Goal: Task Accomplishment & Management: Manage account settings

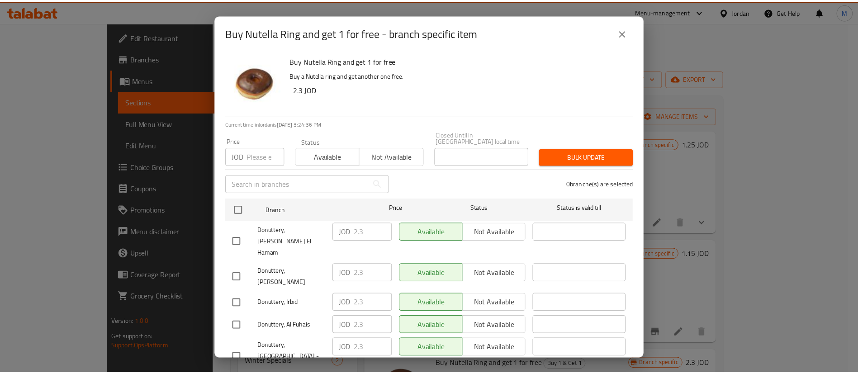
scroll to position [262, 0]
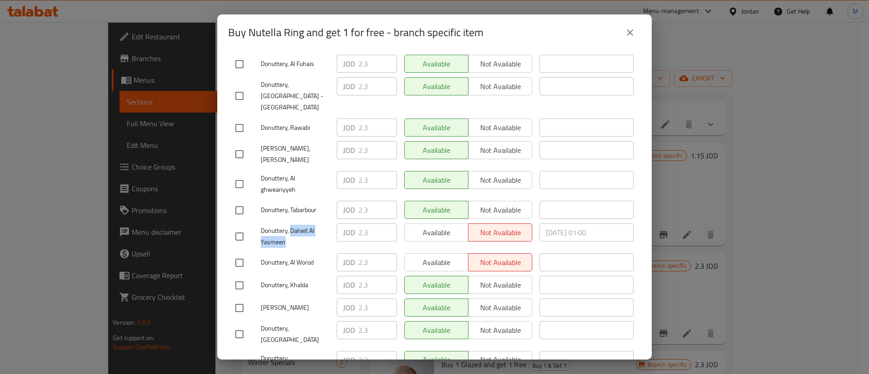
click at [635, 30] on icon "close" at bounding box center [629, 32] width 11 height 11
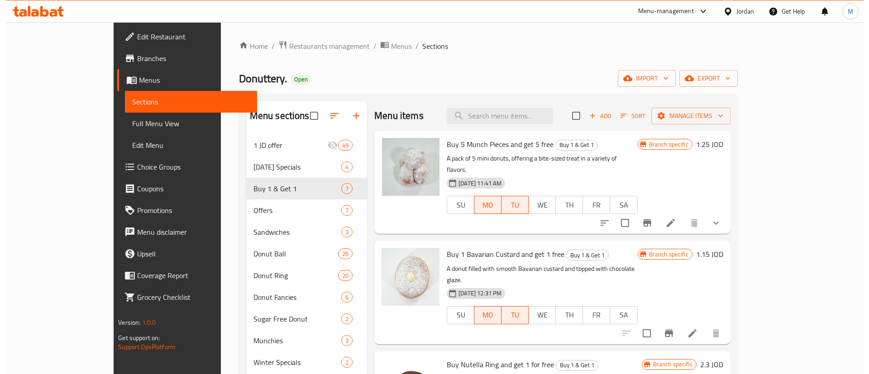
scroll to position [0, 0]
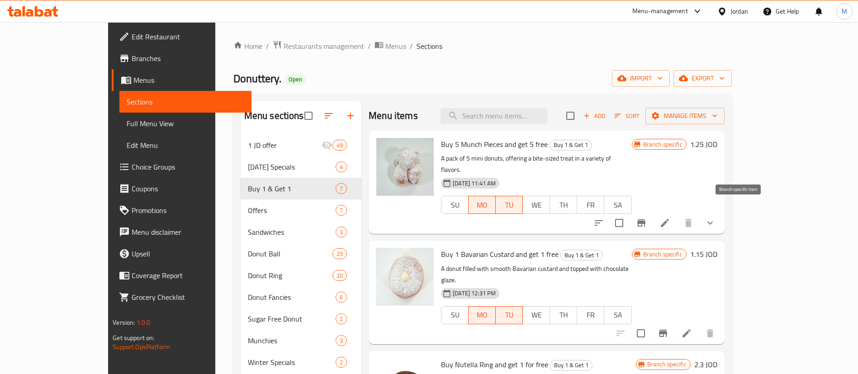
click at [653, 216] on button "Branch-specific-item" at bounding box center [642, 223] width 22 height 22
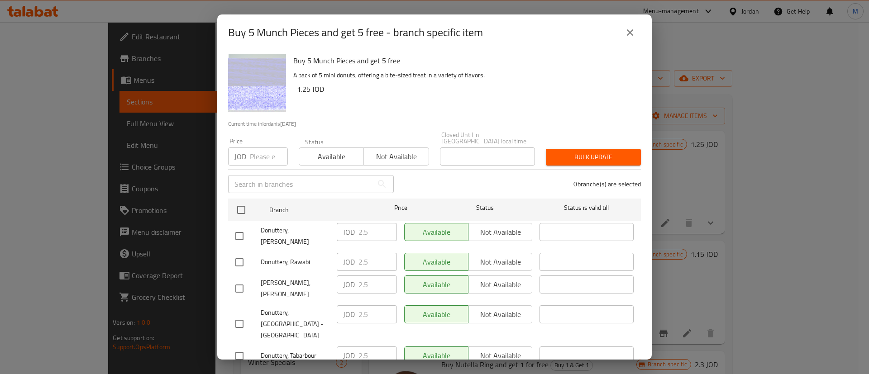
scroll to position [262, 0]
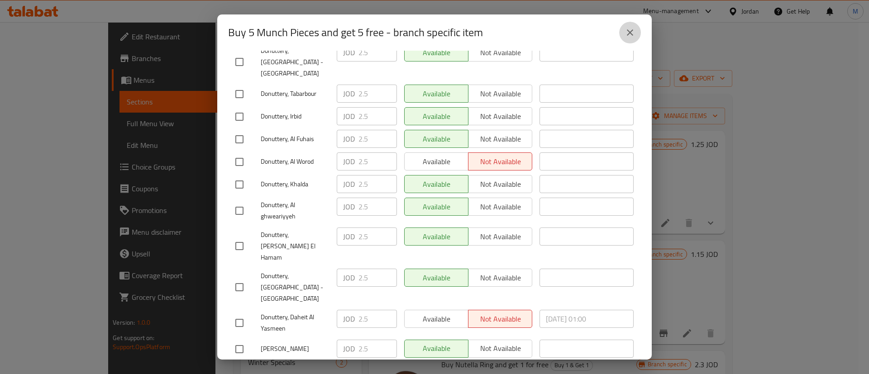
click at [626, 35] on icon "close" at bounding box center [629, 32] width 11 height 11
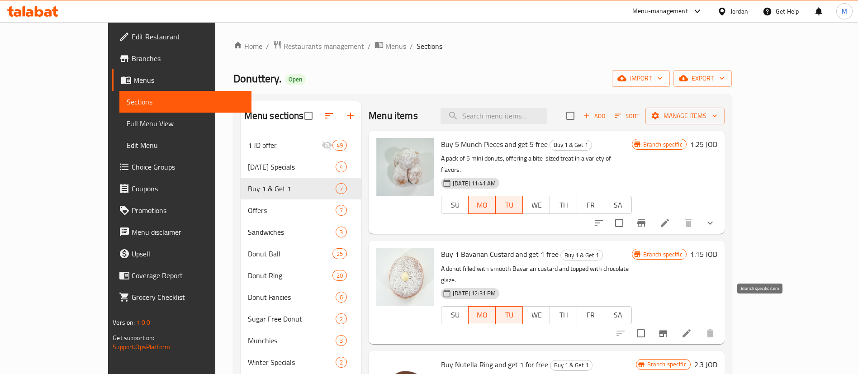
click at [667, 330] on icon "Branch-specific-item" at bounding box center [663, 333] width 8 height 7
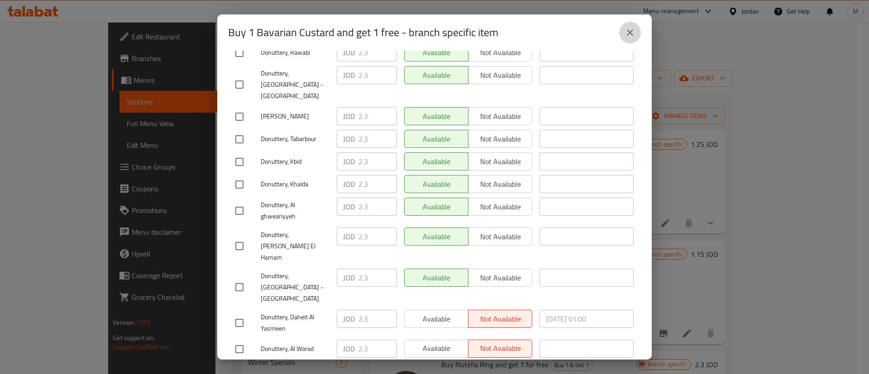
click at [634, 31] on icon "close" at bounding box center [629, 32] width 11 height 11
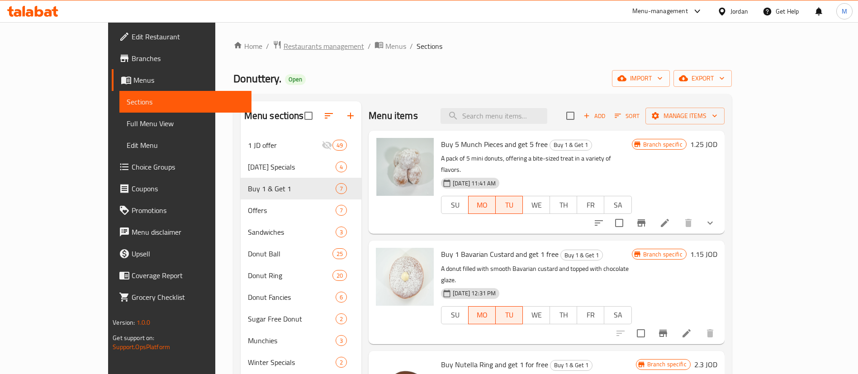
click at [284, 46] on span "Restaurants management" at bounding box center [324, 46] width 81 height 11
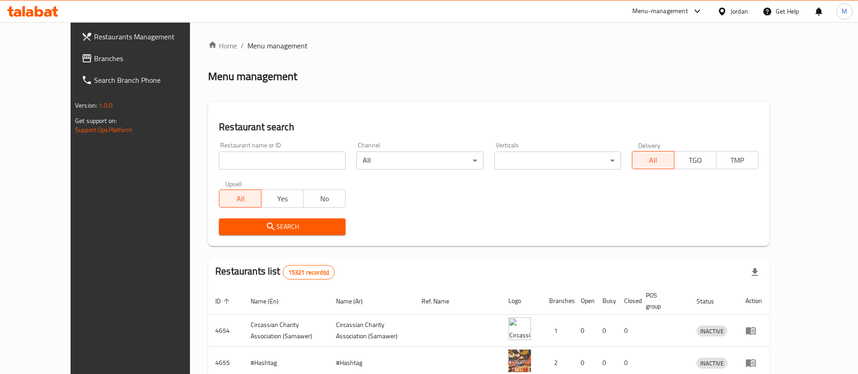
click at [274, 159] on input "search" at bounding box center [282, 161] width 127 height 18
type input "El reem snack"
click button "Search" at bounding box center [282, 227] width 127 height 17
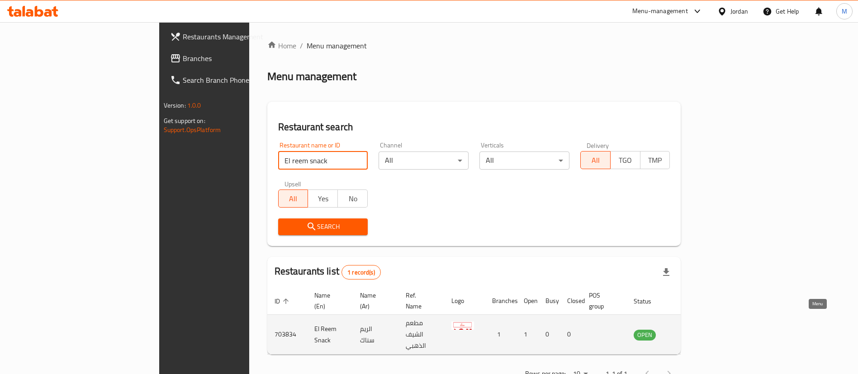
click at [692, 331] on icon "enhanced table" at bounding box center [687, 335] width 10 height 8
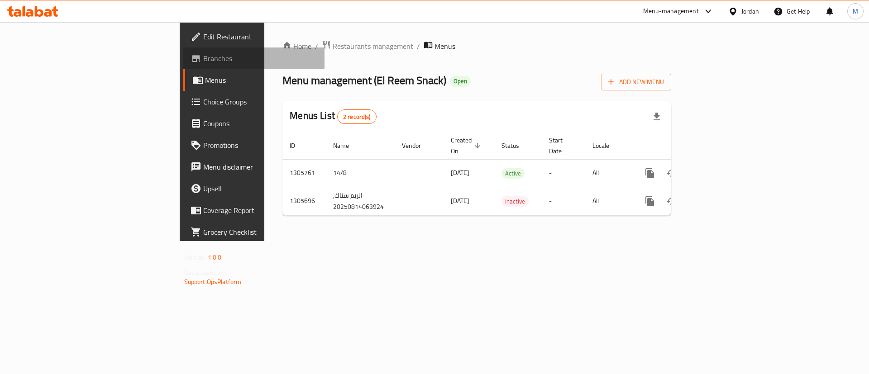
click at [203, 60] on span "Branches" at bounding box center [260, 58] width 114 height 11
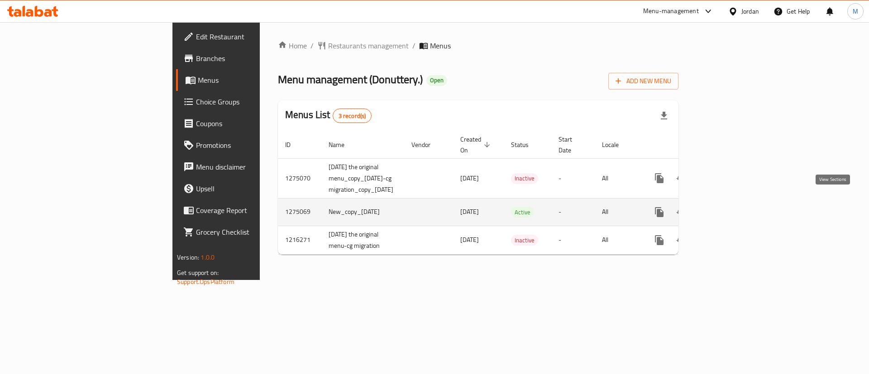
click at [729, 208] on icon "enhanced table" at bounding box center [724, 212] width 8 height 8
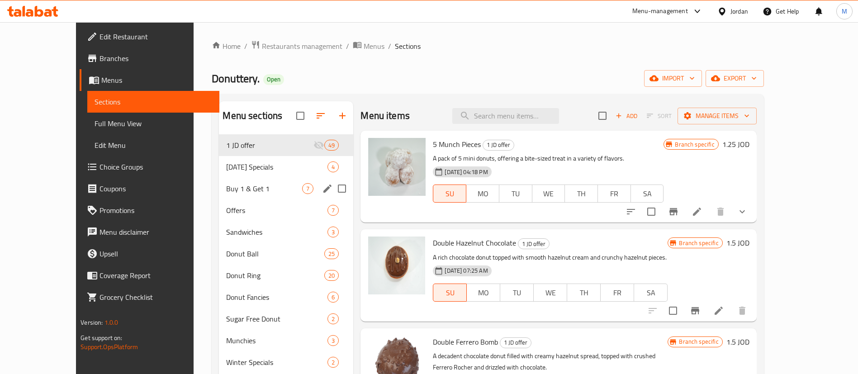
click at [252, 182] on div "Buy 1 & Get 1 7" at bounding box center [286, 189] width 134 height 22
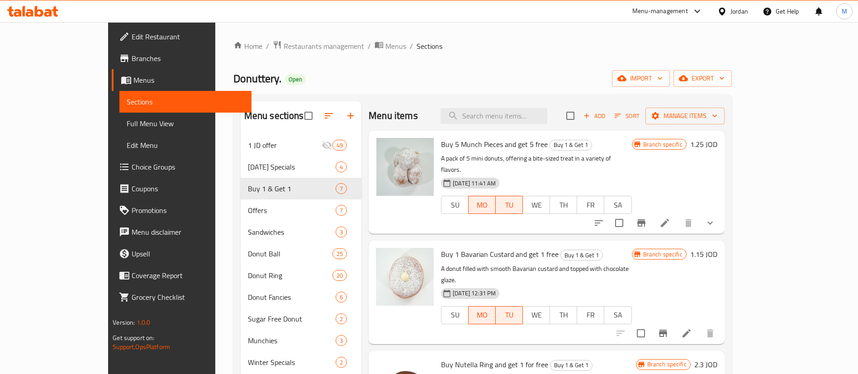
click at [646, 219] on icon "Branch-specific-item" at bounding box center [642, 222] width 8 height 7
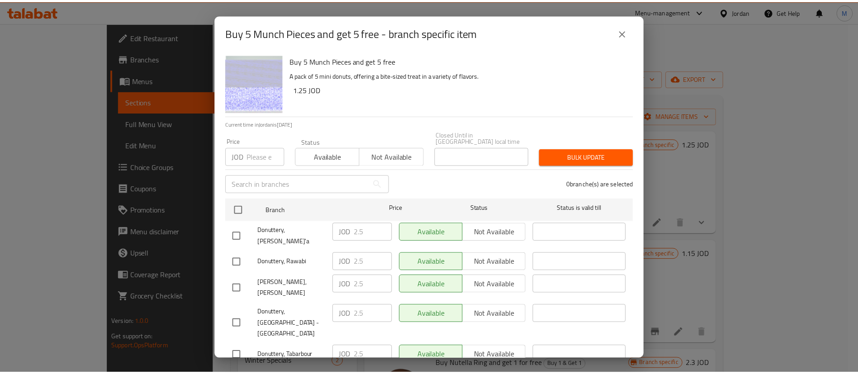
scroll to position [262, 0]
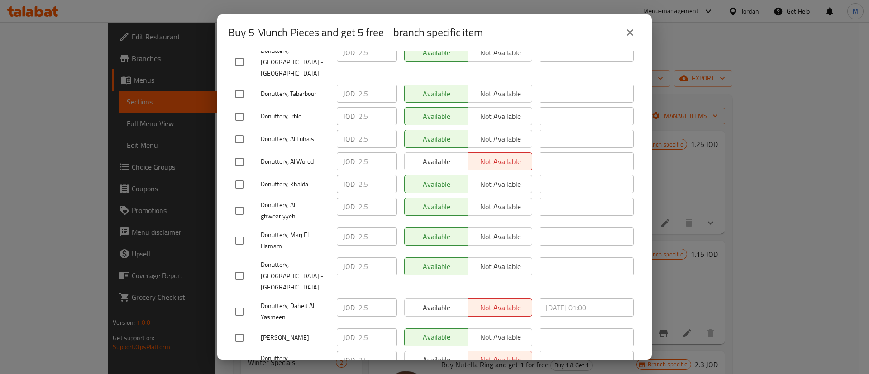
drag, startPoint x: 241, startPoint y: 137, endPoint x: 274, endPoint y: 143, distance: 33.3
click at [241, 153] on input "checkbox" at bounding box center [239, 162] width 19 height 19
checkbox input "true"
click at [424, 155] on span "Available" at bounding box center [436, 161] width 57 height 13
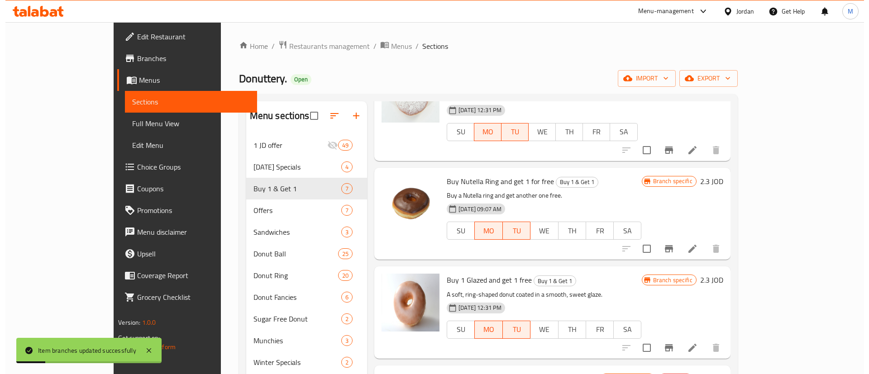
scroll to position [200, 0]
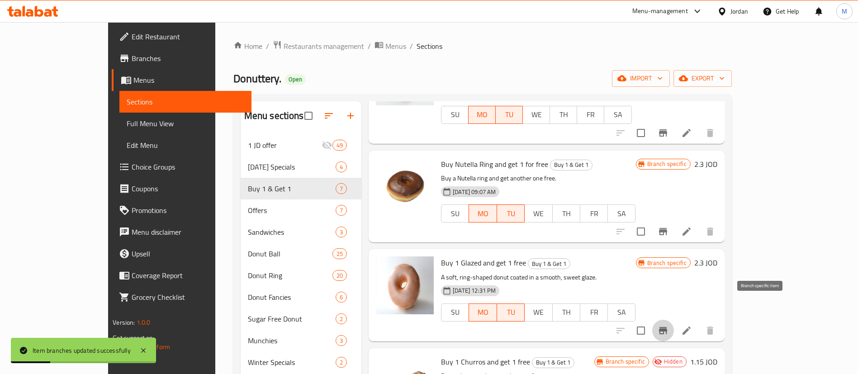
click at [667, 327] on icon "Branch-specific-item" at bounding box center [663, 330] width 8 height 7
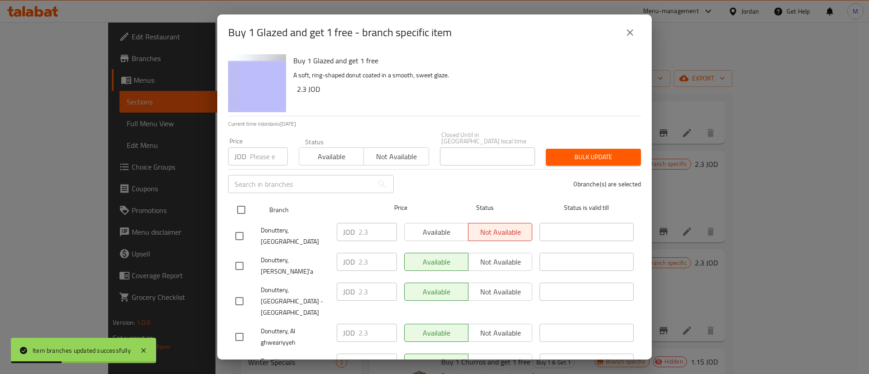
click at [239, 202] on input "checkbox" at bounding box center [241, 209] width 19 height 19
checkbox input "true"
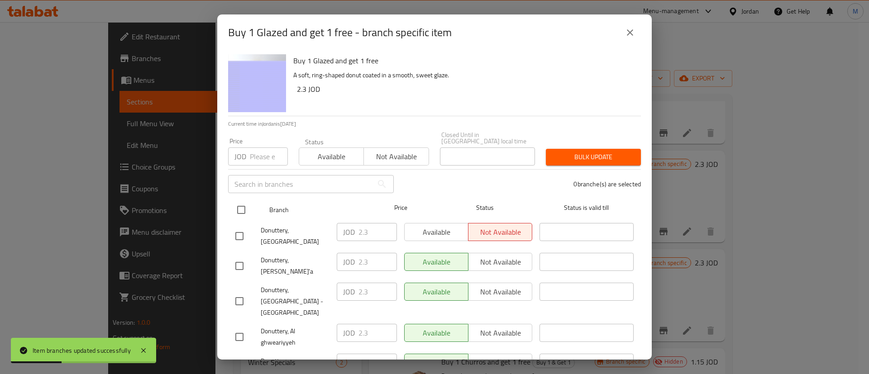
checkbox input "true"
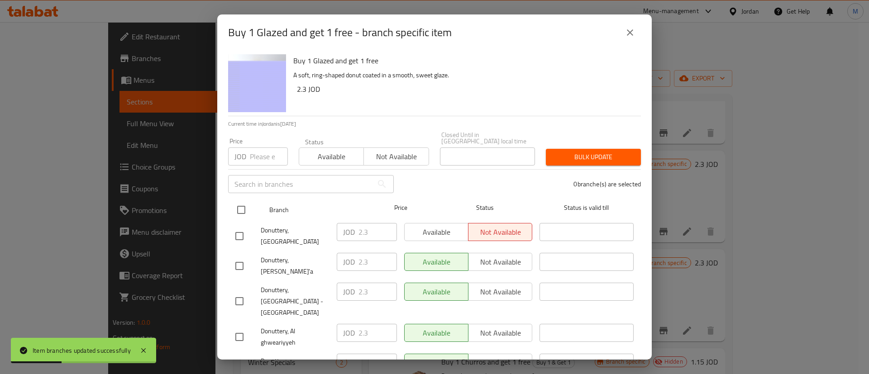
checkbox input "true"
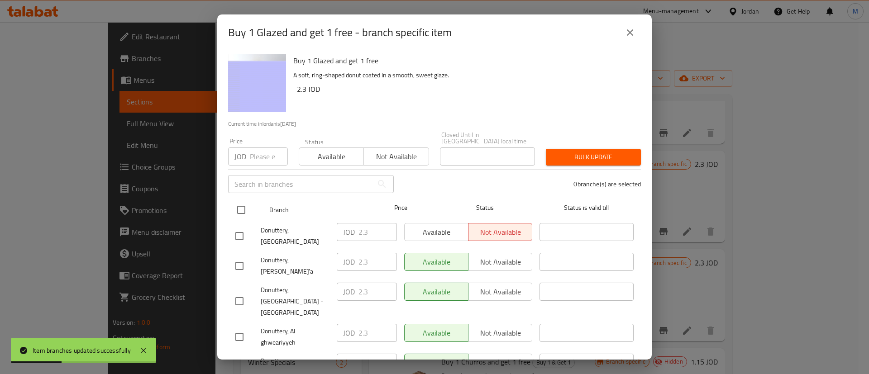
checkbox input "true"
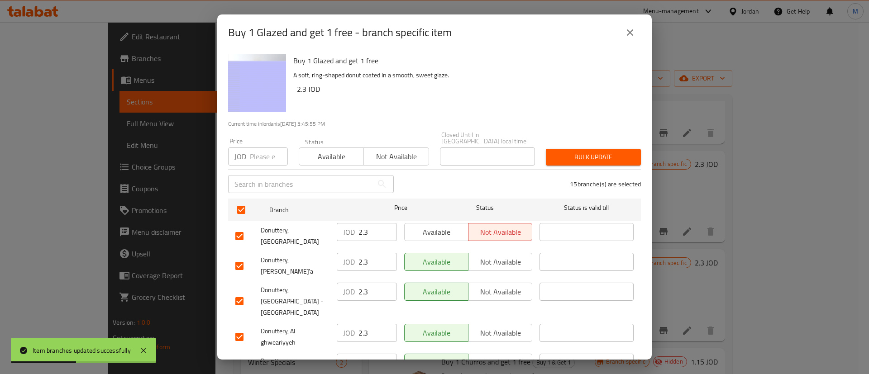
scroll to position [262, 0]
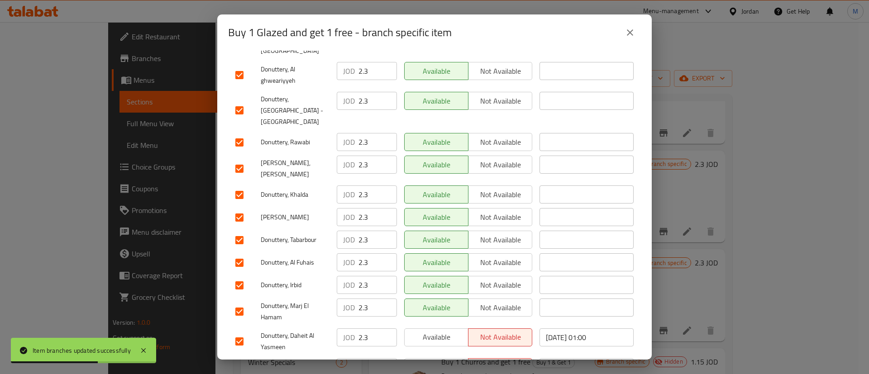
click at [439, 361] on span "Available" at bounding box center [436, 367] width 57 height 13
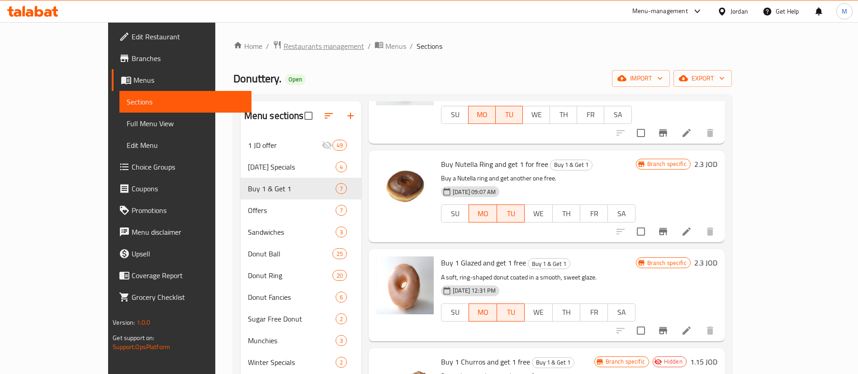
click at [284, 49] on span "Restaurants management" at bounding box center [324, 46] width 81 height 11
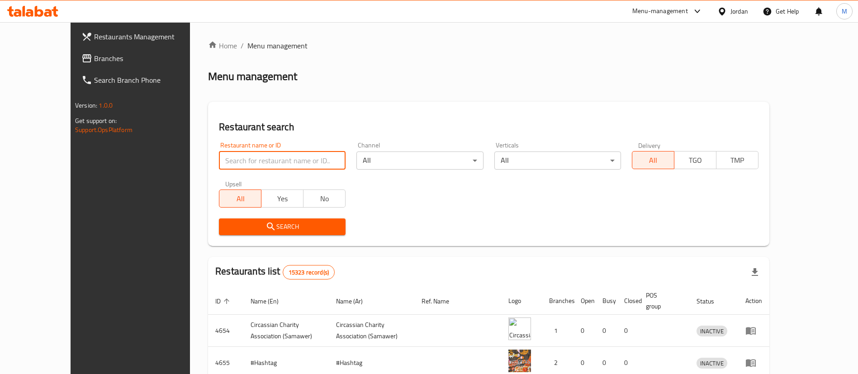
click at [257, 164] on input "search" at bounding box center [282, 161] width 127 height 18
type input "rovan"
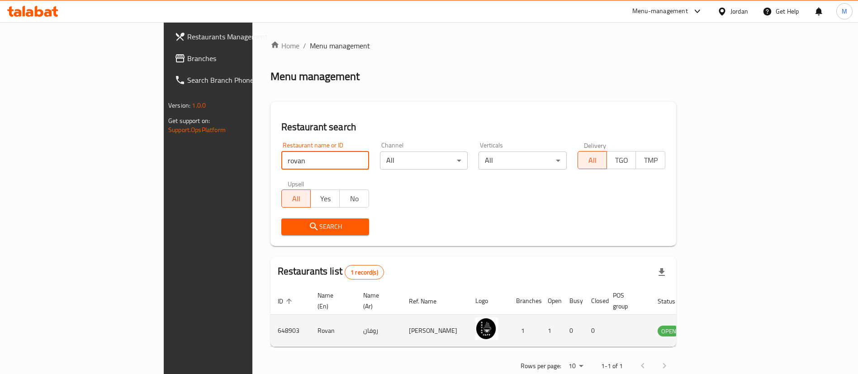
click at [271, 315] on td "648903" at bounding box center [291, 331] width 40 height 32
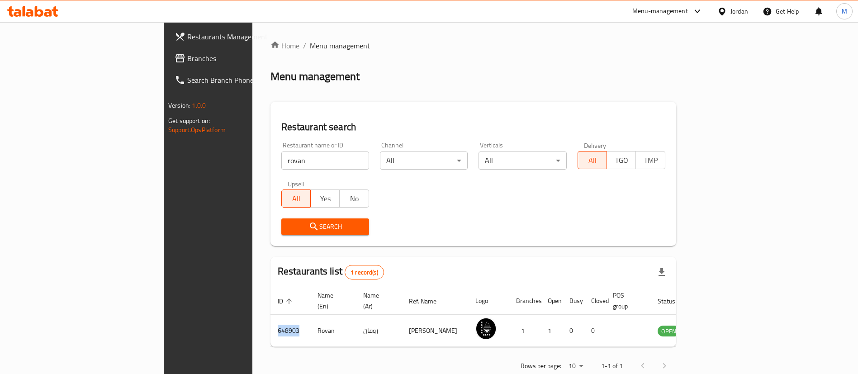
copy td "648903"
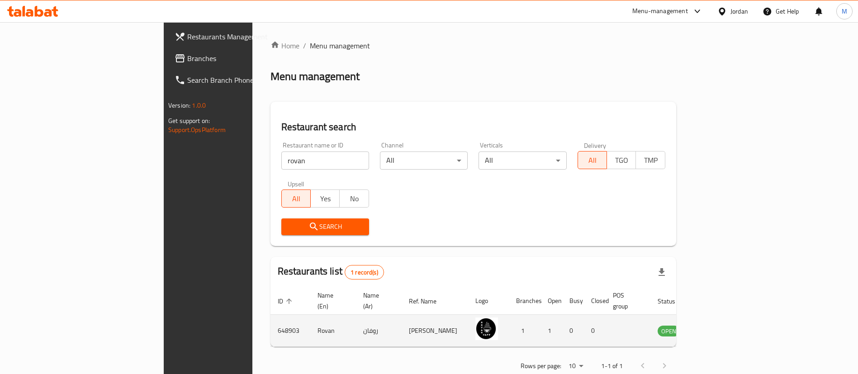
click at [729, 327] on td "enhanced table" at bounding box center [713, 331] width 31 height 32
click at [716, 328] on icon "enhanced table" at bounding box center [711, 332] width 10 height 8
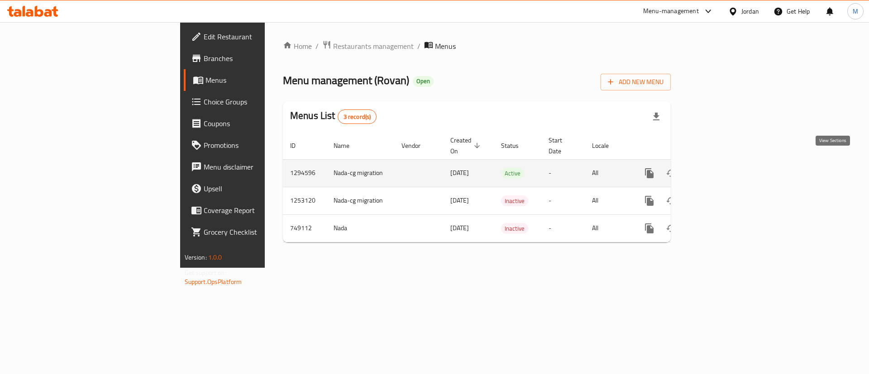
click at [720, 168] on icon "enhanced table" at bounding box center [714, 173] width 11 height 11
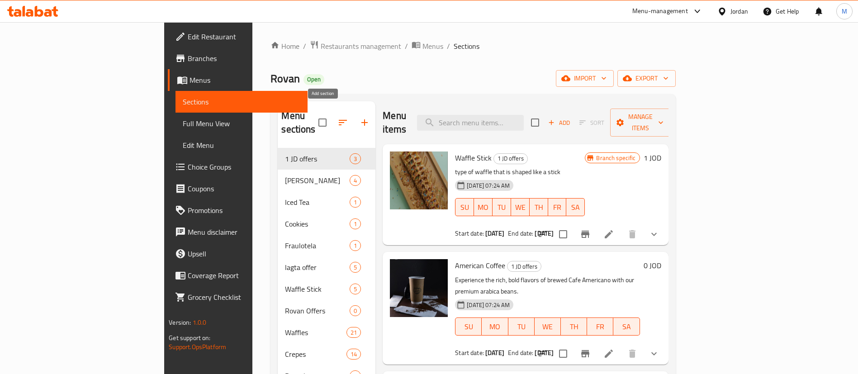
click at [359, 117] on icon "button" at bounding box center [364, 122] width 11 height 11
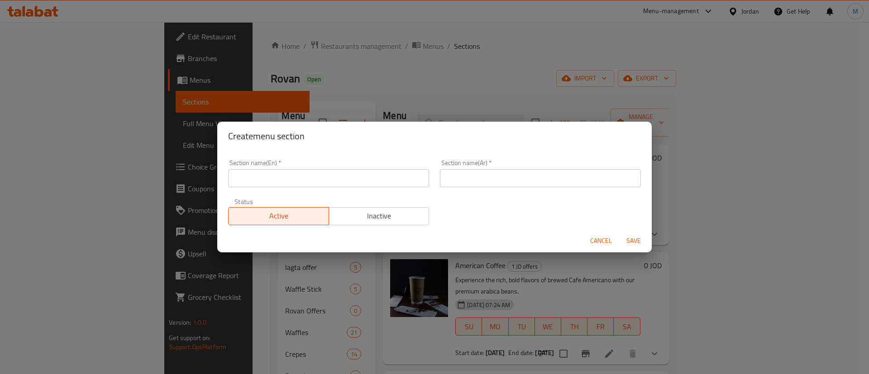
click at [345, 167] on div "Section name(En)   * Section name(En) *" at bounding box center [328, 174] width 201 height 28
click at [345, 176] on input "text" at bounding box center [328, 178] width 201 height 18
type input "Buy 1 & Get 1"
click at [508, 183] on input "text" at bounding box center [540, 178] width 201 height 18
type input "اشتري صنف واحصل على الثاني مجانا"
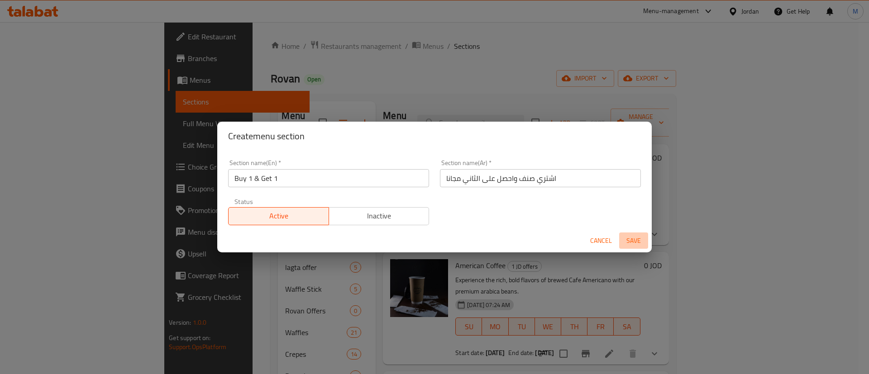
click at [635, 242] on span "Save" at bounding box center [634, 240] width 22 height 11
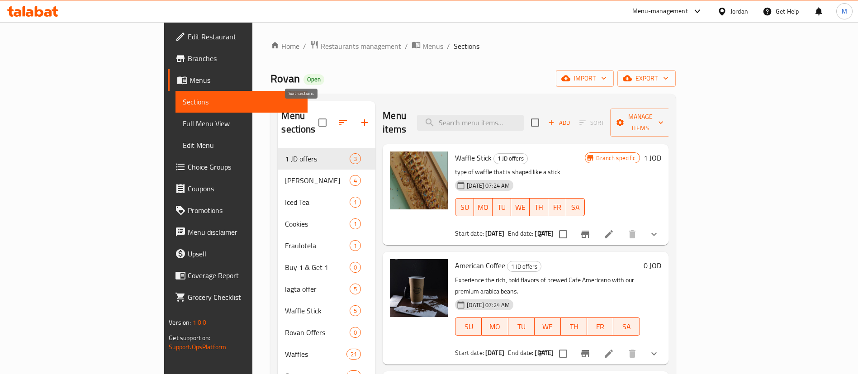
click at [339, 120] on icon "button" at bounding box center [343, 122] width 8 height 5
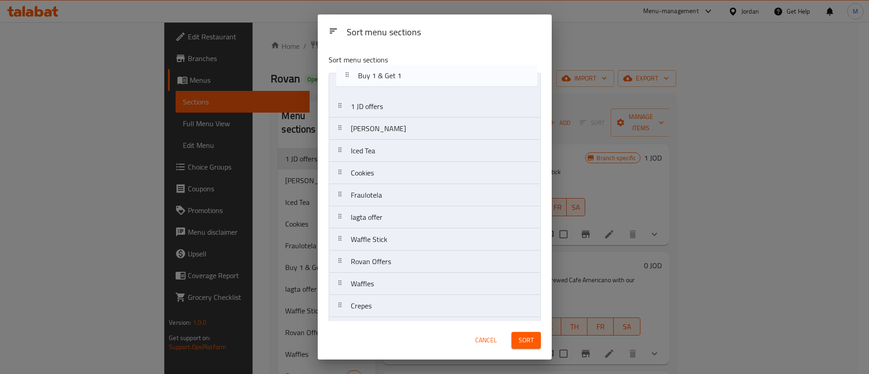
drag, startPoint x: 403, startPoint y: 194, endPoint x: 410, endPoint y: 70, distance: 124.7
click at [410, 70] on div "Sort menu sections 1 JD offers Rovan Cake Iced Tea Cookies Fraulotela Buy 1 & G…" at bounding box center [435, 184] width 234 height 274
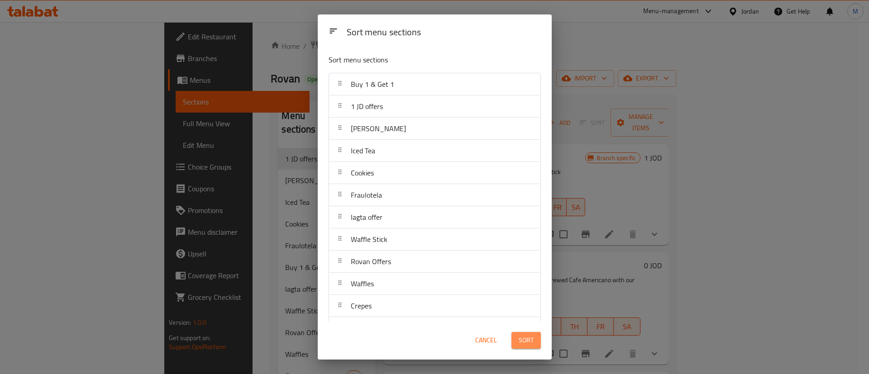
click at [528, 341] on span "Sort" at bounding box center [526, 340] width 15 height 11
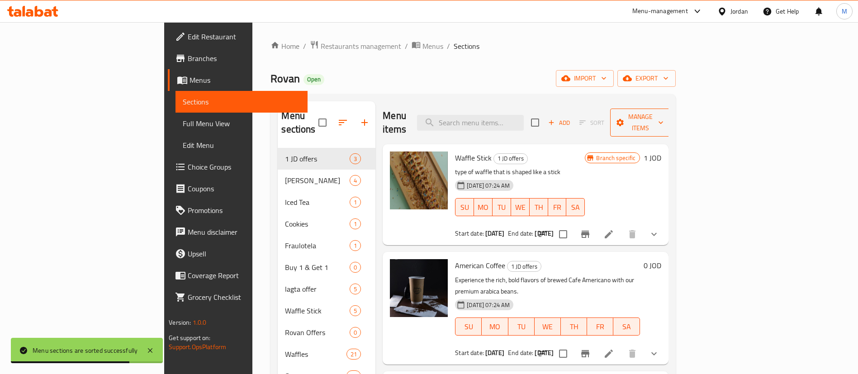
click at [664, 118] on span "Manage items" at bounding box center [641, 122] width 46 height 23
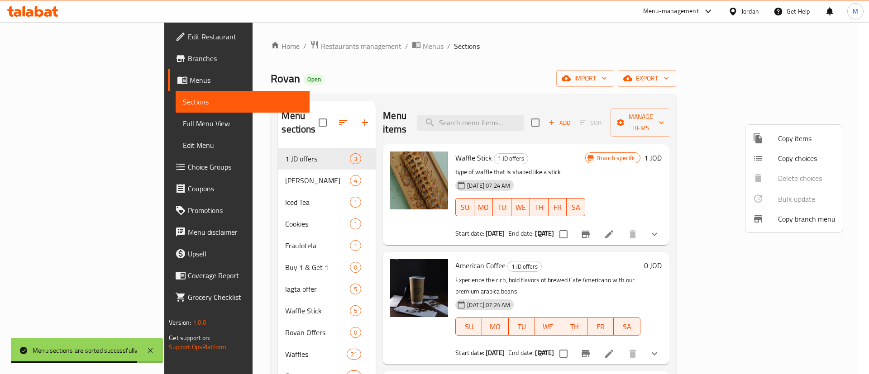
click at [778, 136] on span "Copy items" at bounding box center [806, 138] width 57 height 11
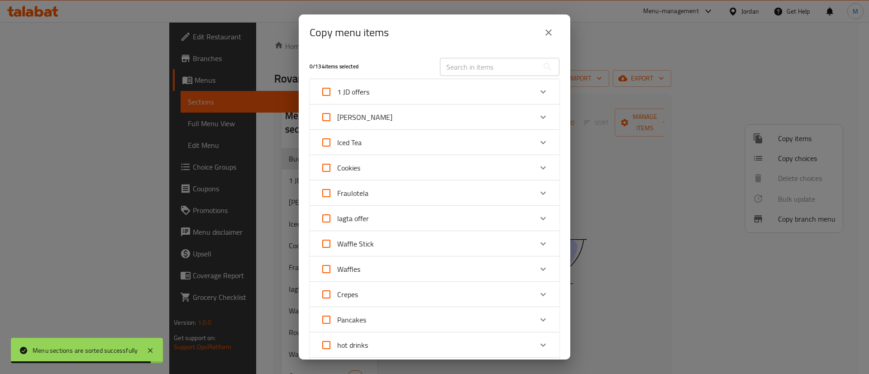
click at [469, 71] on input "text" at bounding box center [489, 67] width 99 height 18
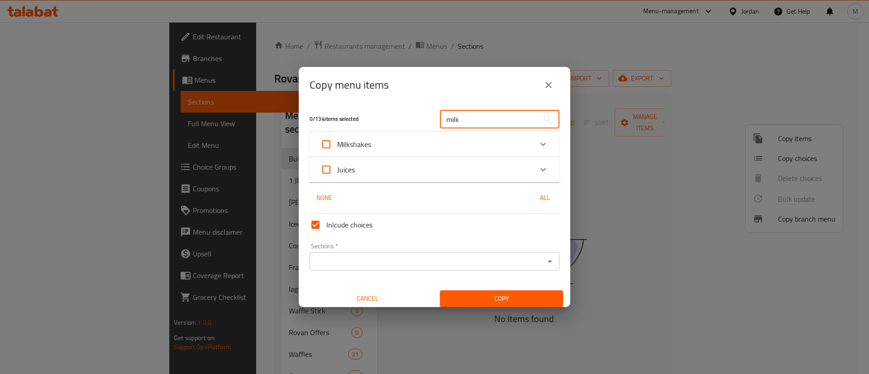
type input "milk"
click at [532, 141] on div "Expand" at bounding box center [543, 144] width 22 height 22
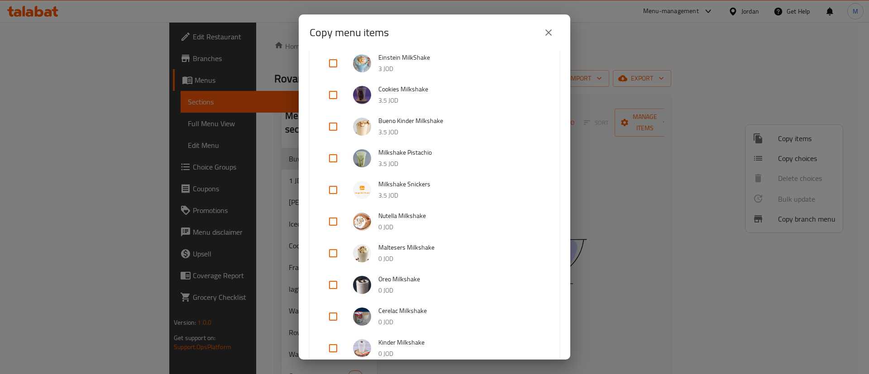
scroll to position [542, 0]
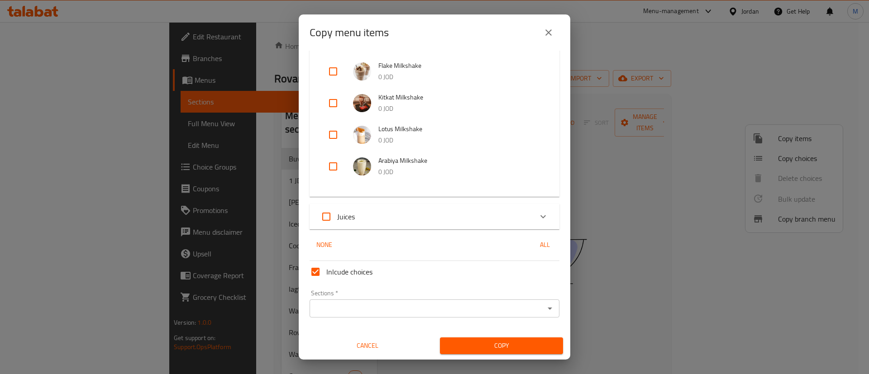
click at [436, 213] on div "Juices" at bounding box center [426, 217] width 212 height 22
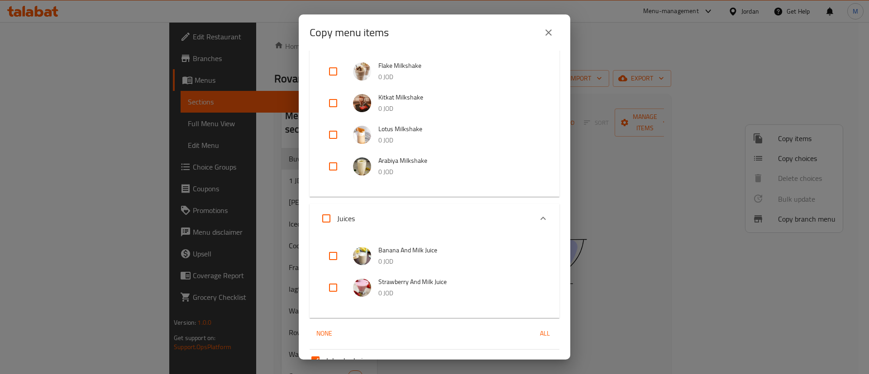
click at [436, 214] on div "Juices" at bounding box center [426, 219] width 212 height 22
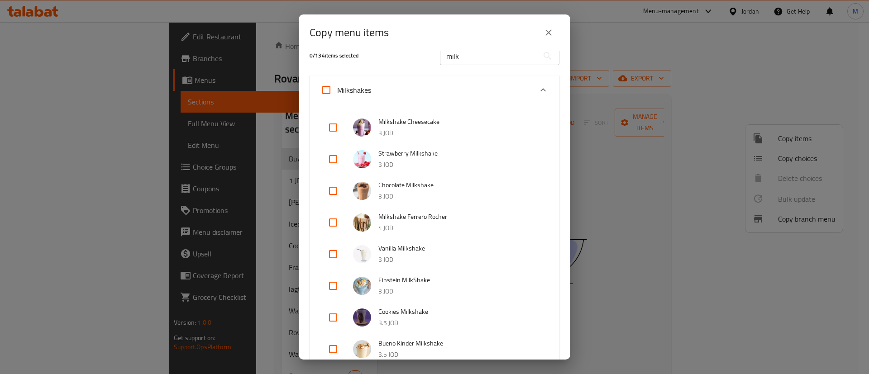
scroll to position [12, 0]
click at [329, 124] on input "checkbox" at bounding box center [333, 127] width 22 height 22
checkbox input "true"
click at [337, 189] on input "checkbox" at bounding box center [333, 190] width 22 height 22
checkbox input "true"
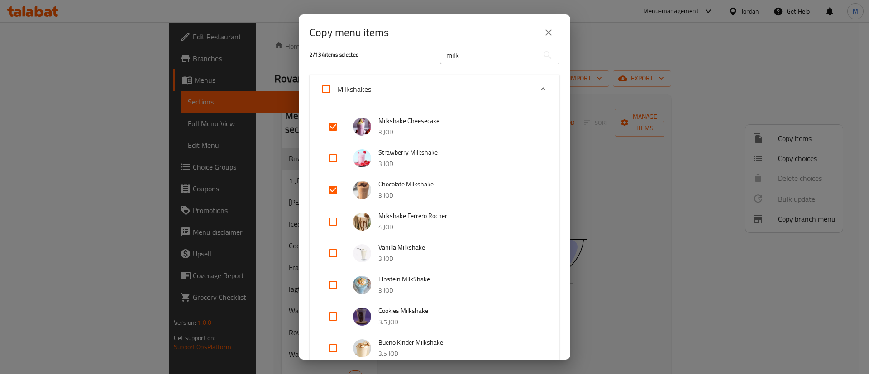
click at [334, 219] on input "checkbox" at bounding box center [333, 222] width 22 height 22
checkbox input "true"
click at [332, 160] on input "checkbox" at bounding box center [333, 159] width 22 height 22
checkbox input "true"
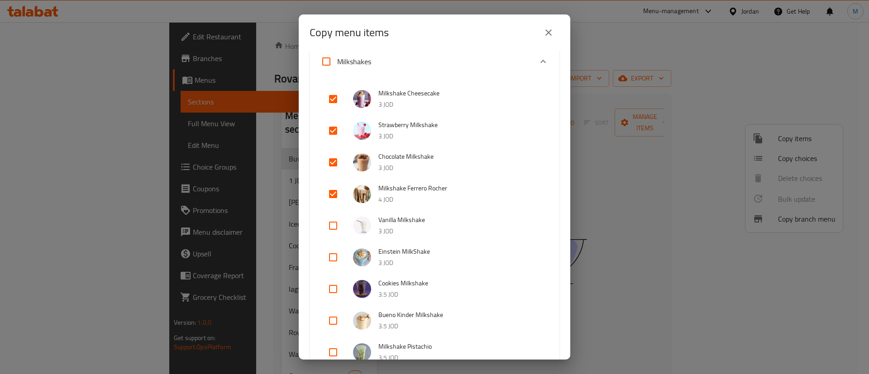
scroll to position [43, 0]
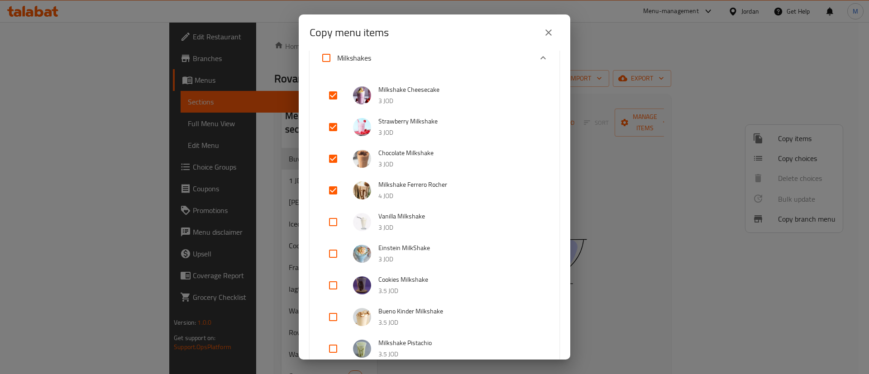
click at [334, 224] on input "checkbox" at bounding box center [333, 222] width 22 height 22
checkbox input "true"
click at [334, 250] on input "checkbox" at bounding box center [333, 254] width 22 height 22
checkbox input "true"
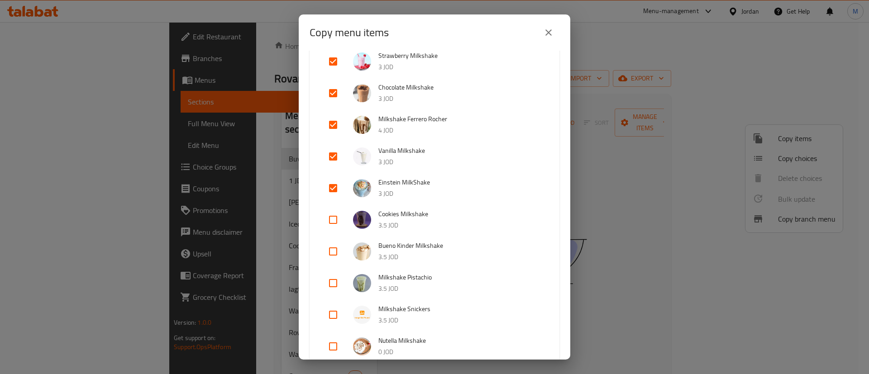
click at [334, 224] on input "checkbox" at bounding box center [333, 220] width 22 height 22
checkbox input "true"
click at [335, 254] on input "checkbox" at bounding box center [333, 252] width 22 height 22
checkbox input "true"
click at [332, 282] on input "checkbox" at bounding box center [333, 283] width 22 height 22
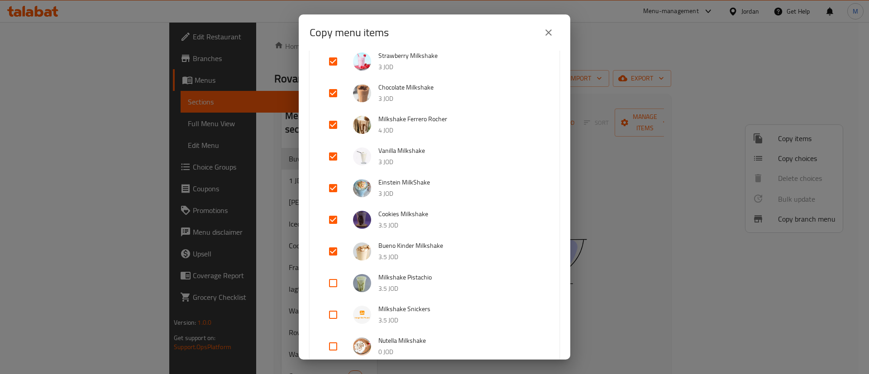
checkbox input "true"
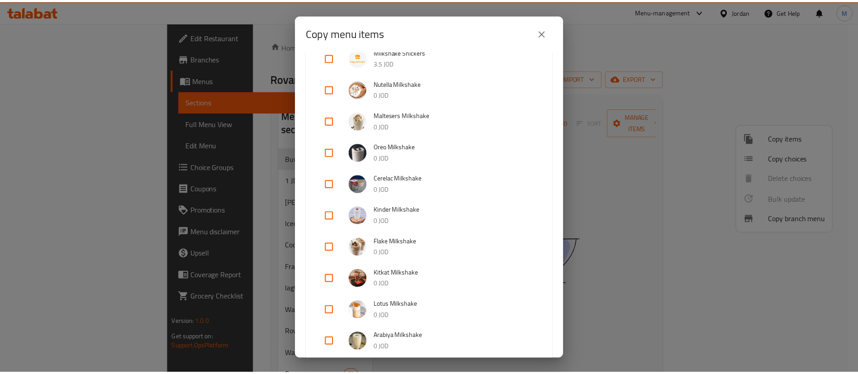
scroll to position [542, 0]
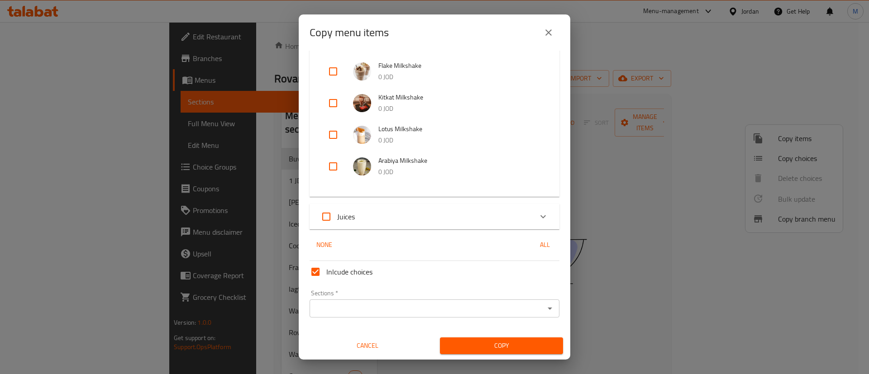
click at [400, 318] on div "Sections   * Sections *" at bounding box center [434, 303] width 257 height 35
click at [400, 313] on input "Sections   *" at bounding box center [426, 308] width 229 height 13
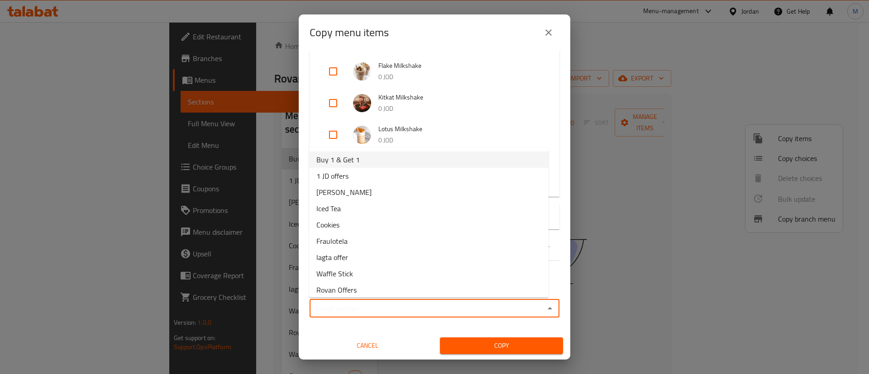
click at [373, 166] on li "Buy 1 & Get 1" at bounding box center [428, 160] width 239 height 16
type input "Buy 1 & Get 1"
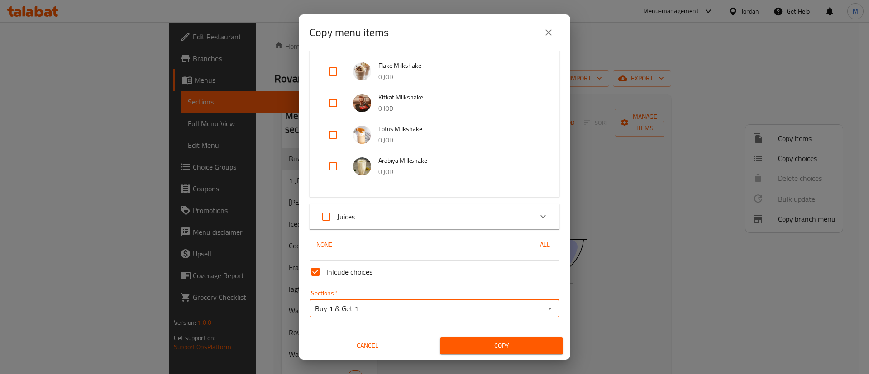
click at [449, 349] on span "Copy" at bounding box center [501, 345] width 109 height 11
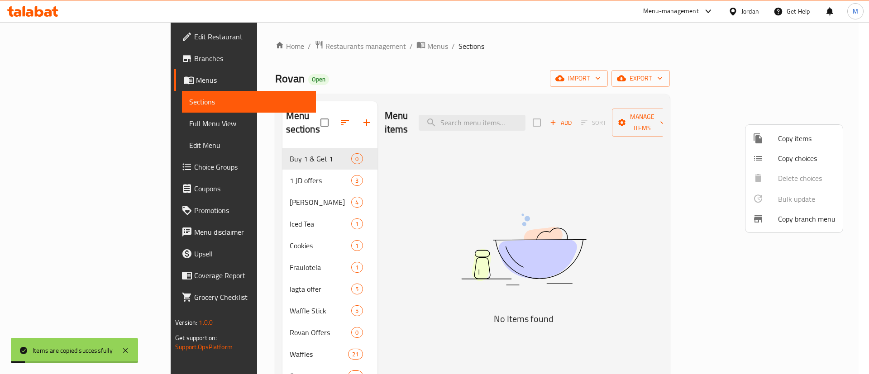
click at [606, 68] on div at bounding box center [434, 187] width 869 height 374
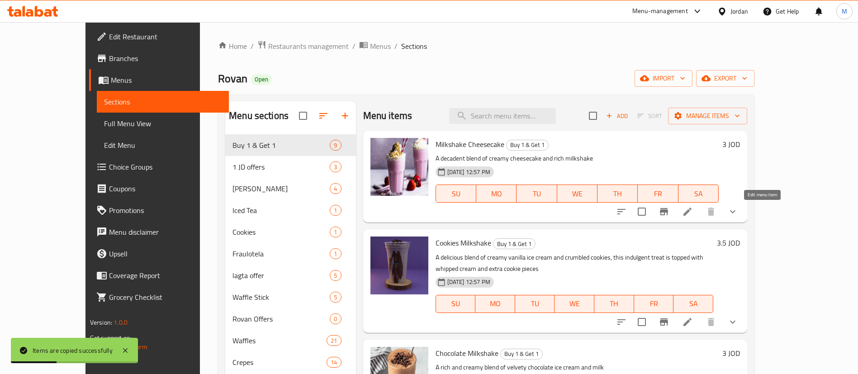
click at [692, 215] on icon at bounding box center [688, 212] width 8 height 8
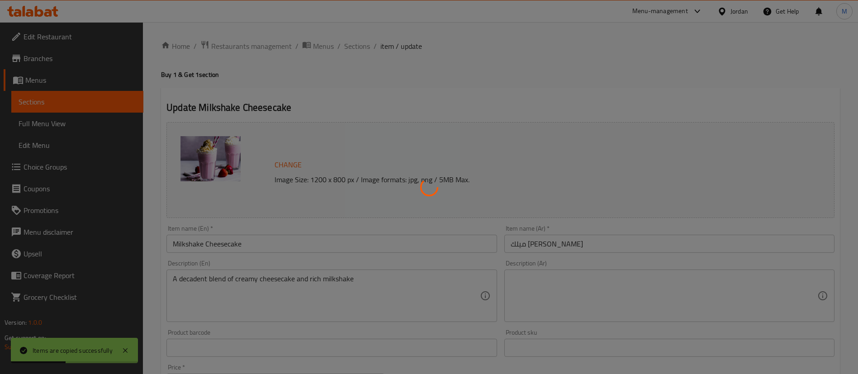
scroll to position [293, 0]
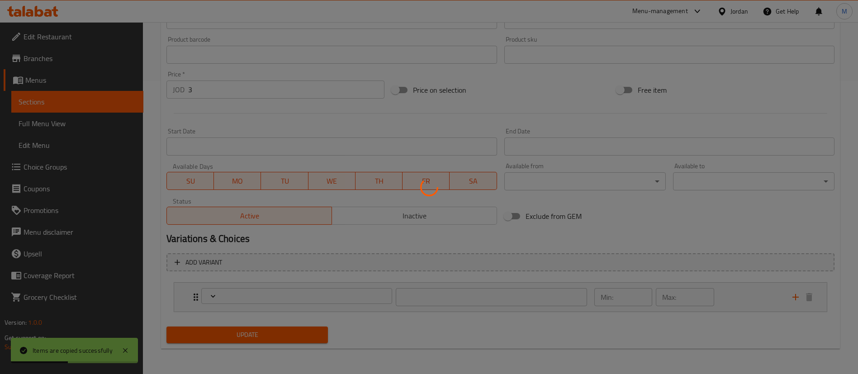
type input "الإضافات:"
type input "0"
type input "2"
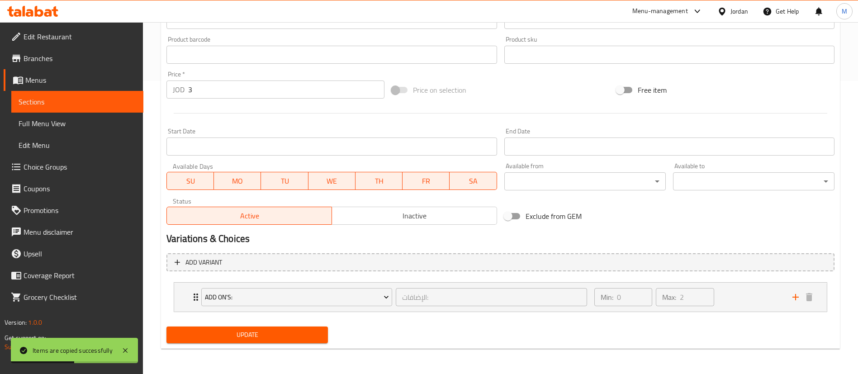
click at [205, 175] on span "SU" at bounding box center [191, 181] width 40 height 13
click at [322, 179] on span "WE" at bounding box center [332, 181] width 40 height 13
click at [386, 193] on div "Available Days SU MO TU WE TH FR SA" at bounding box center [332, 176] width 338 height 35
click at [423, 177] on span "FR" at bounding box center [426, 181] width 40 height 13
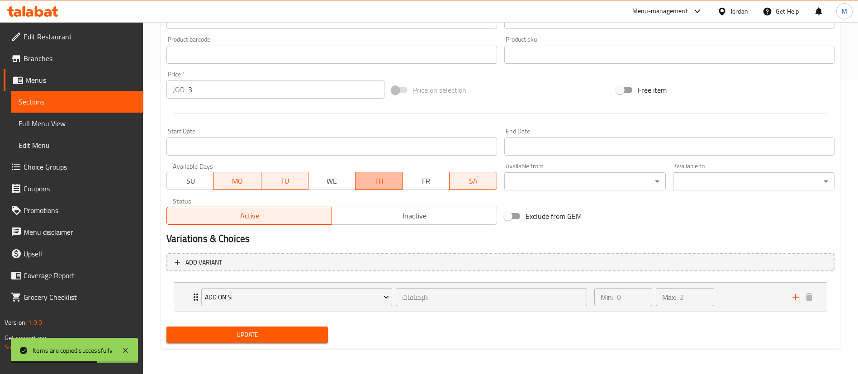
click at [383, 183] on span "TH" at bounding box center [379, 181] width 40 height 13
click at [474, 183] on span "SA" at bounding box center [473, 181] width 40 height 13
click at [318, 338] on span "Update" at bounding box center [247, 334] width 147 height 11
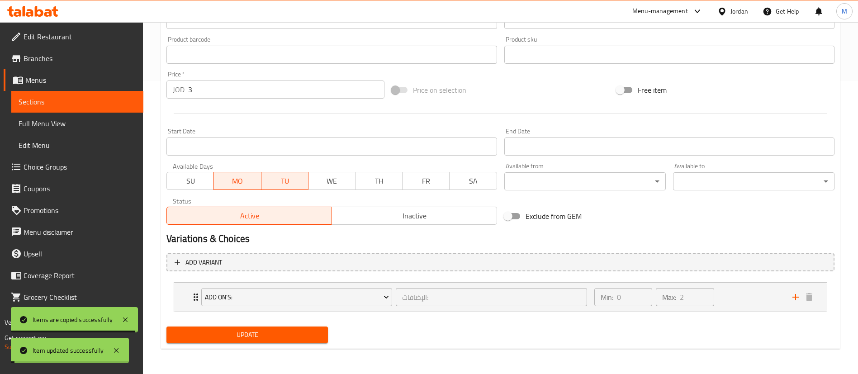
scroll to position [0, 0]
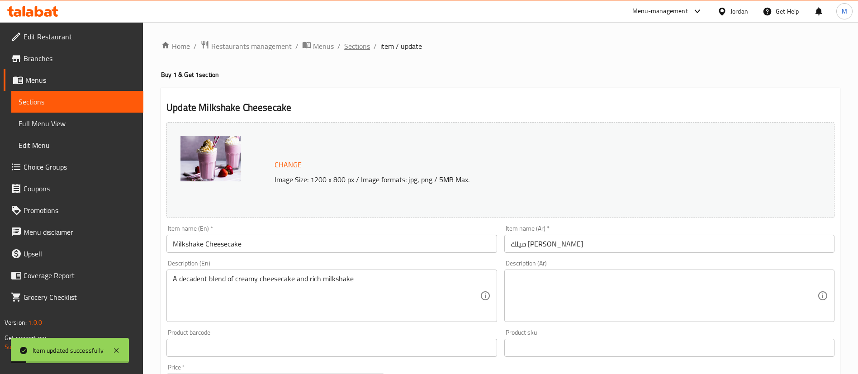
click at [368, 47] on span "Sections" at bounding box center [357, 46] width 26 height 11
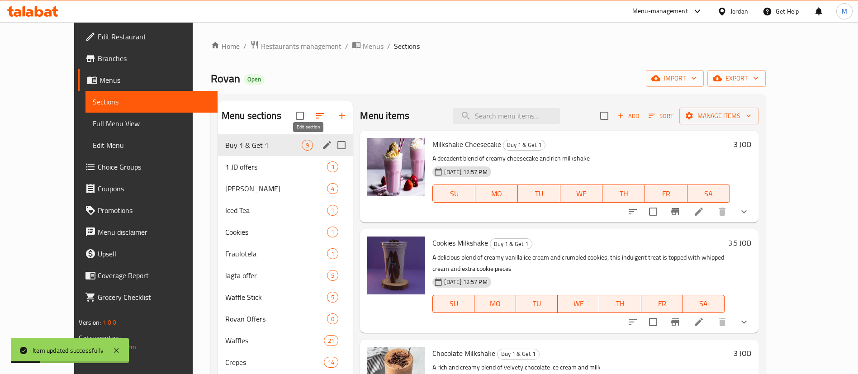
click at [322, 148] on icon "edit" at bounding box center [327, 145] width 11 height 11
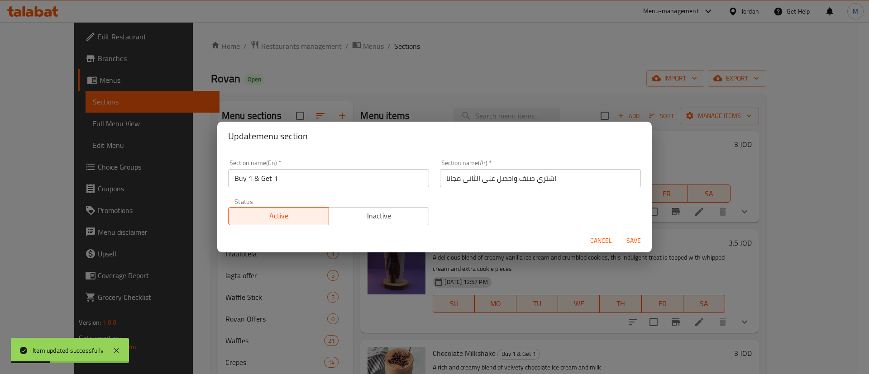
click at [350, 229] on div "Cancel Save" at bounding box center [434, 241] width 434 height 24
click at [358, 218] on span "Inactive" at bounding box center [379, 216] width 93 height 13
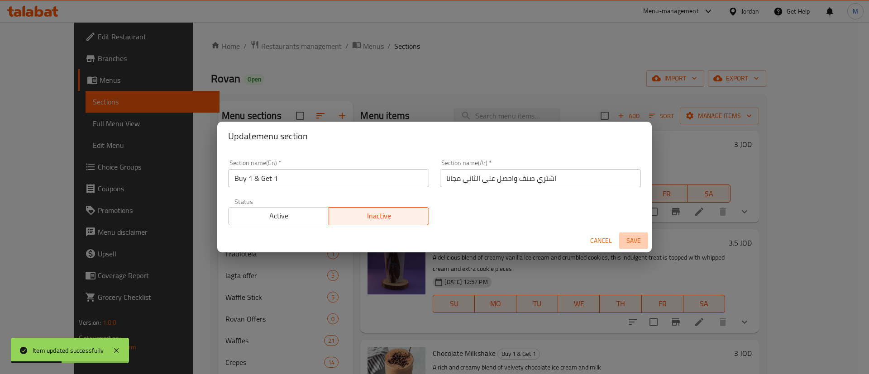
click at [640, 242] on span "Save" at bounding box center [634, 240] width 22 height 11
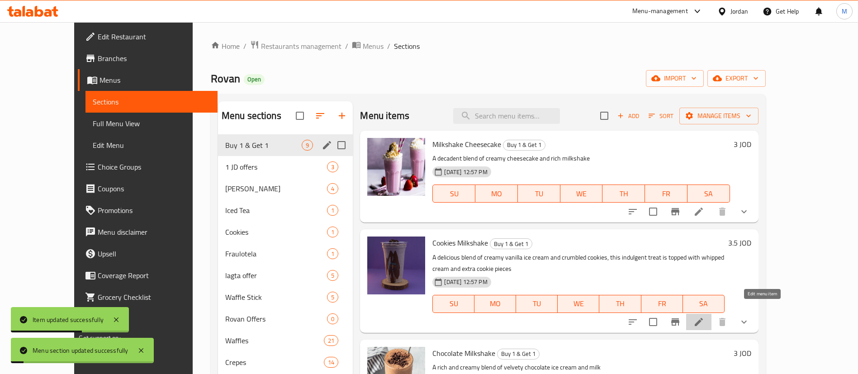
click at [703, 318] on icon at bounding box center [699, 322] width 8 height 8
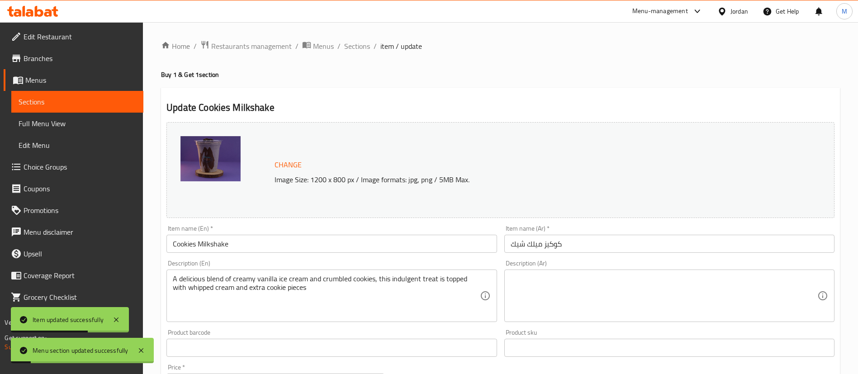
scroll to position [293, 0]
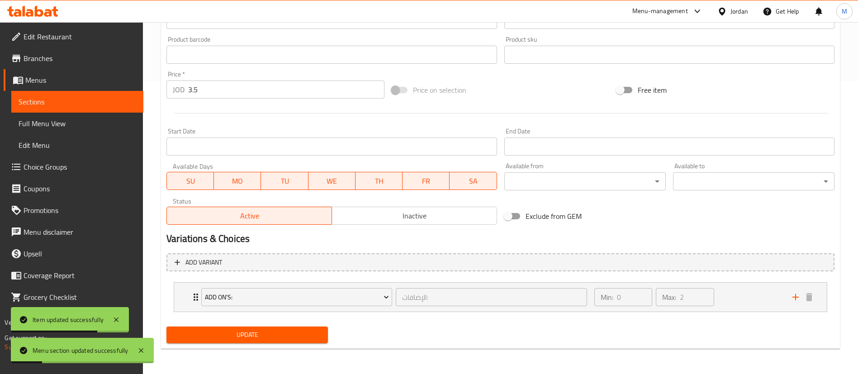
click at [194, 185] on span "SU" at bounding box center [191, 181] width 40 height 13
click at [338, 172] on button "WE" at bounding box center [332, 181] width 47 height 18
click at [388, 185] on span "TH" at bounding box center [379, 181] width 40 height 13
click at [433, 192] on div "Available Days SU MO TU WE TH FR SA" at bounding box center [332, 176] width 338 height 35
click at [458, 181] on span "SA" at bounding box center [473, 181] width 40 height 13
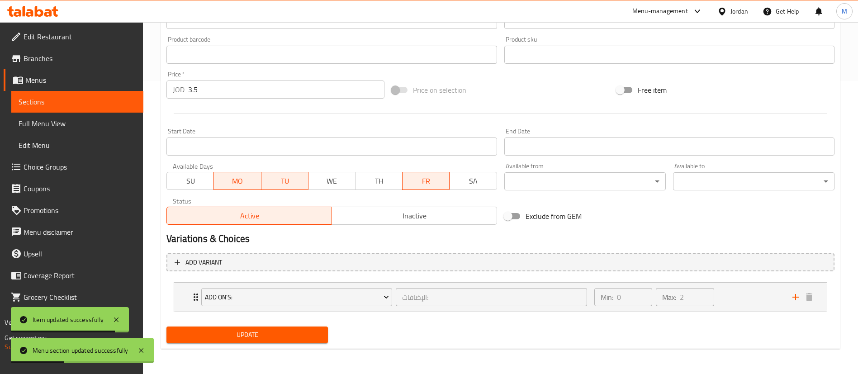
click at [439, 185] on span "FR" at bounding box center [426, 181] width 40 height 13
click at [301, 336] on span "Update" at bounding box center [247, 334] width 147 height 11
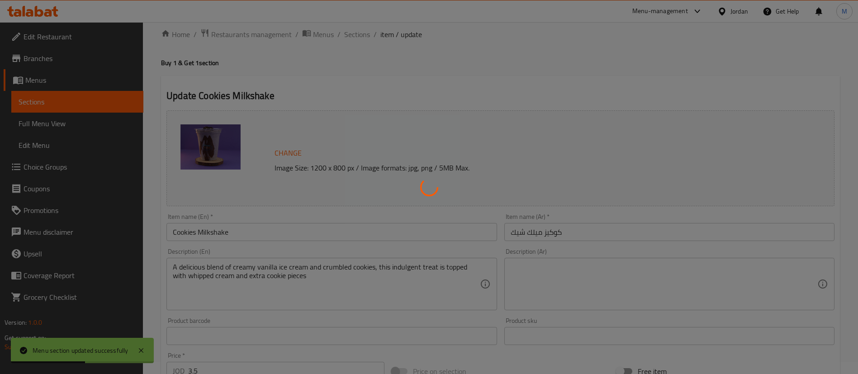
scroll to position [0, 0]
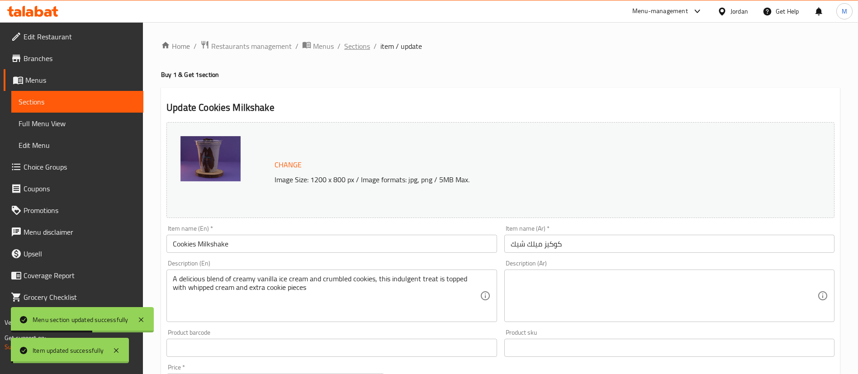
click at [359, 45] on span "Sections" at bounding box center [357, 46] width 26 height 11
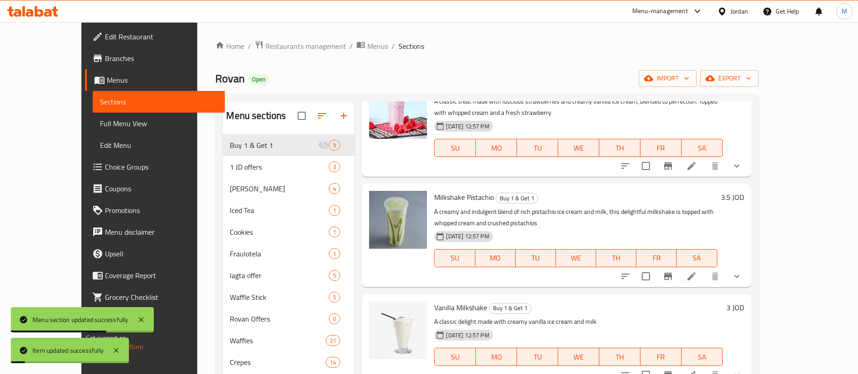
scroll to position [224, 0]
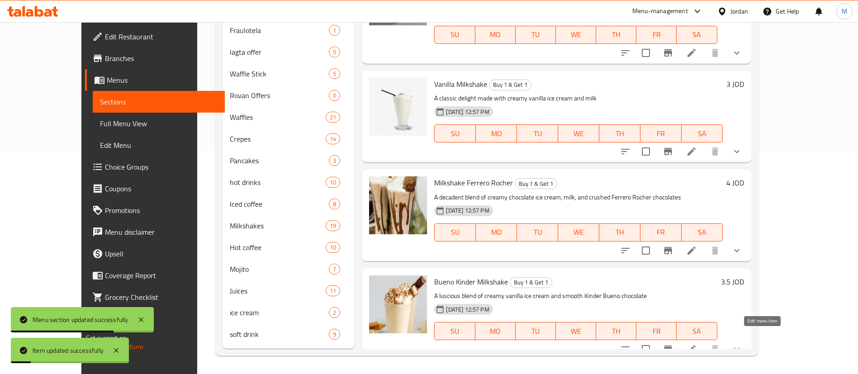
click at [697, 344] on icon at bounding box center [691, 349] width 11 height 11
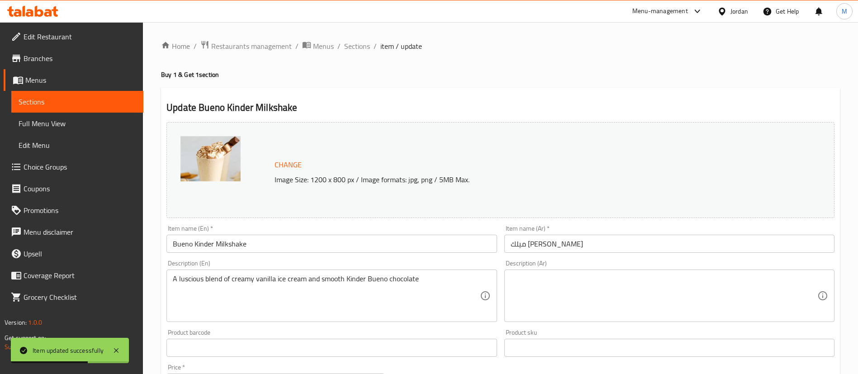
scroll to position [293, 0]
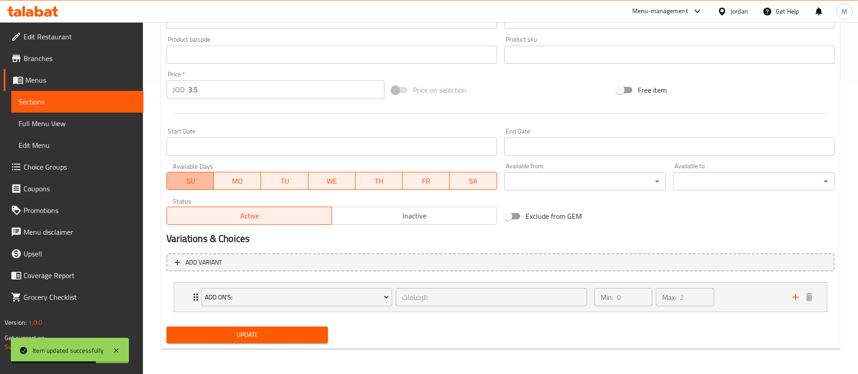
click at [196, 181] on span "SU" at bounding box center [191, 181] width 40 height 13
click at [310, 181] on button "WE" at bounding box center [332, 181] width 47 height 18
click at [387, 175] on span "TH" at bounding box center [379, 181] width 40 height 13
click at [433, 184] on span "FR" at bounding box center [426, 181] width 40 height 13
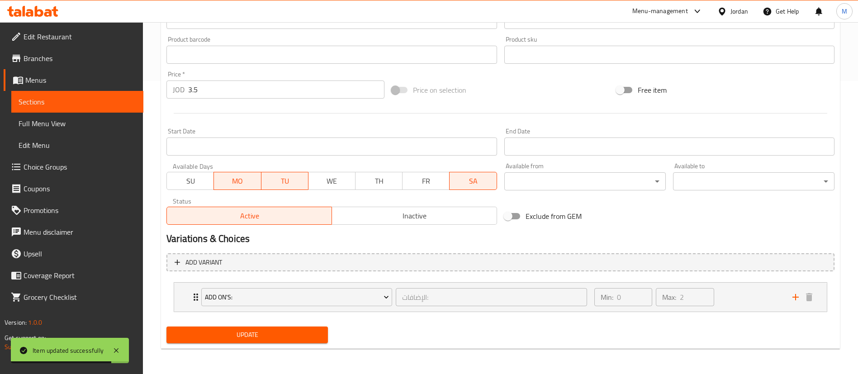
click at [475, 183] on span "SA" at bounding box center [473, 181] width 40 height 13
click at [316, 350] on div "Home / Restaurants management / Menus / Sections / item / update Buy 1 & Get 1 …" at bounding box center [500, 51] width 679 height 609
click at [308, 337] on span "Update" at bounding box center [247, 334] width 147 height 11
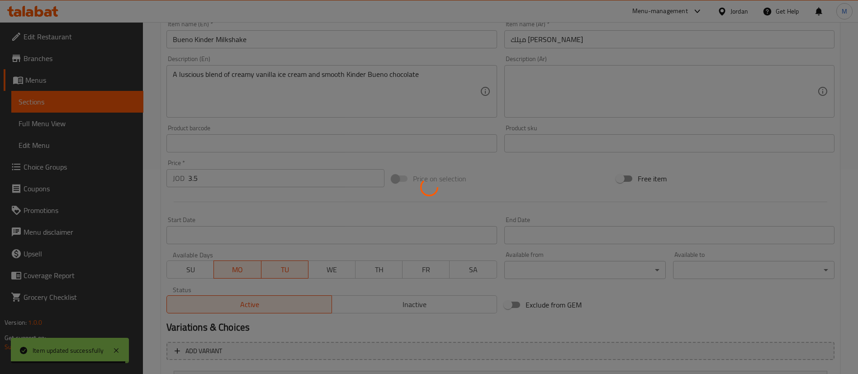
scroll to position [0, 0]
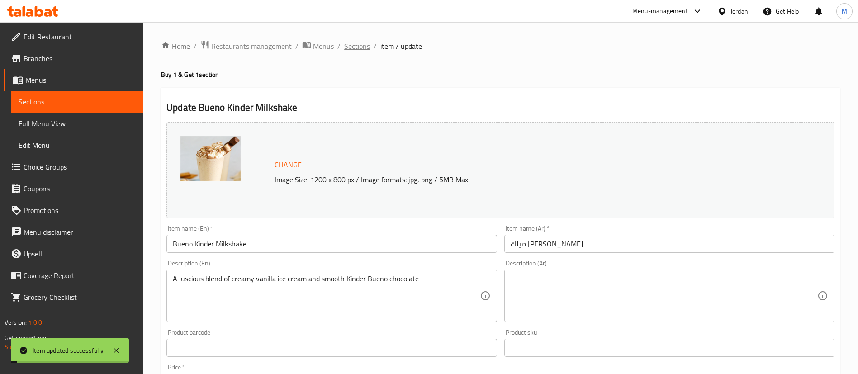
click at [360, 48] on span "Sections" at bounding box center [357, 46] width 26 height 11
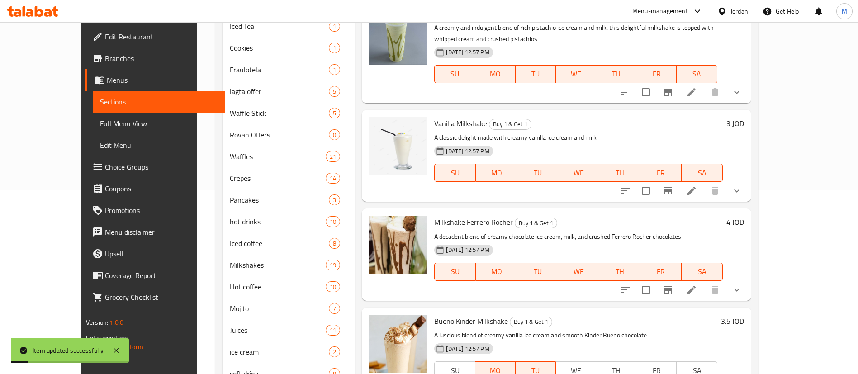
scroll to position [186, 0]
click at [705, 283] on li at bounding box center [691, 289] width 25 height 16
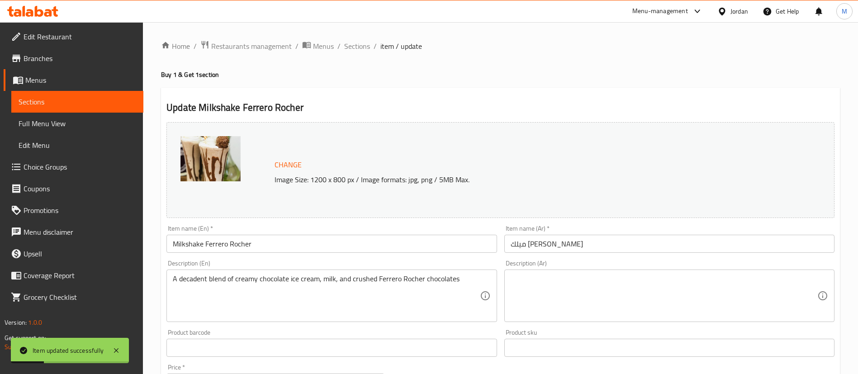
scroll to position [293, 0]
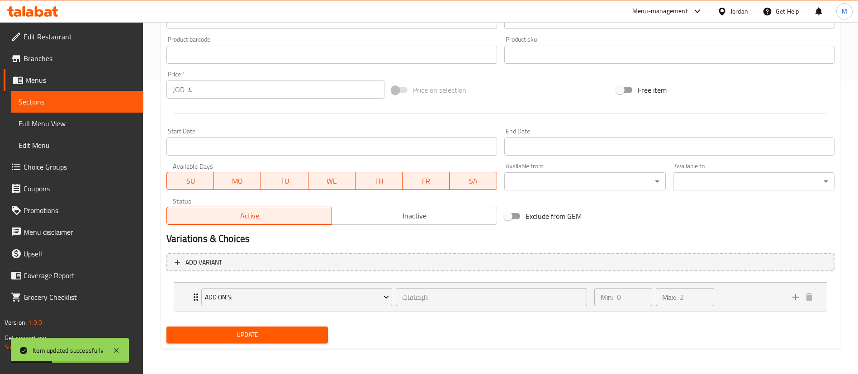
click at [208, 179] on span "SU" at bounding box center [191, 181] width 40 height 13
click at [321, 181] on span "WE" at bounding box center [332, 181] width 40 height 13
click at [369, 176] on span "TH" at bounding box center [379, 181] width 40 height 13
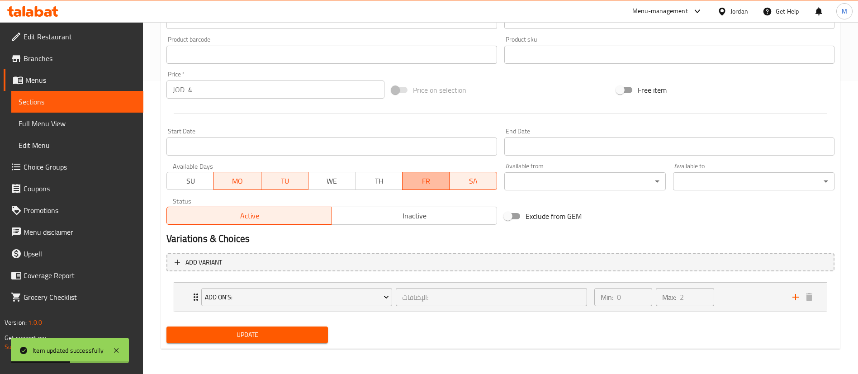
drag, startPoint x: 414, startPoint y: 175, endPoint x: 460, endPoint y: 177, distance: 46.2
click at [415, 175] on span "FR" at bounding box center [426, 181] width 40 height 13
click at [460, 177] on span "SA" at bounding box center [473, 181] width 40 height 13
click at [315, 335] on span "Update" at bounding box center [247, 334] width 147 height 11
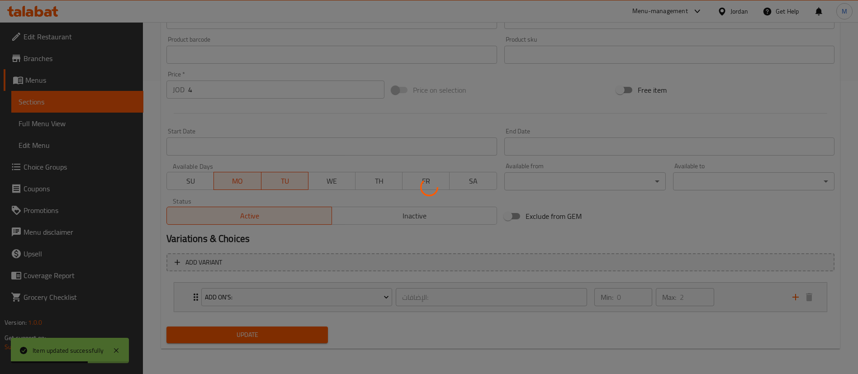
scroll to position [0, 0]
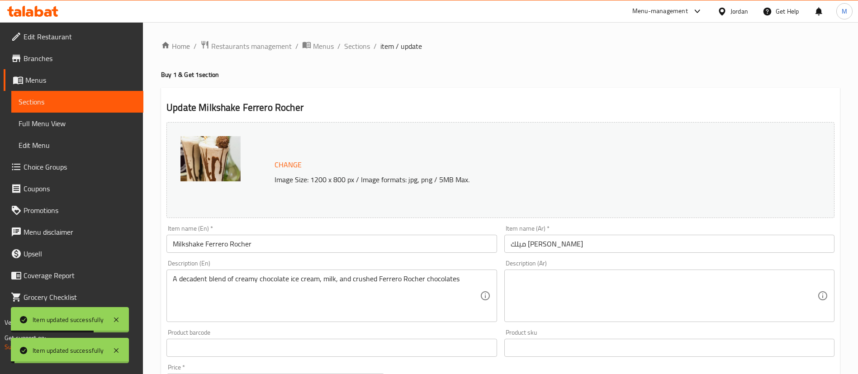
click at [358, 43] on span "Sections" at bounding box center [357, 46] width 26 height 11
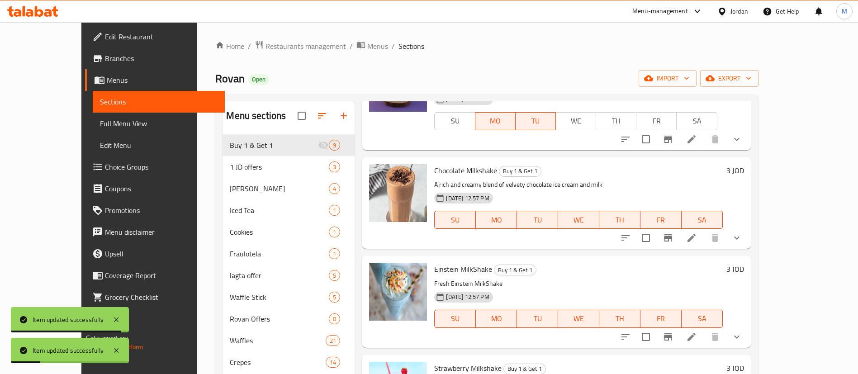
scroll to position [181, 0]
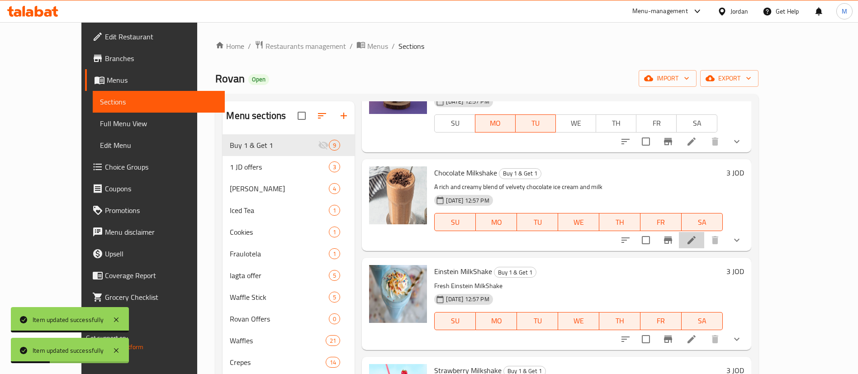
click at [705, 232] on li at bounding box center [691, 240] width 25 height 16
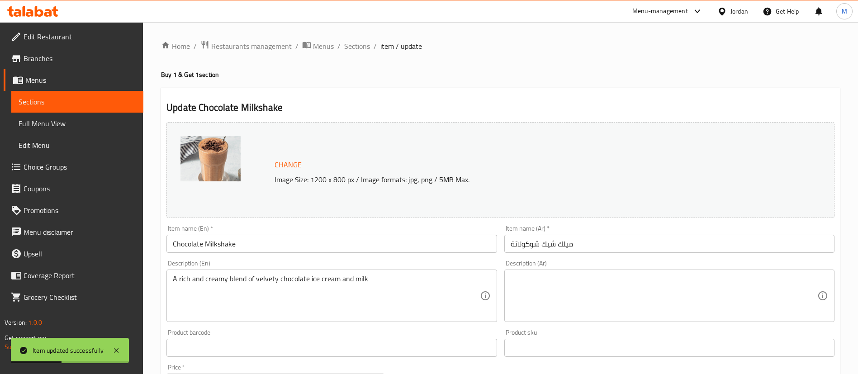
scroll to position [293, 0]
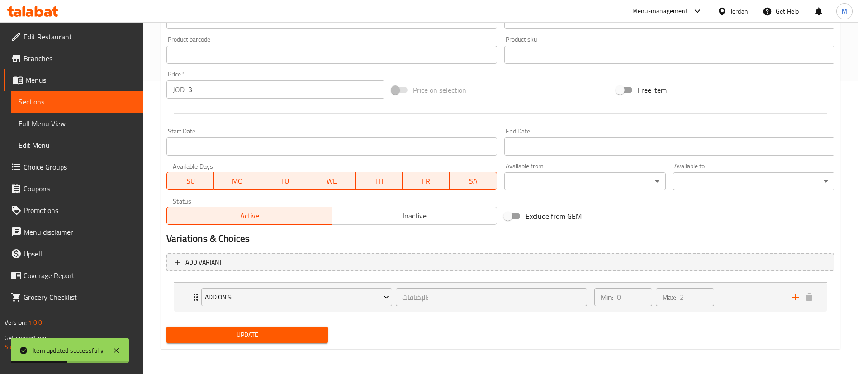
click at [183, 183] on span "SU" at bounding box center [191, 181] width 40 height 13
click at [322, 175] on span "WE" at bounding box center [332, 181] width 40 height 13
click at [388, 192] on div "Available Days SU MO TU WE TH FR SA" at bounding box center [332, 176] width 338 height 35
click at [398, 185] on span "TH" at bounding box center [379, 181] width 40 height 13
click at [423, 177] on span "FR" at bounding box center [426, 181] width 40 height 13
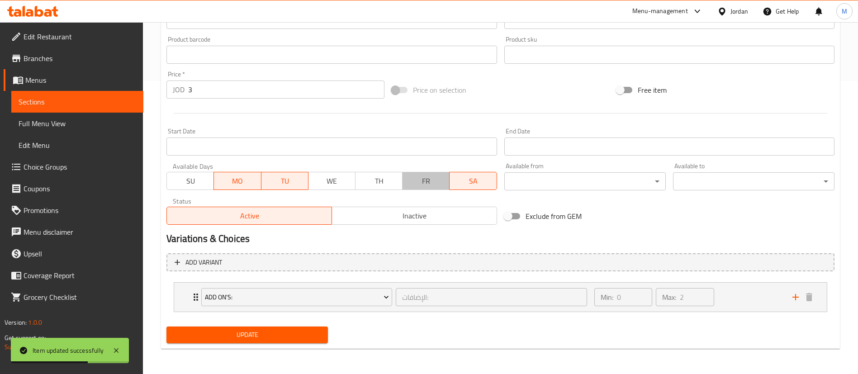
click at [446, 180] on span "FR" at bounding box center [426, 181] width 40 height 13
click at [454, 179] on span "SA" at bounding box center [473, 181] width 40 height 13
click at [439, 181] on span "FR" at bounding box center [426, 181] width 40 height 13
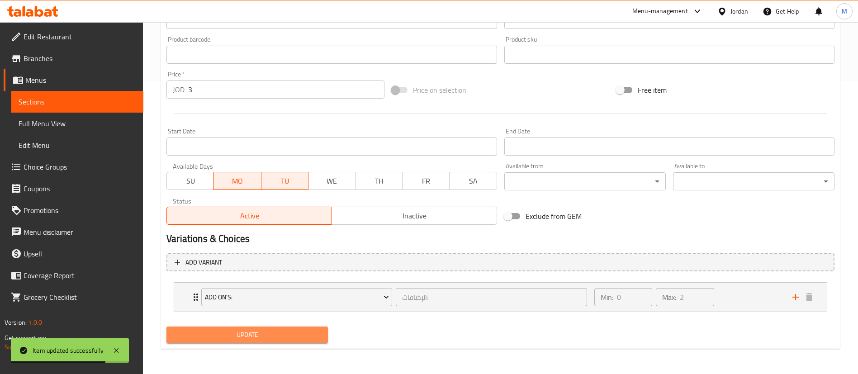
click at [284, 340] on span "Update" at bounding box center [247, 334] width 147 height 11
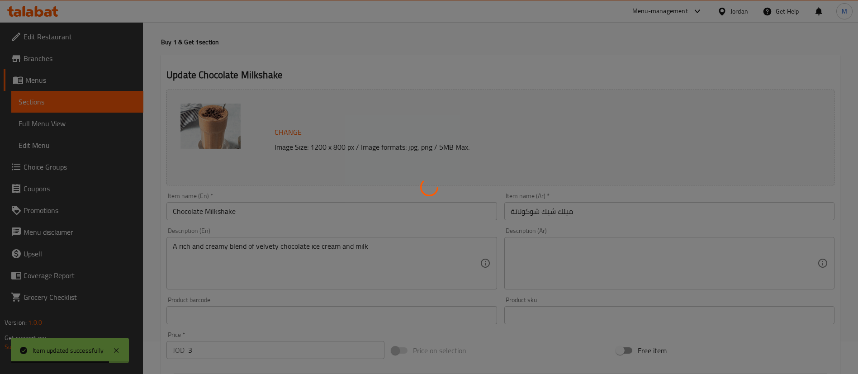
scroll to position [0, 0]
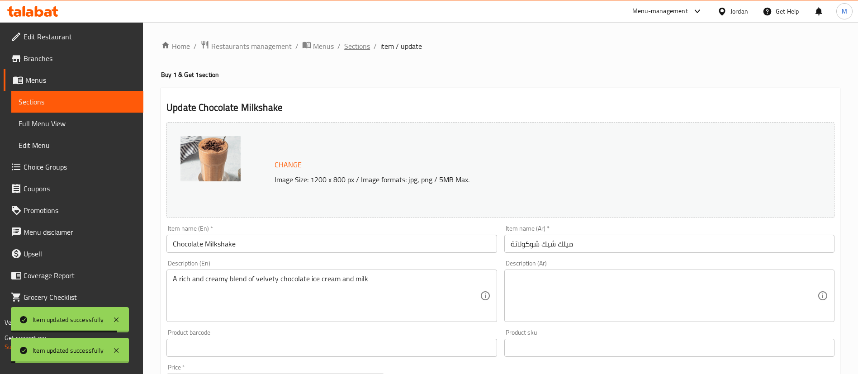
click at [353, 46] on span "Sections" at bounding box center [357, 46] width 26 height 11
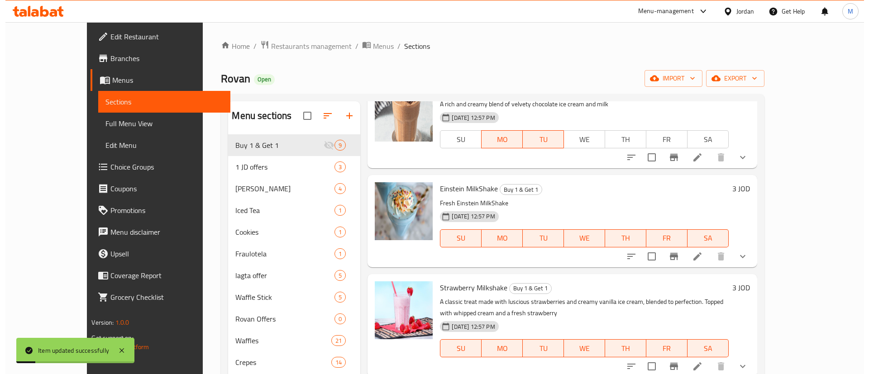
scroll to position [265, 0]
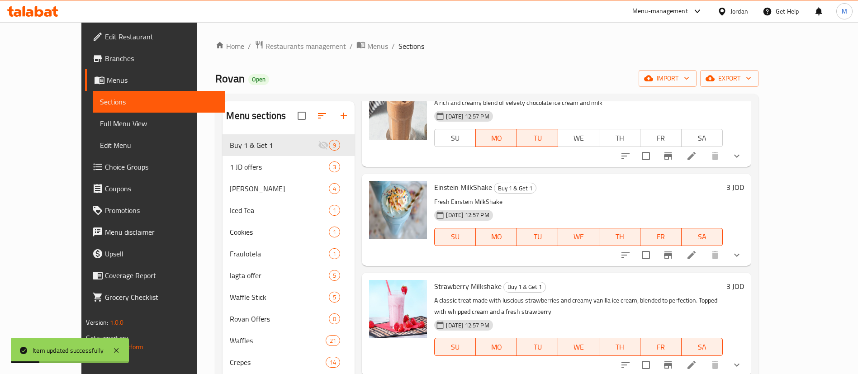
click at [705, 247] on li at bounding box center [691, 255] width 25 height 16
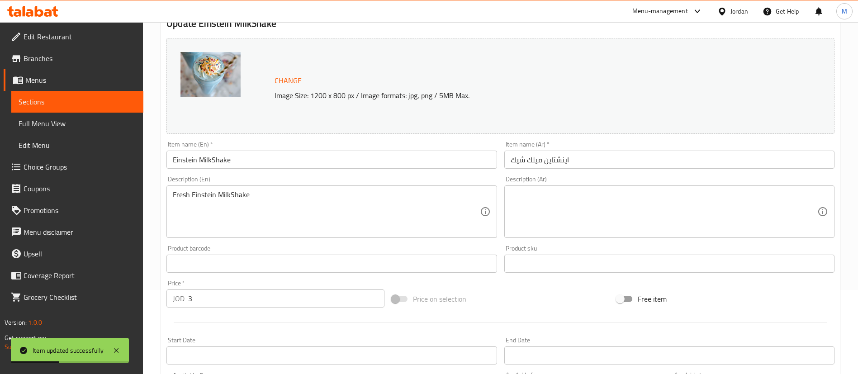
scroll to position [293, 0]
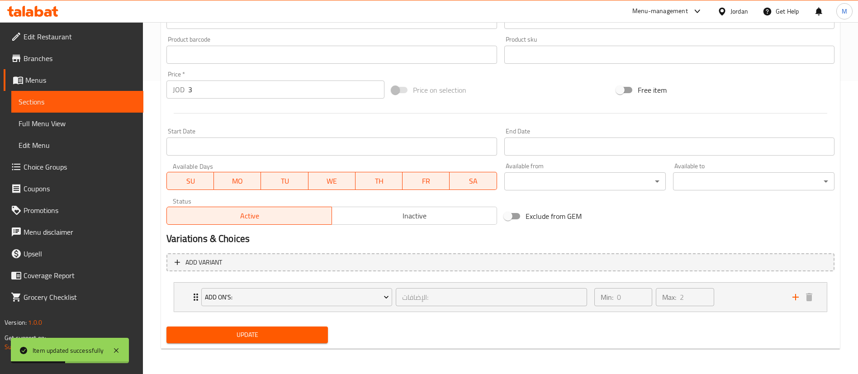
click at [197, 175] on span "SU" at bounding box center [191, 181] width 40 height 13
click at [339, 172] on button "WE" at bounding box center [332, 181] width 47 height 18
click at [377, 178] on span "TH" at bounding box center [379, 181] width 40 height 13
click at [424, 185] on span "FR" at bounding box center [426, 181] width 40 height 13
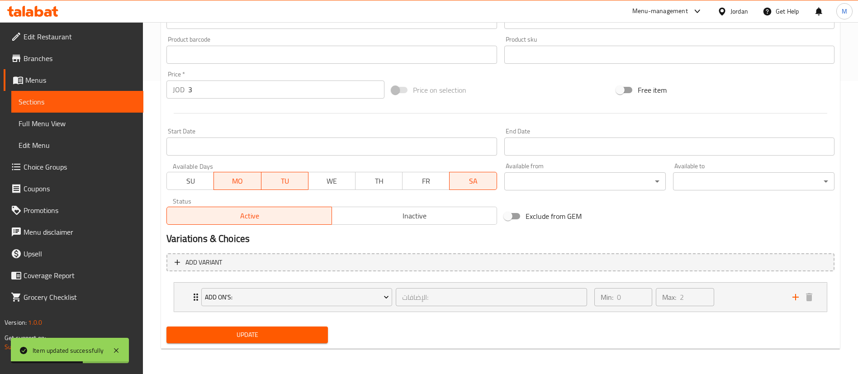
click at [454, 177] on span "SA" at bounding box center [473, 181] width 40 height 13
click at [284, 333] on span "Update" at bounding box center [247, 334] width 147 height 11
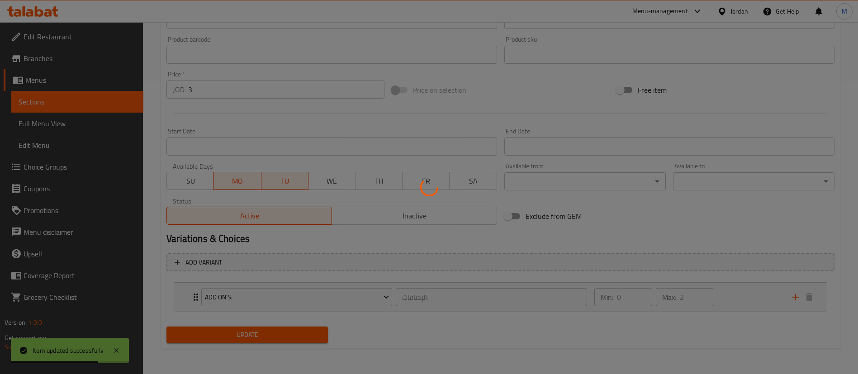
scroll to position [0, 0]
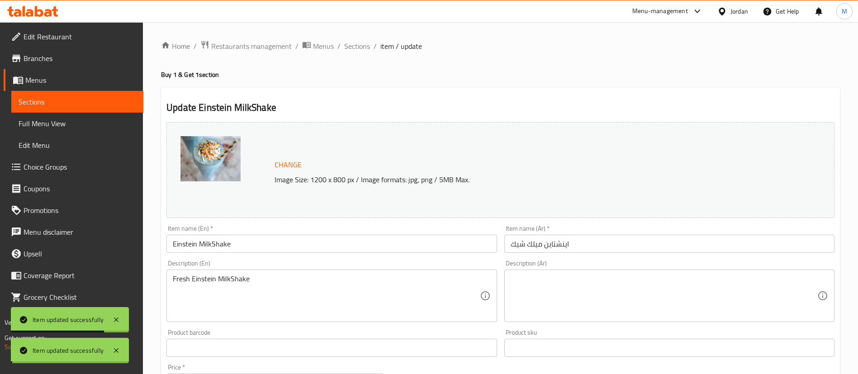
click at [355, 47] on span "Sections" at bounding box center [357, 46] width 26 height 11
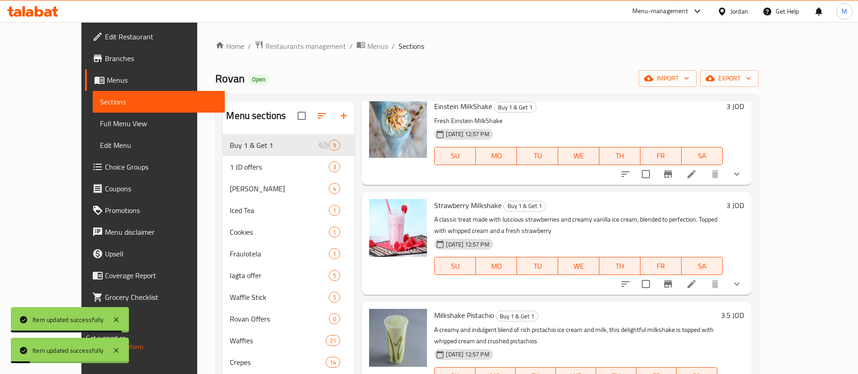
scroll to position [349, 0]
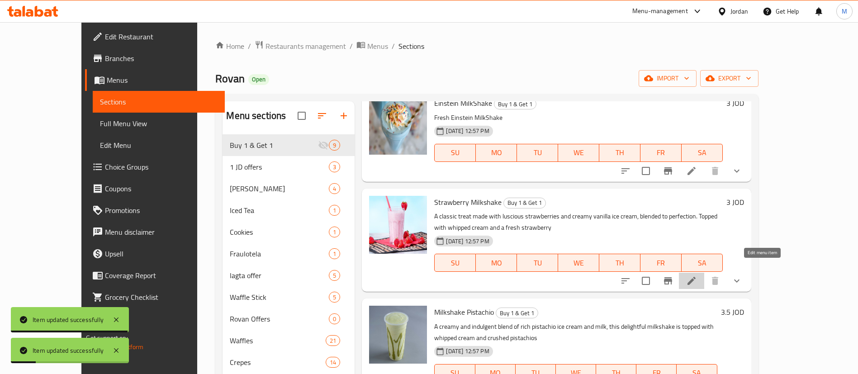
click at [697, 276] on icon at bounding box center [691, 281] width 11 height 11
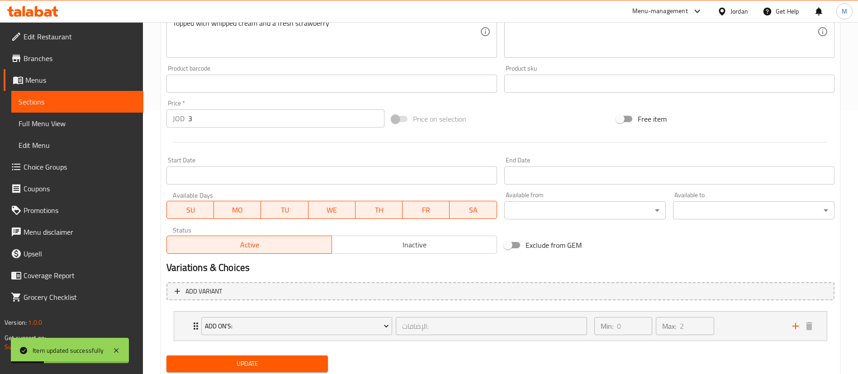
scroll to position [293, 0]
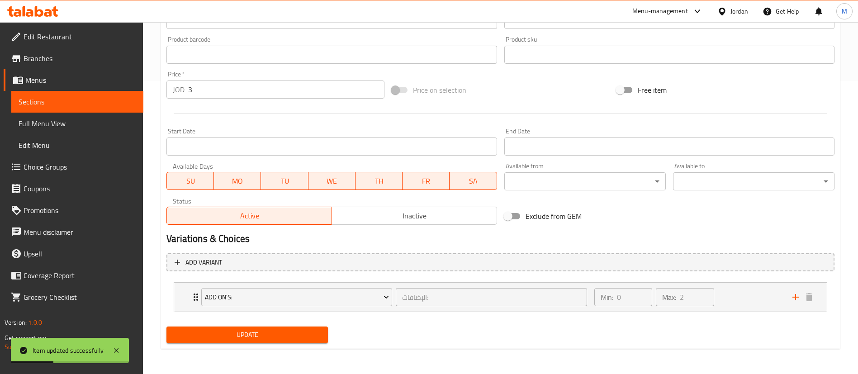
click at [197, 179] on span "SU" at bounding box center [191, 181] width 40 height 13
click at [318, 183] on span "WE" at bounding box center [332, 181] width 40 height 13
click at [388, 186] on span "TH" at bounding box center [379, 181] width 40 height 13
click at [418, 181] on span "FR" at bounding box center [426, 181] width 40 height 13
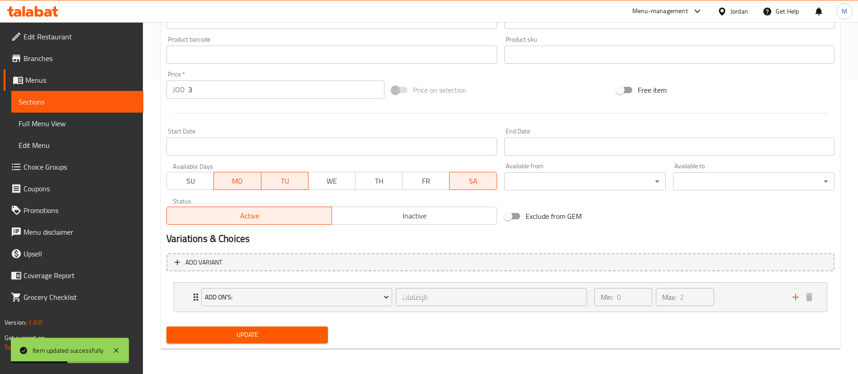
click at [454, 181] on span "SA" at bounding box center [473, 181] width 40 height 13
click at [258, 341] on button "Update" at bounding box center [248, 335] width 162 height 17
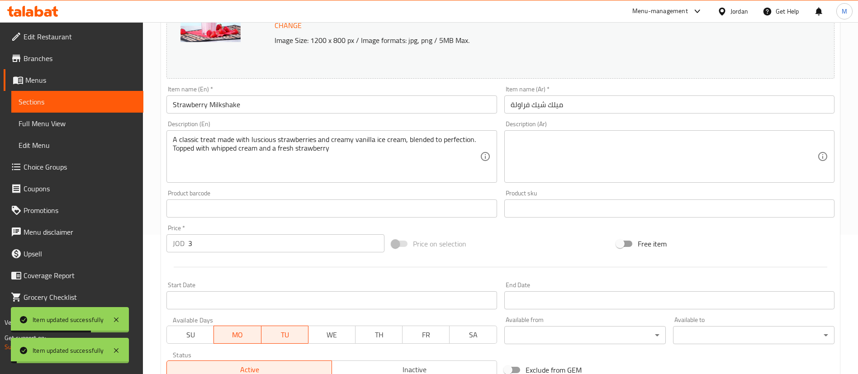
scroll to position [0, 0]
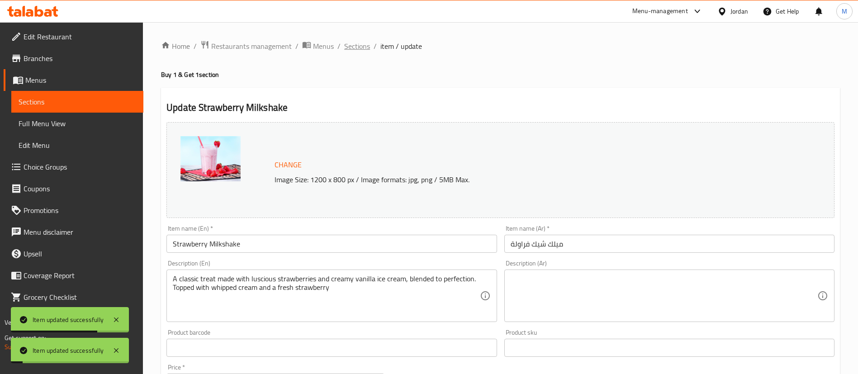
click at [359, 48] on span "Sections" at bounding box center [357, 46] width 26 height 11
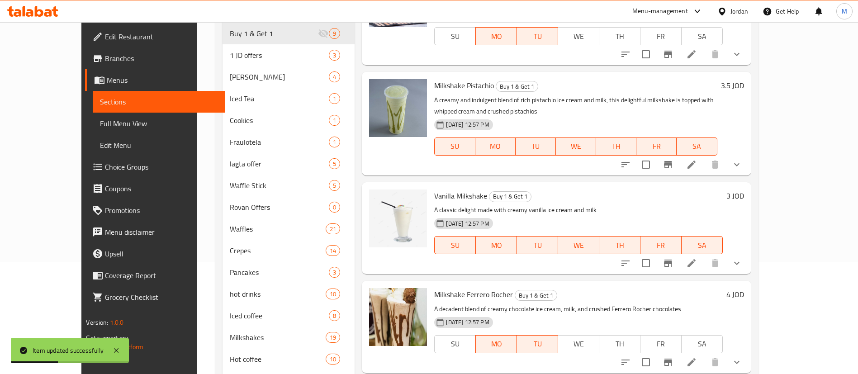
scroll to position [111, 0]
click at [705, 256] on li at bounding box center [691, 264] width 25 height 16
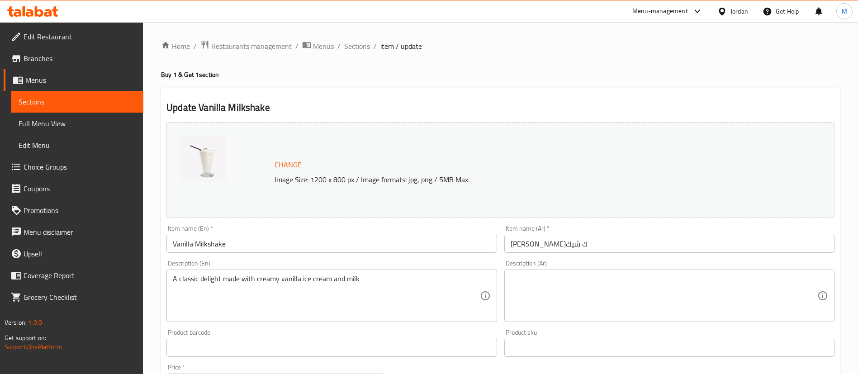
scroll to position [293, 0]
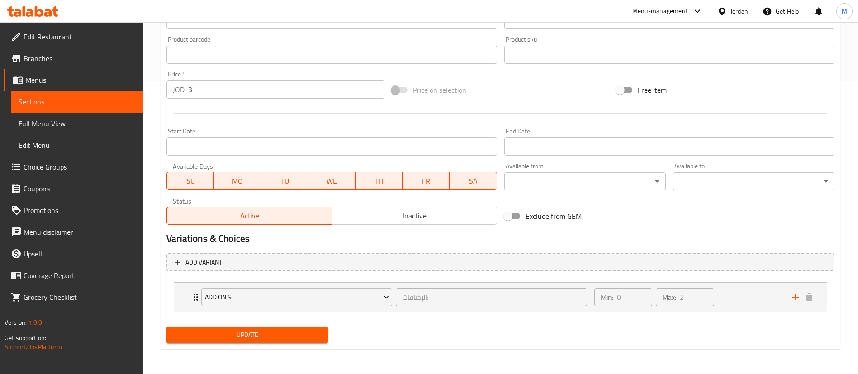
click at [189, 187] on span "SU" at bounding box center [191, 181] width 40 height 13
click at [321, 183] on span "WE" at bounding box center [332, 181] width 40 height 13
click at [364, 178] on span "TH" at bounding box center [379, 181] width 40 height 13
drag, startPoint x: 417, startPoint y: 176, endPoint x: 426, endPoint y: 176, distance: 9.5
click at [419, 176] on span "FR" at bounding box center [426, 181] width 40 height 13
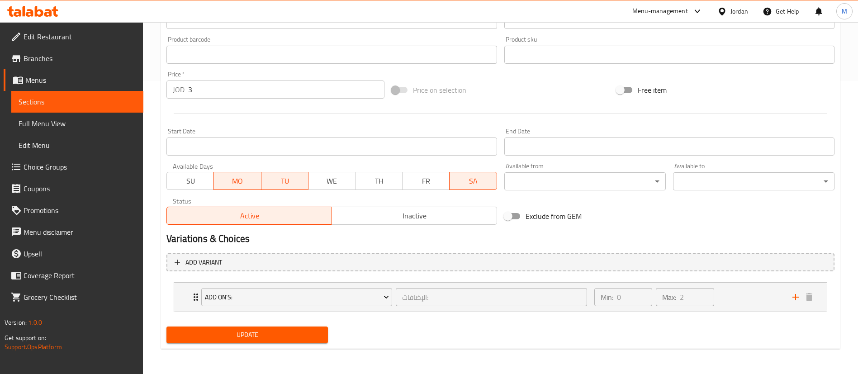
click at [470, 184] on span "SA" at bounding box center [473, 181] width 40 height 13
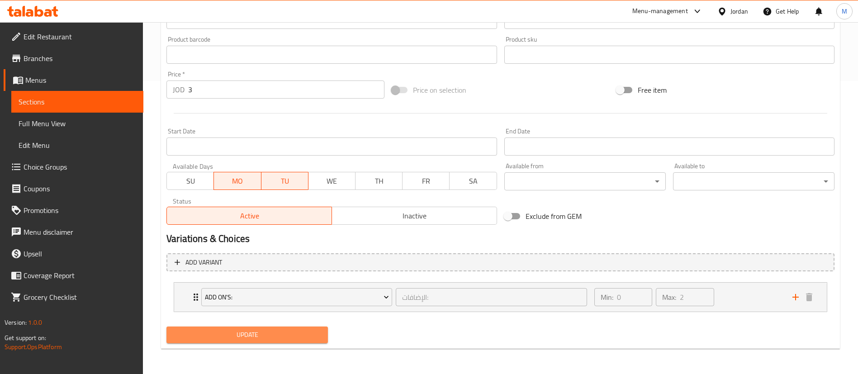
click at [298, 334] on span "Update" at bounding box center [247, 334] width 147 height 11
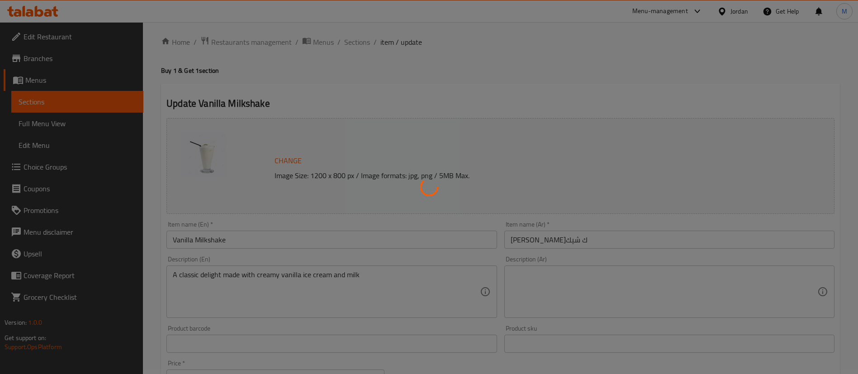
scroll to position [0, 0]
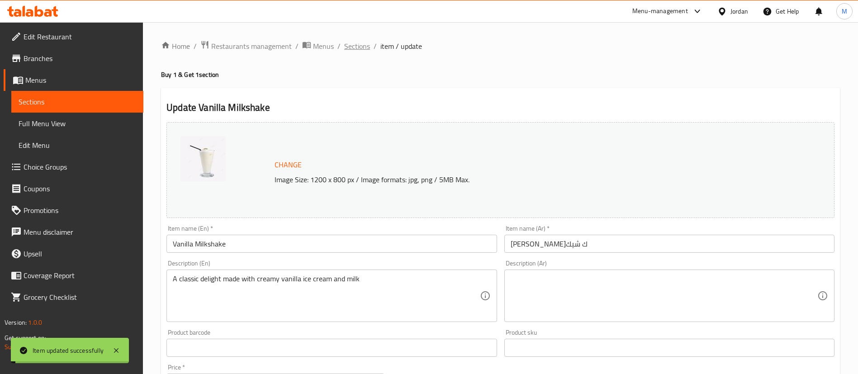
click at [354, 42] on span "Sections" at bounding box center [357, 46] width 26 height 11
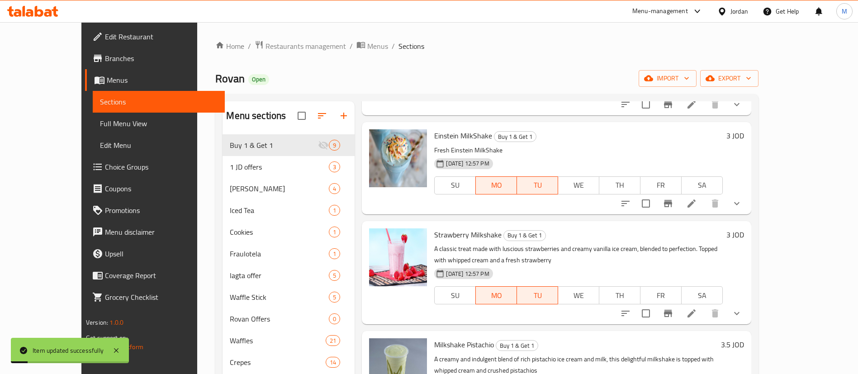
scroll to position [464, 0]
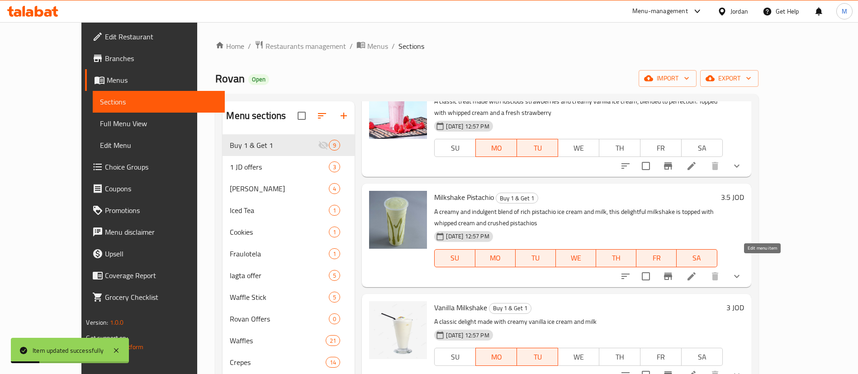
click at [696, 272] on icon at bounding box center [692, 276] width 8 height 8
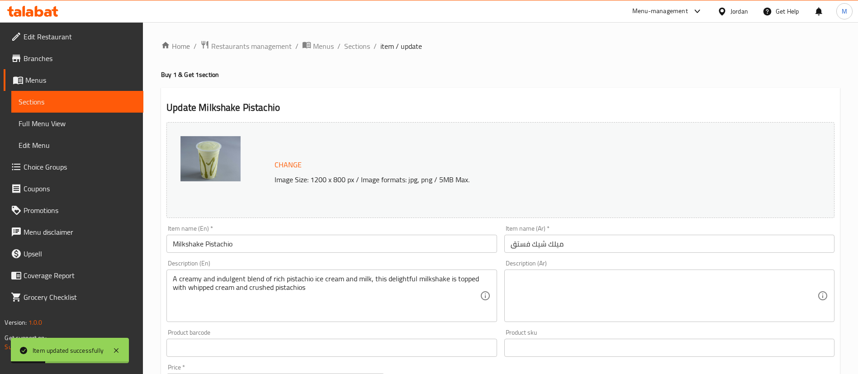
scroll to position [293, 0]
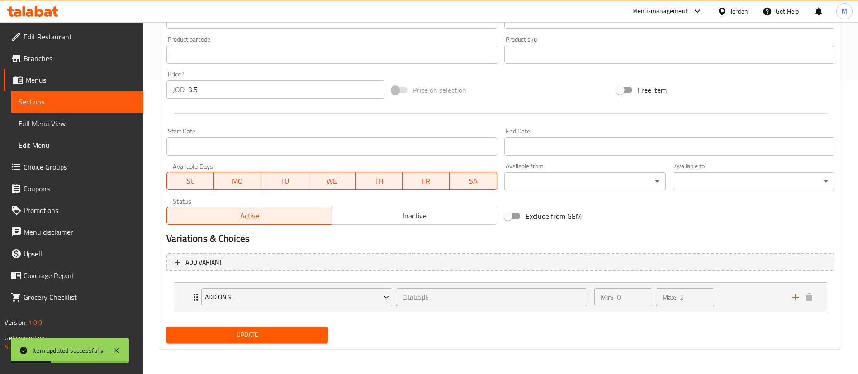
click at [203, 179] on span "SU" at bounding box center [191, 181] width 40 height 13
click at [324, 184] on span "WE" at bounding box center [332, 181] width 40 height 13
drag, startPoint x: 376, startPoint y: 186, endPoint x: 433, endPoint y: 182, distance: 57.1
click at [377, 186] on span "TH" at bounding box center [379, 181] width 40 height 13
click at [439, 182] on span "FR" at bounding box center [426, 181] width 40 height 13
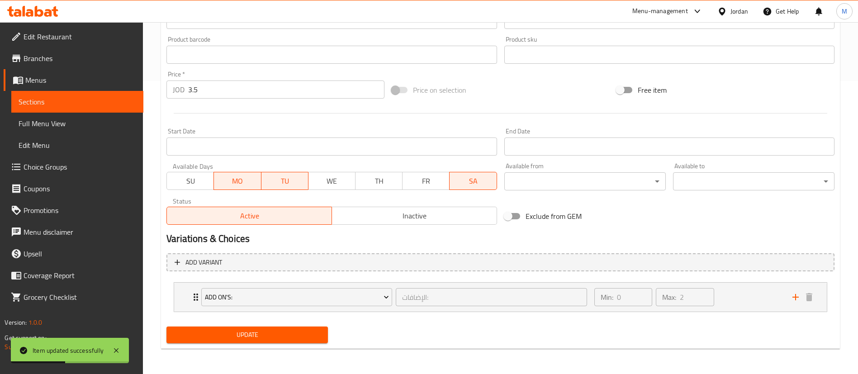
click at [477, 180] on span "SA" at bounding box center [473, 181] width 40 height 13
click at [308, 335] on span "Update" at bounding box center [247, 334] width 147 height 11
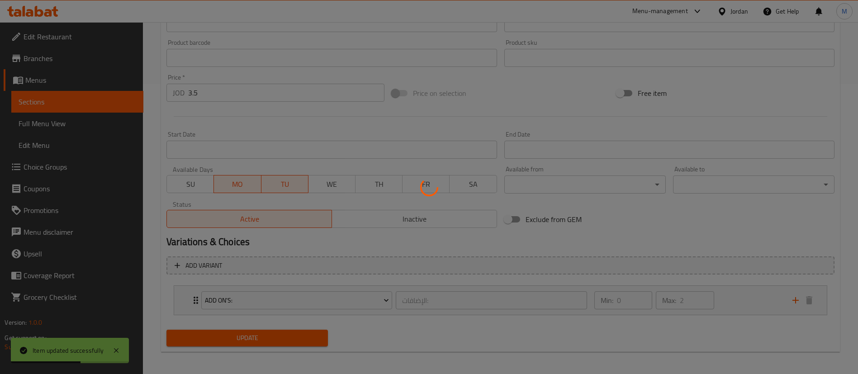
scroll to position [0, 0]
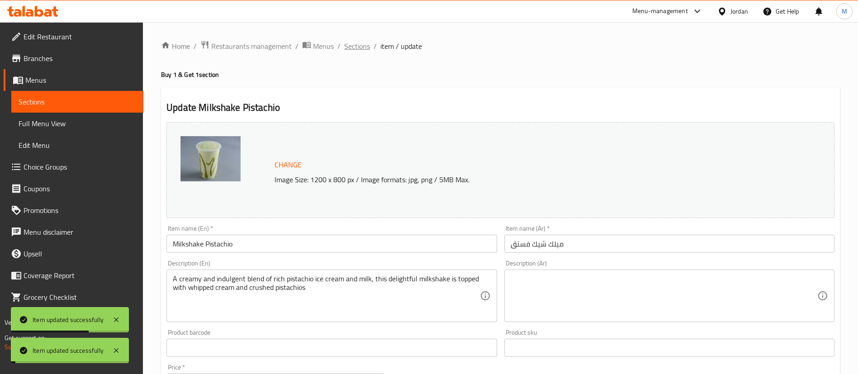
click at [363, 44] on span "Sections" at bounding box center [357, 46] width 26 height 11
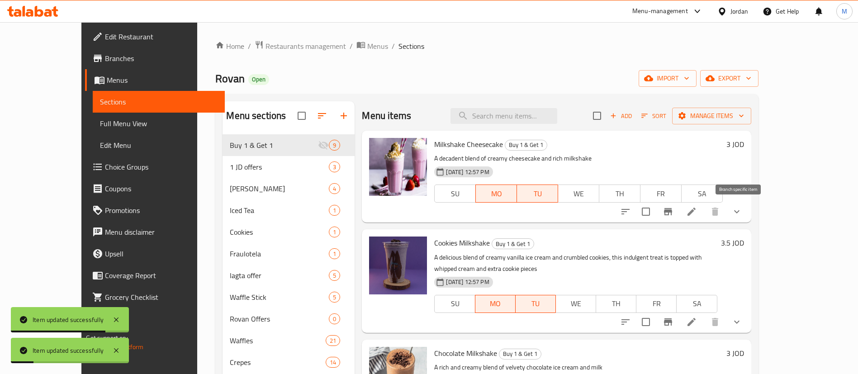
click at [672, 210] on icon "Branch-specific-item" at bounding box center [668, 211] width 8 height 7
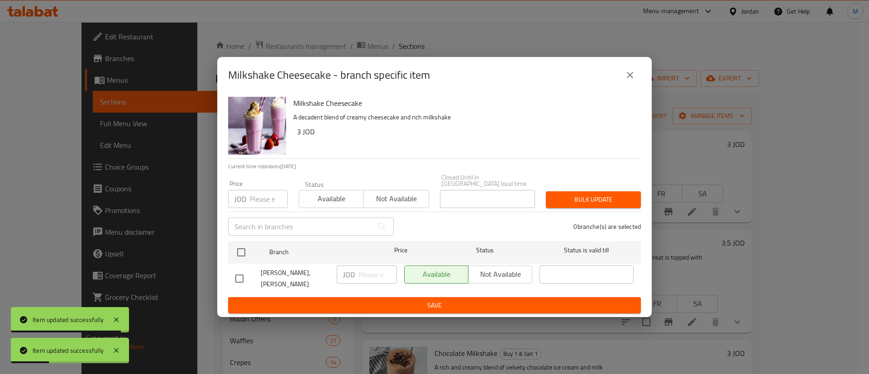
click at [263, 190] on input "number" at bounding box center [269, 199] width 38 height 18
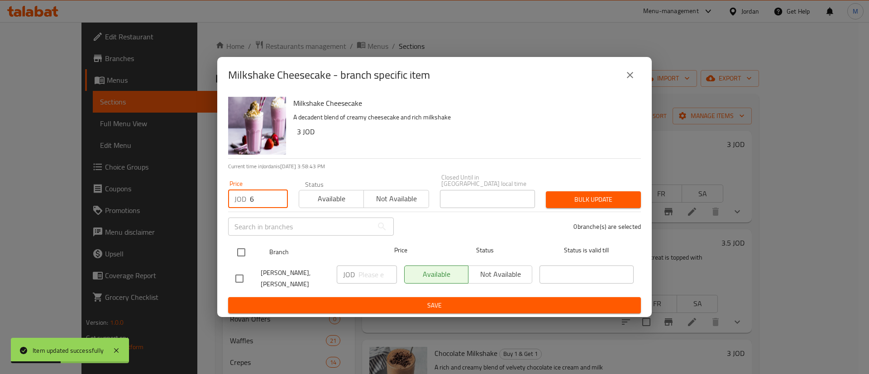
type input "6"
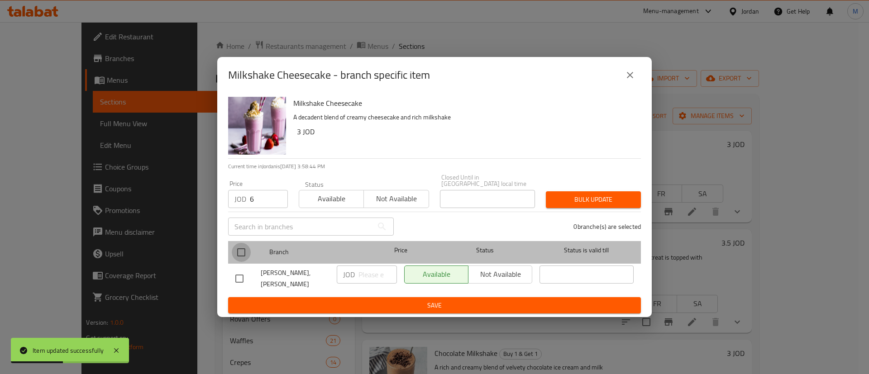
click at [246, 243] on input "checkbox" at bounding box center [241, 252] width 19 height 19
checkbox input "true"
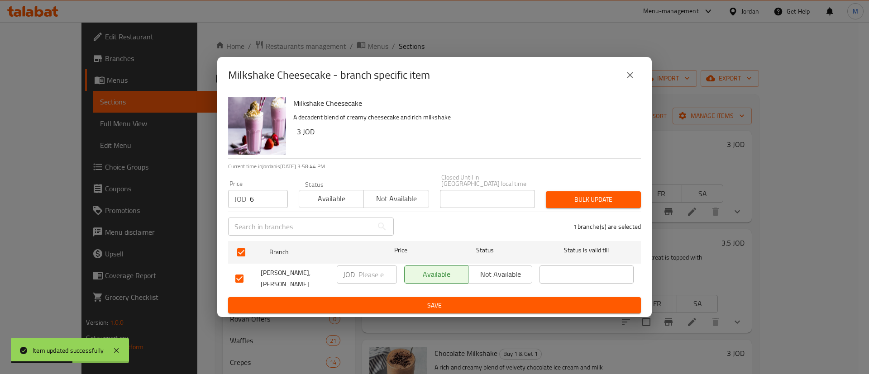
click at [569, 200] on span "Bulk update" at bounding box center [593, 199] width 81 height 11
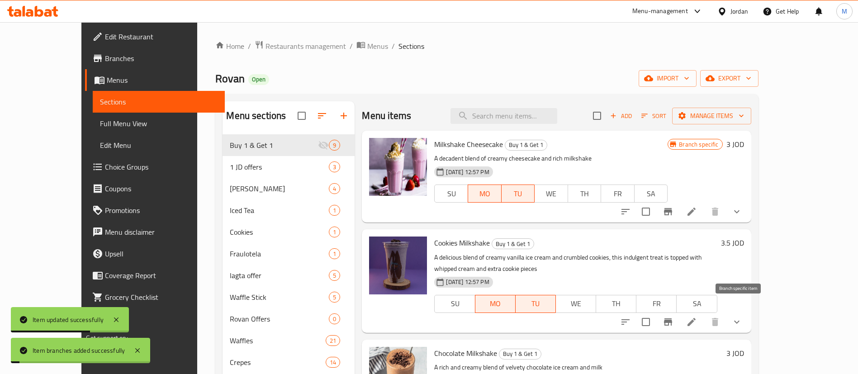
click at [674, 317] on icon "Branch-specific-item" at bounding box center [668, 322] width 11 height 11
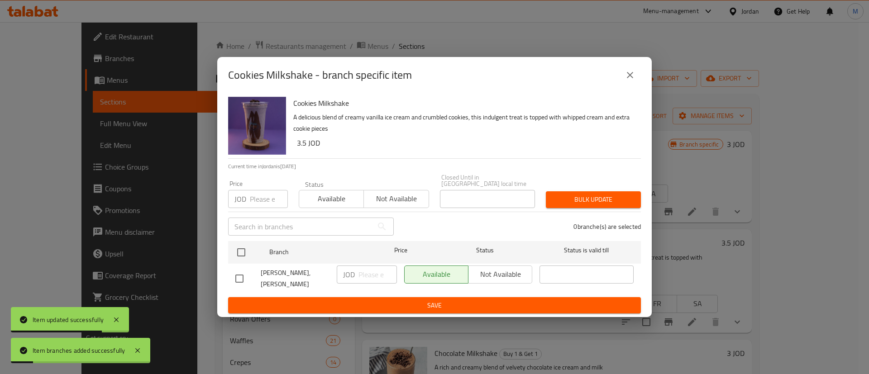
click at [265, 195] on input "number" at bounding box center [269, 199] width 38 height 18
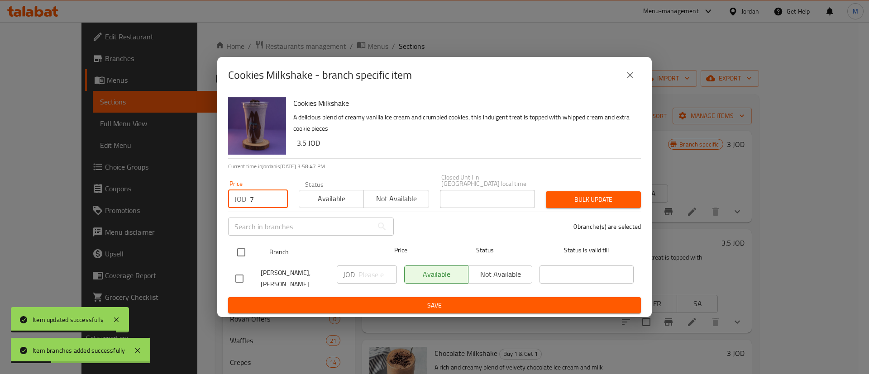
type input "7"
click at [243, 250] on input "checkbox" at bounding box center [241, 252] width 19 height 19
checkbox input "true"
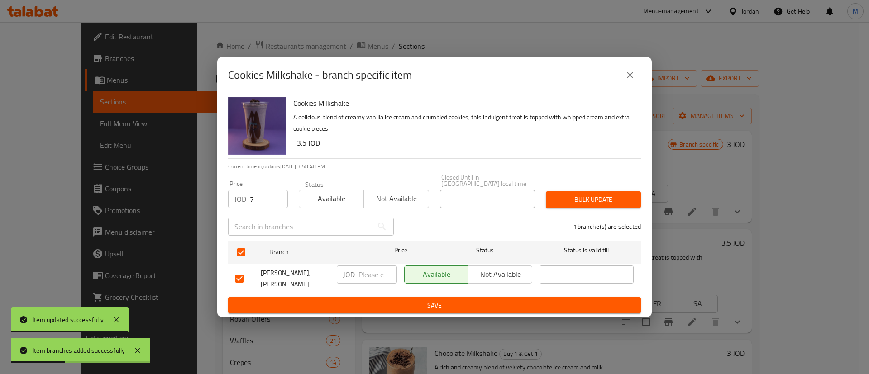
click at [580, 194] on span "Bulk update" at bounding box center [593, 199] width 81 height 11
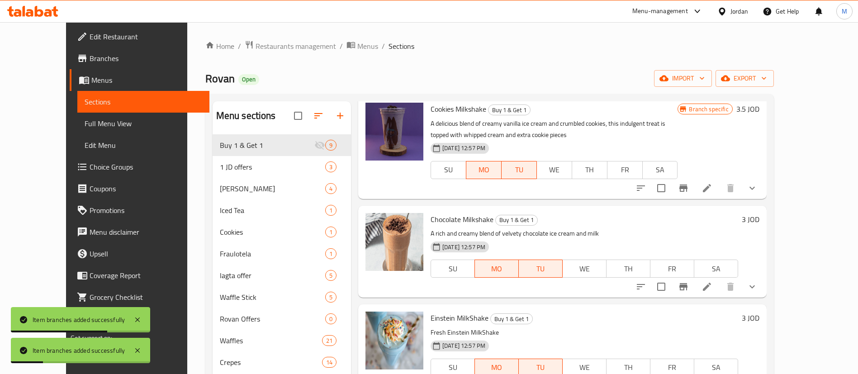
scroll to position [135, 0]
click at [688, 285] on icon "Branch-specific-item" at bounding box center [684, 285] width 8 height 7
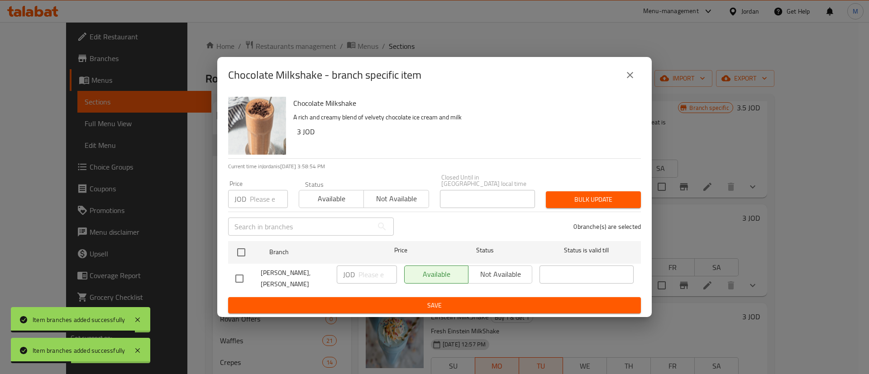
click at [277, 203] on input "number" at bounding box center [269, 199] width 38 height 18
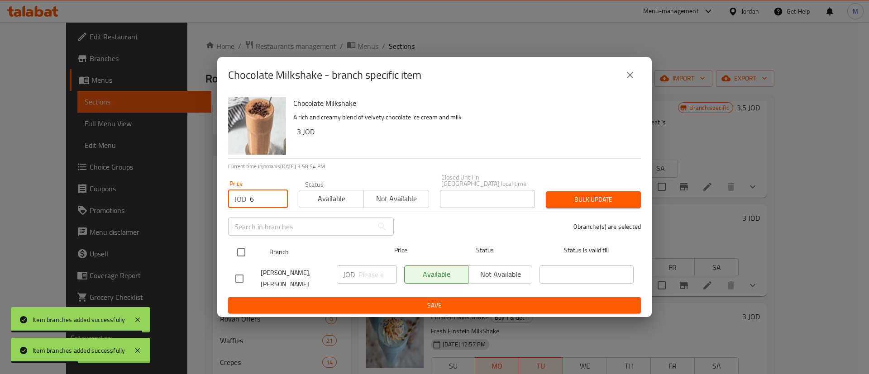
type input "6"
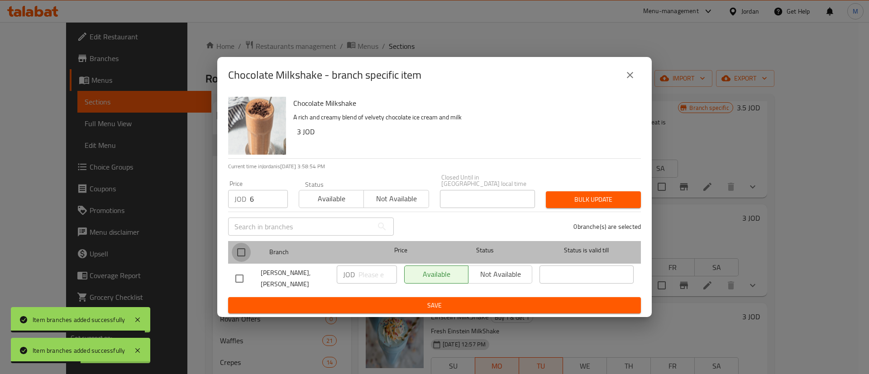
click at [240, 250] on input "checkbox" at bounding box center [241, 252] width 19 height 19
checkbox input "true"
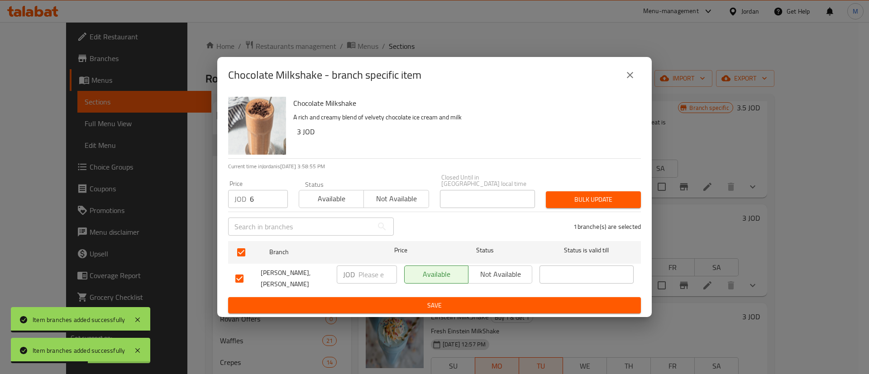
click at [582, 201] on span "Bulk update" at bounding box center [593, 199] width 81 height 11
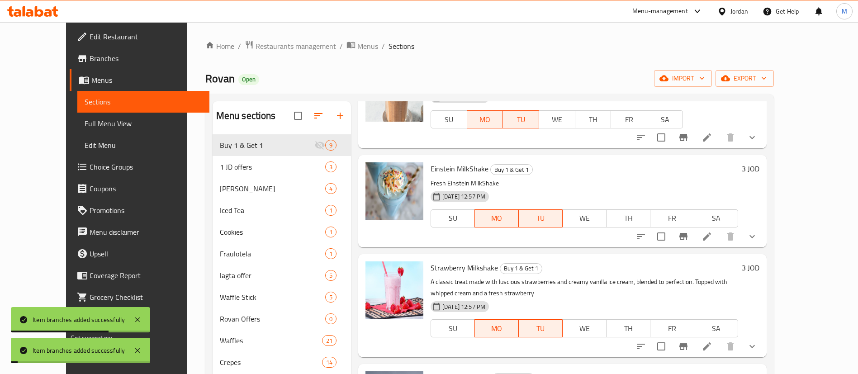
scroll to position [286, 0]
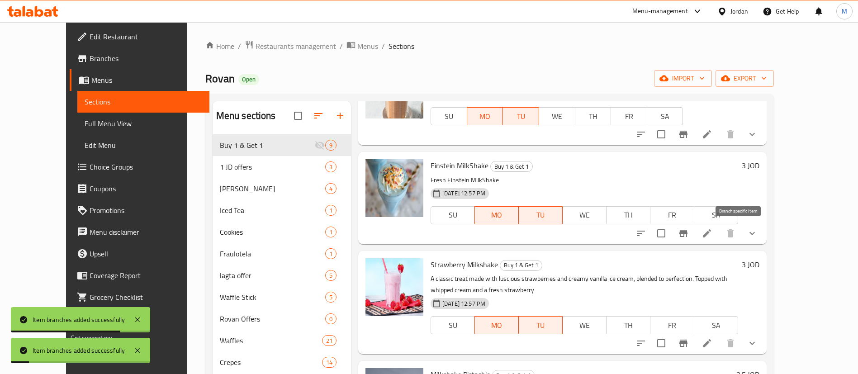
click at [689, 238] on icon "Branch-specific-item" at bounding box center [683, 233] width 11 height 11
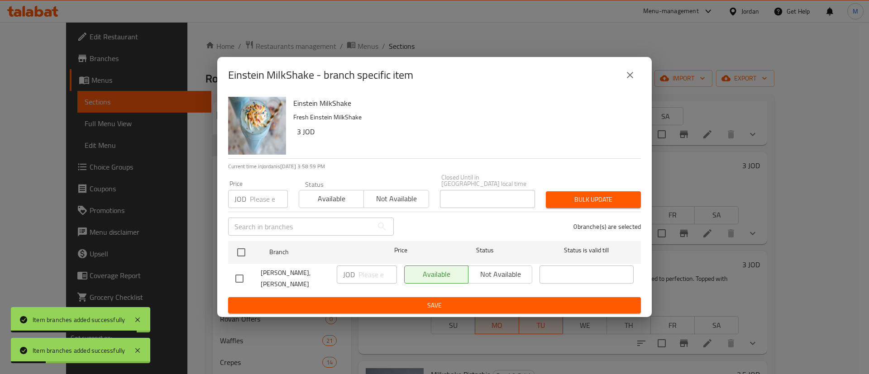
click at [265, 194] on input "number" at bounding box center [269, 199] width 38 height 18
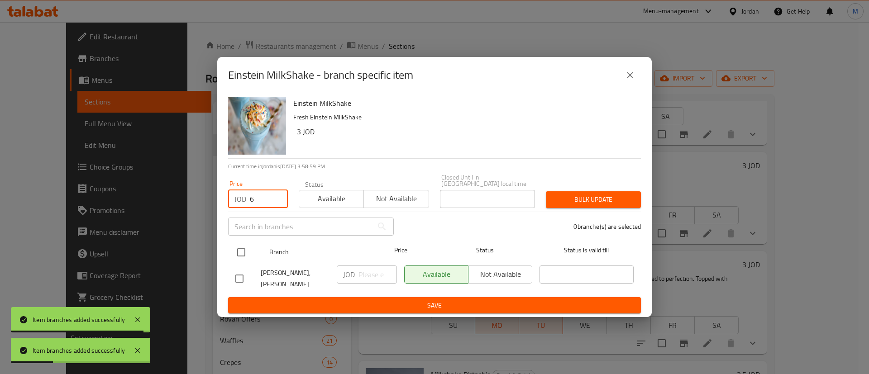
type input "6"
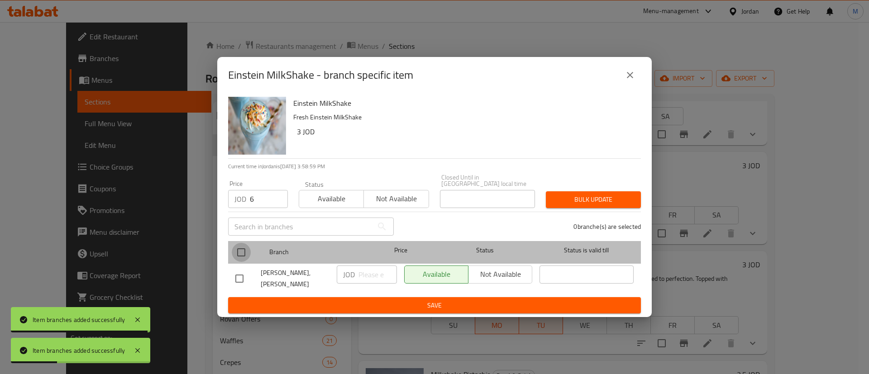
click at [250, 250] on input "checkbox" at bounding box center [241, 252] width 19 height 19
checkbox input "true"
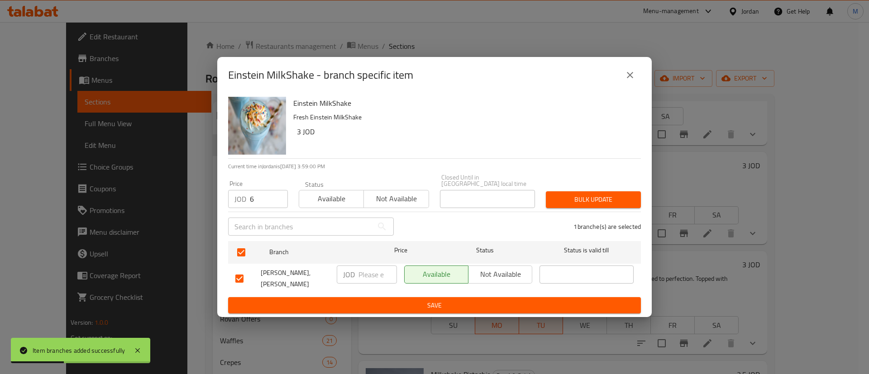
click at [594, 206] on div "Bulk update" at bounding box center [593, 200] width 106 height 28
click at [598, 205] on div "Bulk update" at bounding box center [593, 200] width 106 height 28
click at [600, 201] on span "Bulk update" at bounding box center [593, 199] width 81 height 11
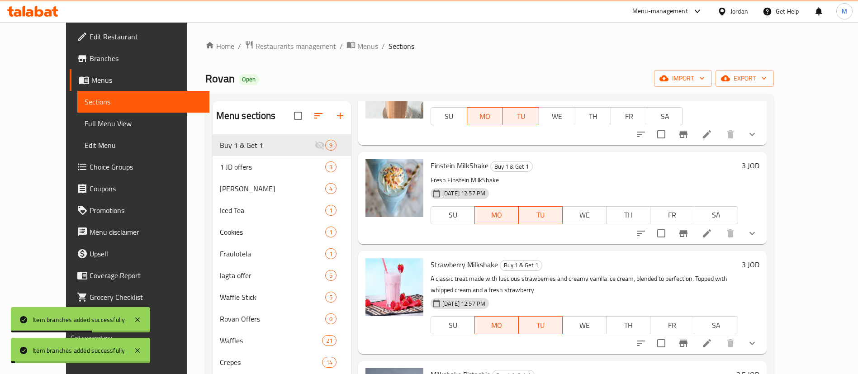
click at [689, 344] on icon "Branch-specific-item" at bounding box center [683, 343] width 11 height 11
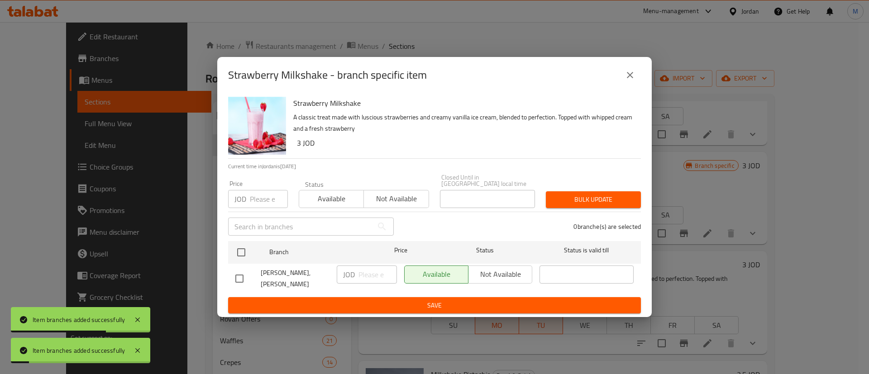
click at [267, 199] on input "number" at bounding box center [269, 199] width 38 height 18
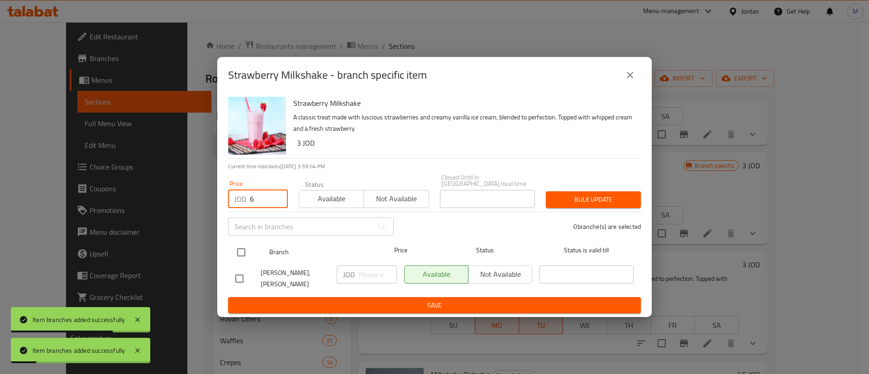
type input "6"
click at [246, 246] on input "checkbox" at bounding box center [241, 252] width 19 height 19
checkbox input "true"
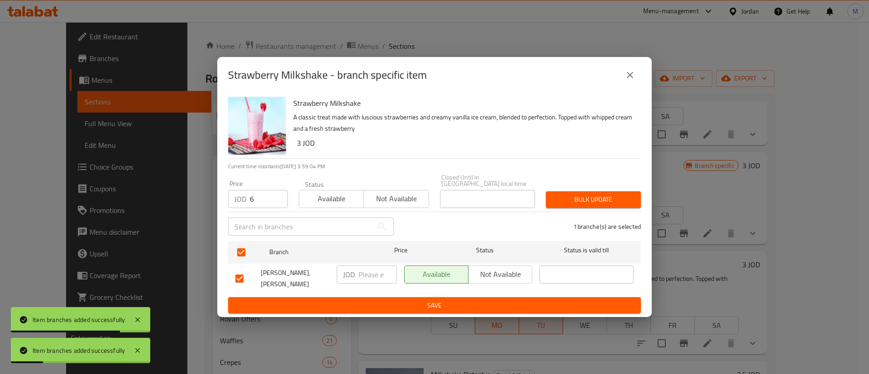
click at [593, 194] on span "Bulk update" at bounding box center [593, 199] width 81 height 11
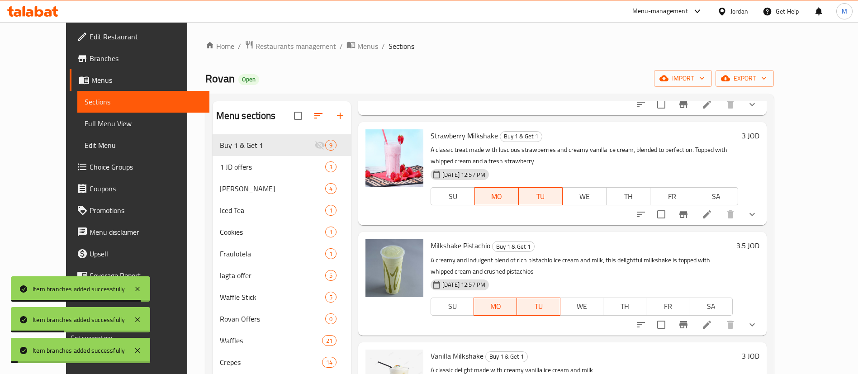
scroll to position [426, 0]
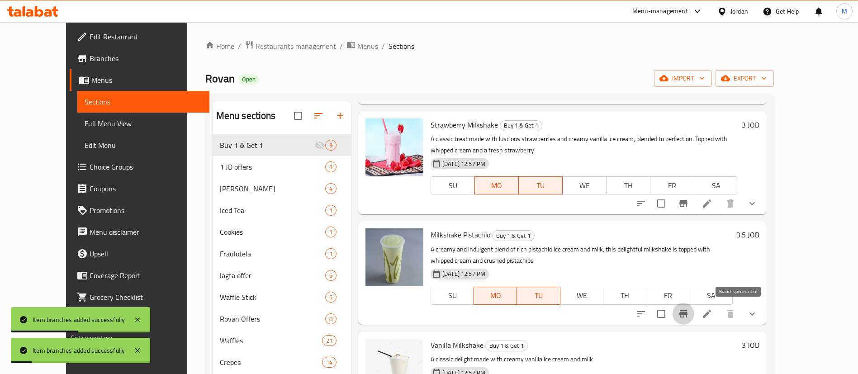
click at [689, 311] on icon "Branch-specific-item" at bounding box center [683, 314] width 11 height 11
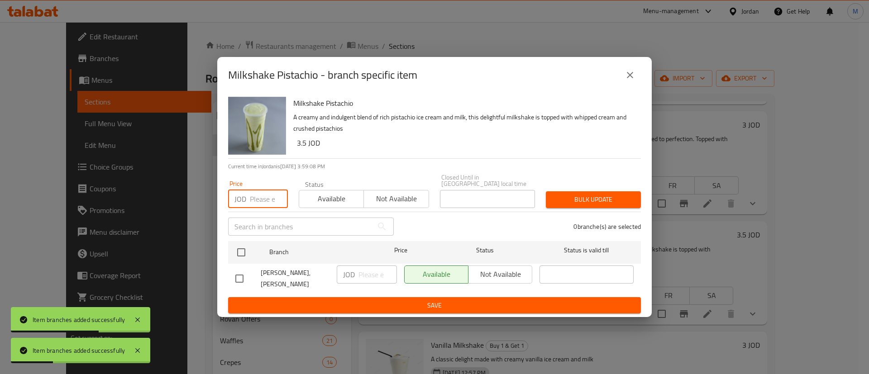
click at [266, 202] on input "number" at bounding box center [269, 199] width 38 height 18
type input "7"
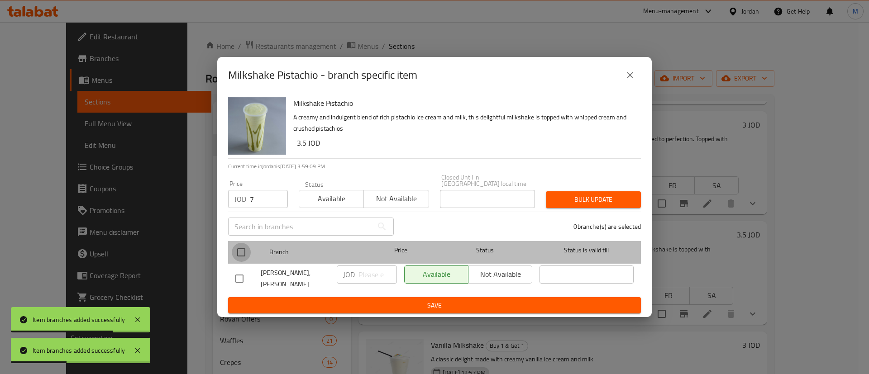
click at [238, 258] on input "checkbox" at bounding box center [241, 252] width 19 height 19
checkbox input "true"
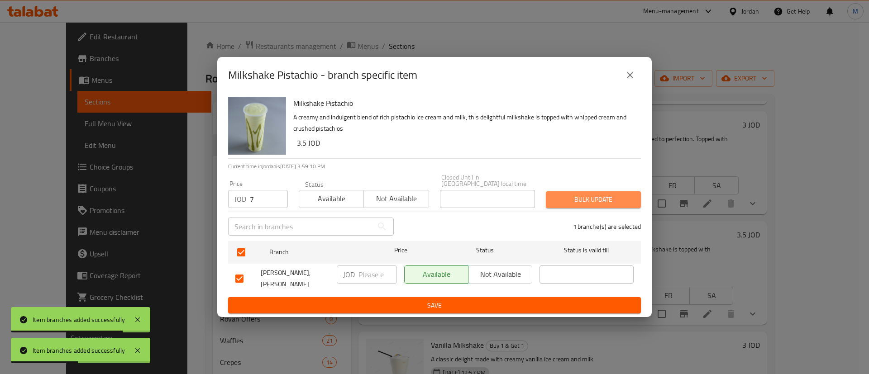
click at [581, 194] on span "Bulk update" at bounding box center [593, 199] width 81 height 11
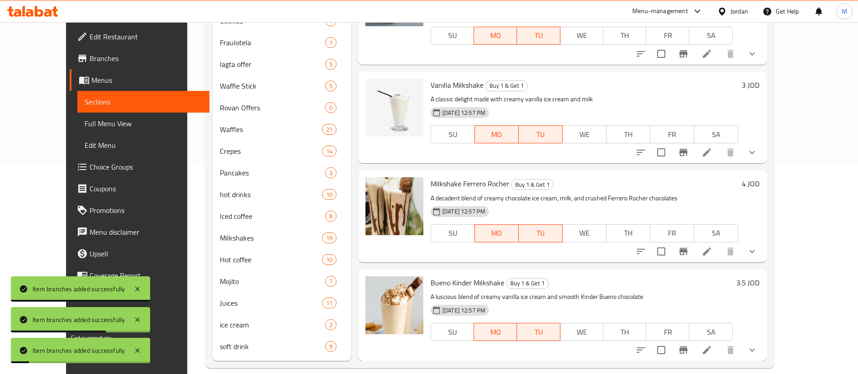
scroll to position [212, 0]
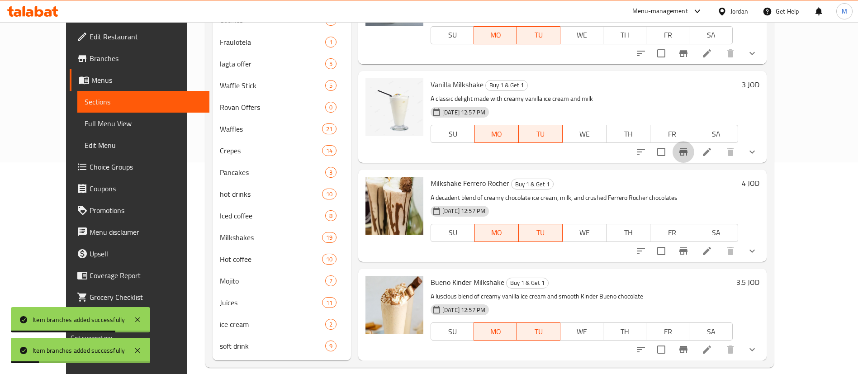
click at [689, 155] on icon "Branch-specific-item" at bounding box center [683, 152] width 11 height 11
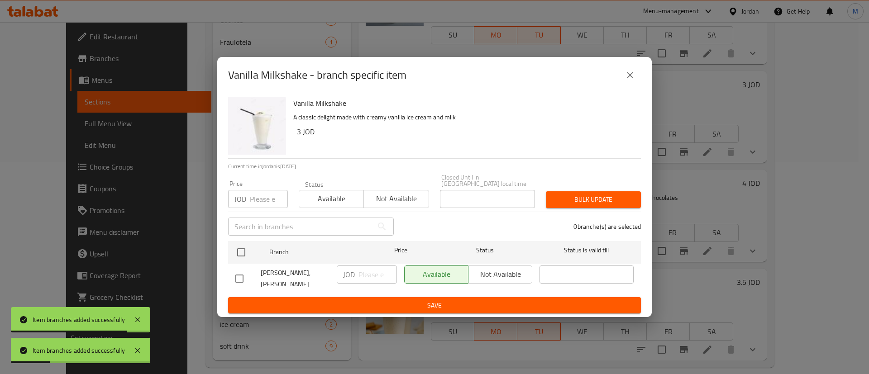
click at [262, 203] on input "number" at bounding box center [269, 199] width 38 height 18
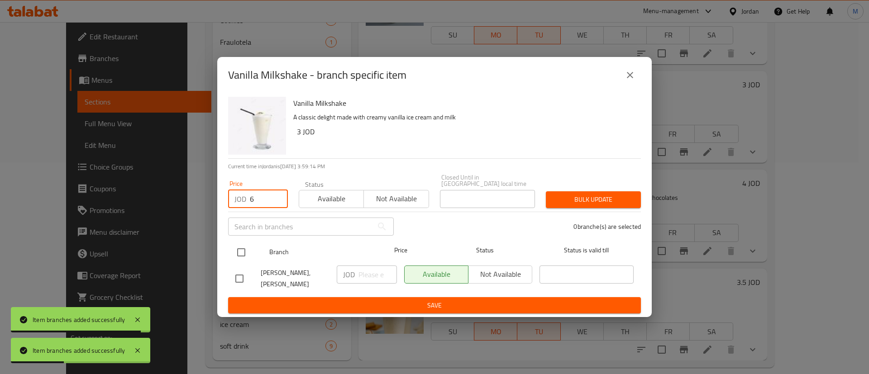
type input "6"
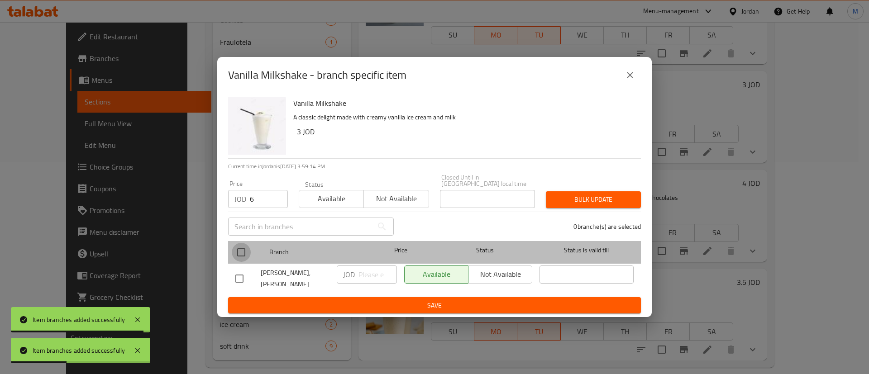
click at [246, 250] on input "checkbox" at bounding box center [241, 252] width 19 height 19
checkbox input "true"
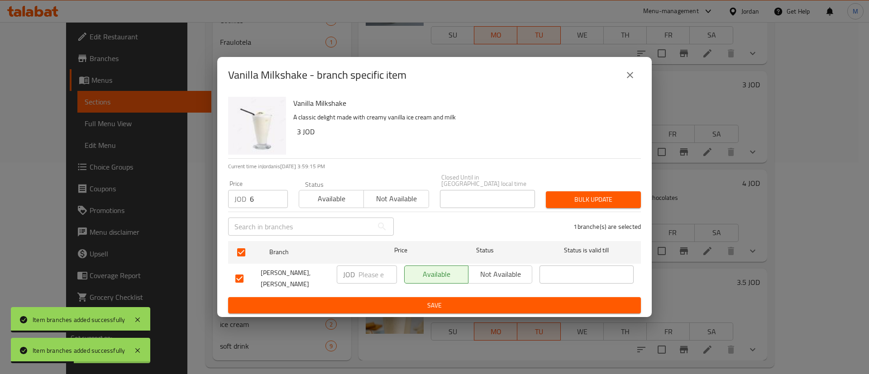
click at [587, 206] on div "Bulk update" at bounding box center [593, 200] width 106 height 28
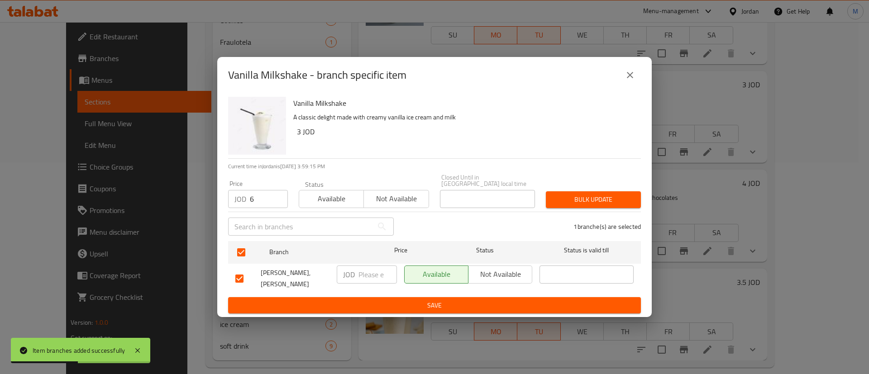
click at [589, 200] on span "Bulk update" at bounding box center [593, 199] width 81 height 11
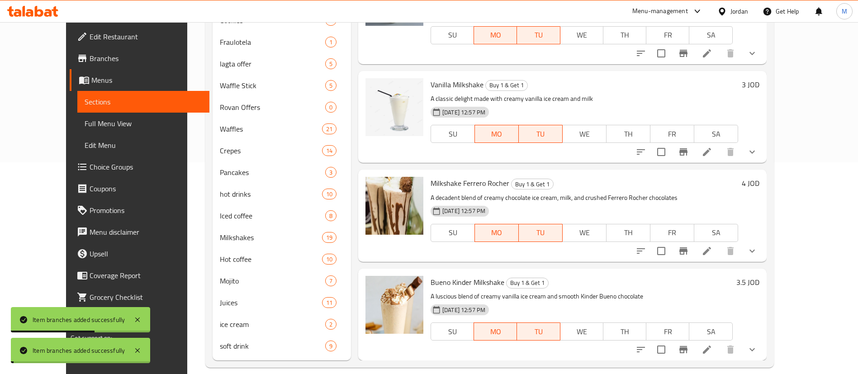
scroll to position [224, 0]
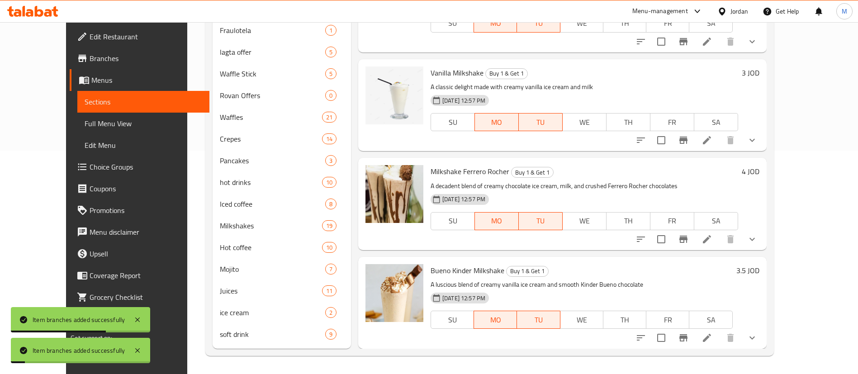
click at [713, 343] on icon at bounding box center [707, 338] width 11 height 11
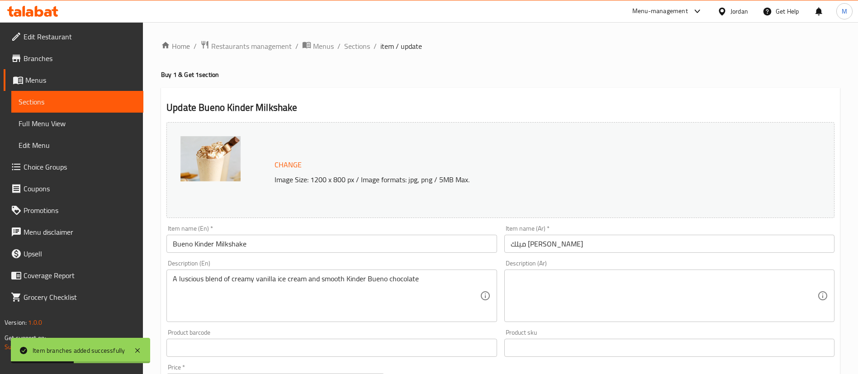
click at [172, 238] on input "Bueno Kinder Milkshake" at bounding box center [332, 244] width 330 height 18
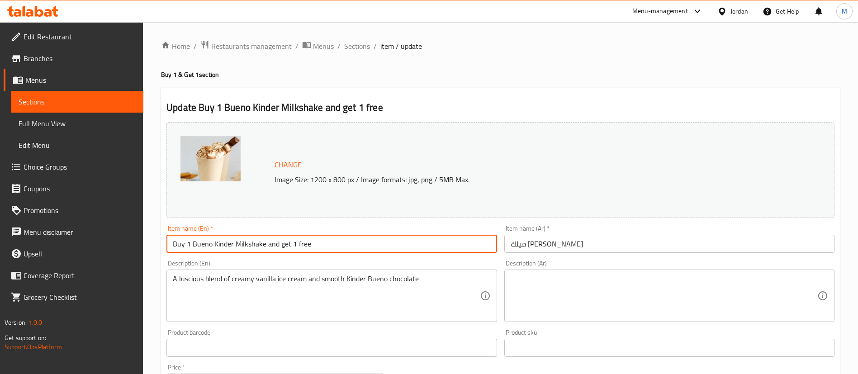
type input "Buy 1 Bueno Kinder Milkshake and get 1 free"
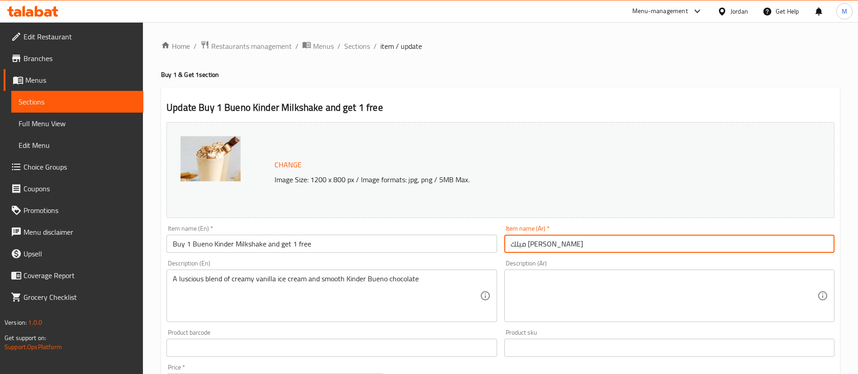
click at [511, 245] on input "ميلك [PERSON_NAME]" at bounding box center [670, 244] width 330 height 18
click at [651, 245] on input "اشتري ميلك [PERSON_NAME]" at bounding box center [670, 244] width 330 height 18
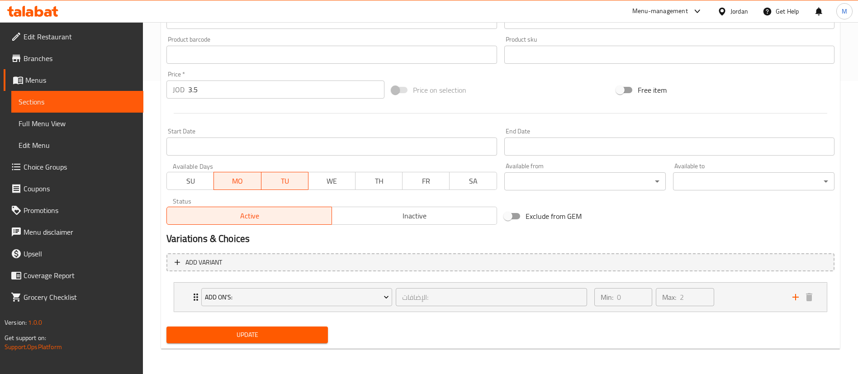
type input "اشتري ميلك [PERSON_NAME] واحصل على الثاني مجانا"
click at [264, 342] on button "Update" at bounding box center [248, 335] width 162 height 17
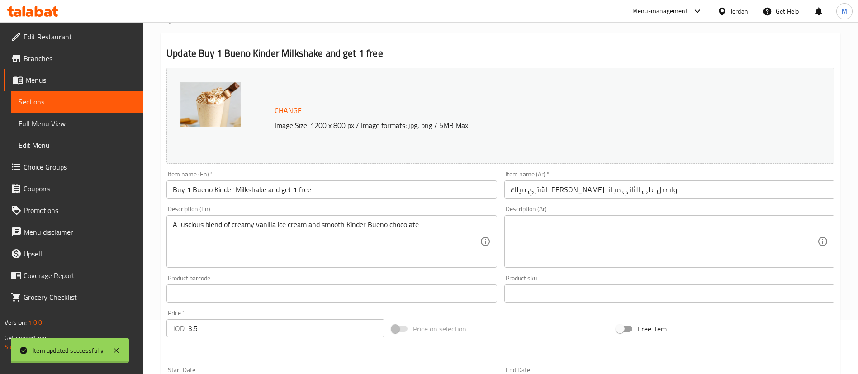
scroll to position [0, 0]
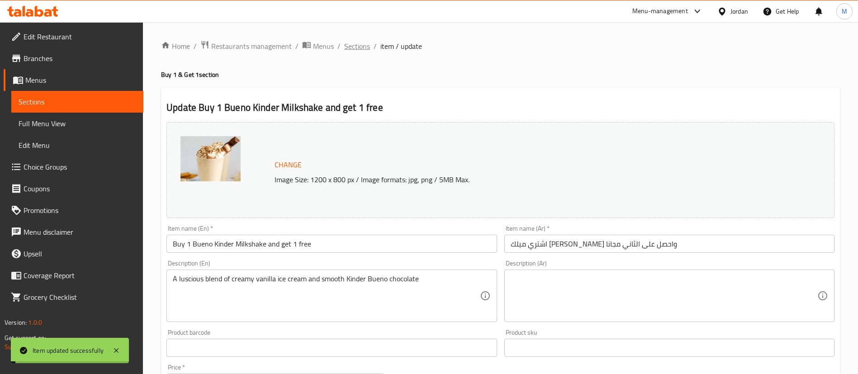
click at [358, 41] on span "Sections" at bounding box center [357, 46] width 26 height 11
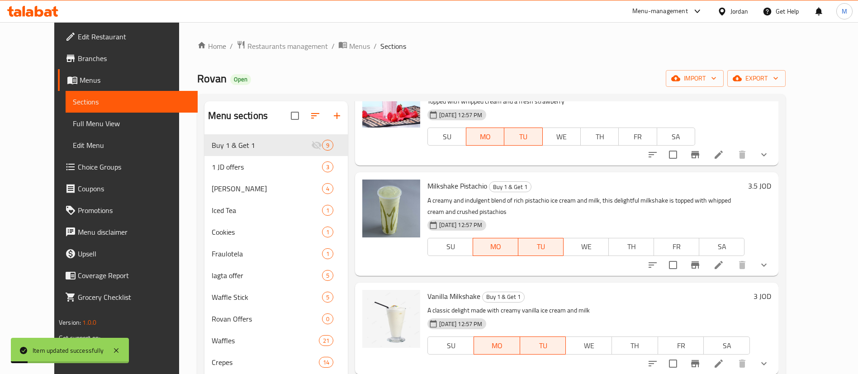
scroll to position [224, 0]
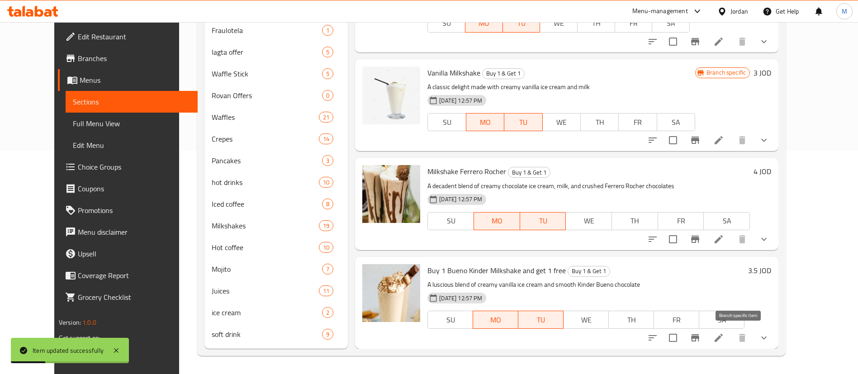
click at [701, 339] on icon "Branch-specific-item" at bounding box center [695, 338] width 11 height 11
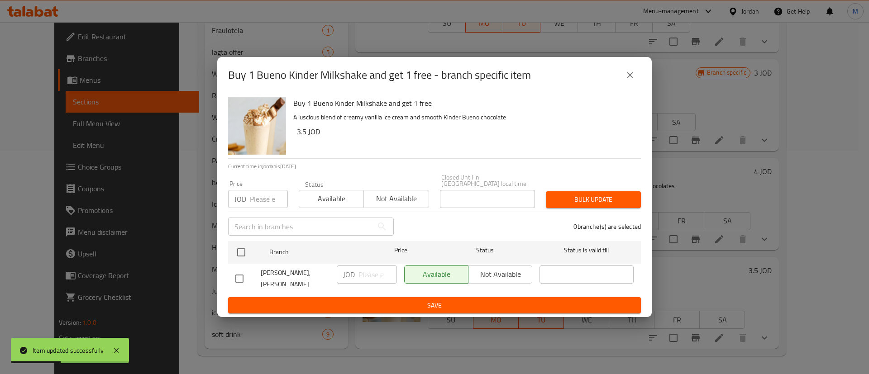
click at [265, 195] on input "number" at bounding box center [269, 199] width 38 height 18
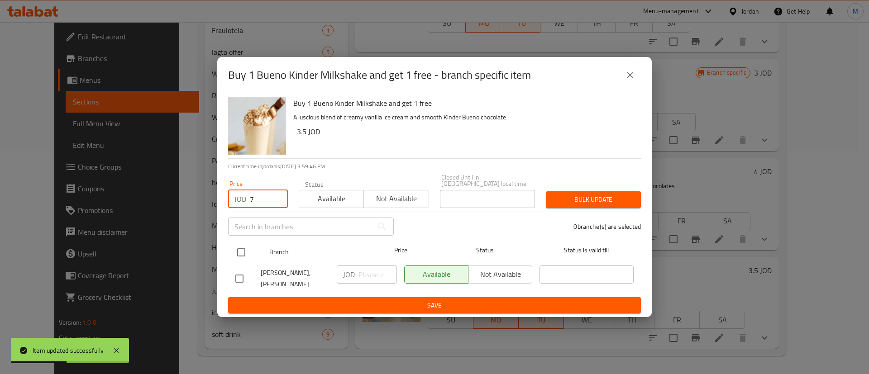
type input "7"
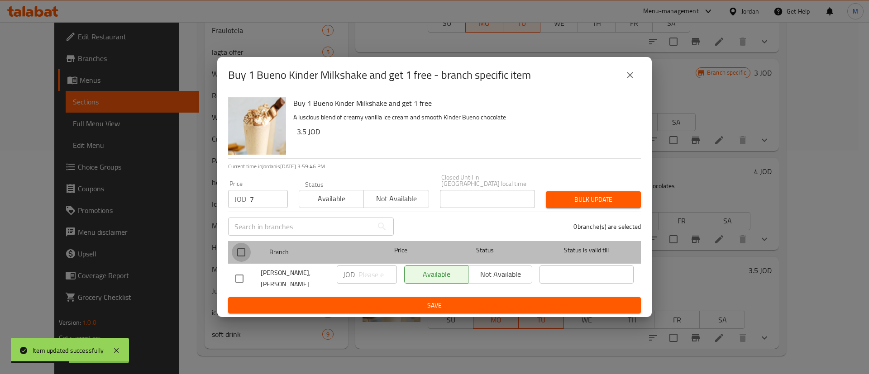
click at [244, 245] on input "checkbox" at bounding box center [241, 252] width 19 height 19
checkbox input "true"
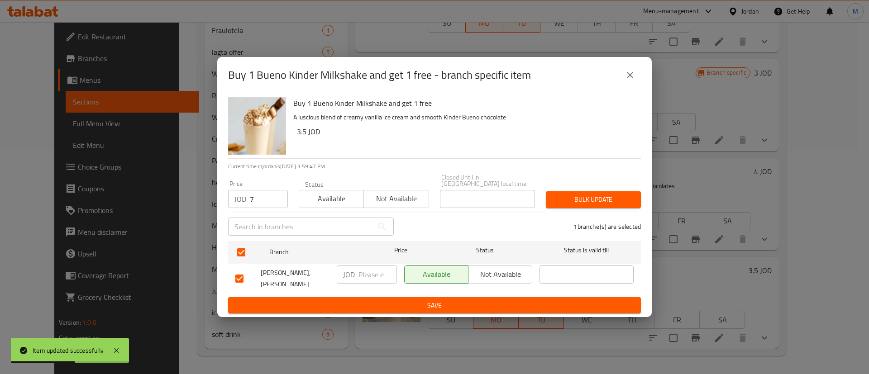
click at [560, 203] on button "Bulk update" at bounding box center [593, 199] width 95 height 17
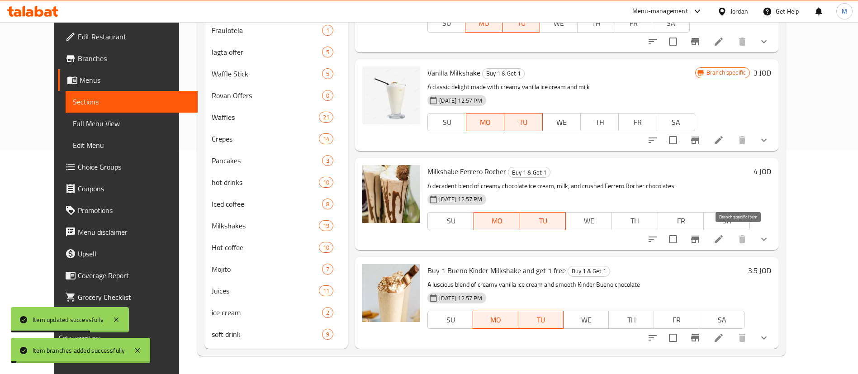
click at [700, 243] on icon "Branch-specific-item" at bounding box center [695, 239] width 8 height 7
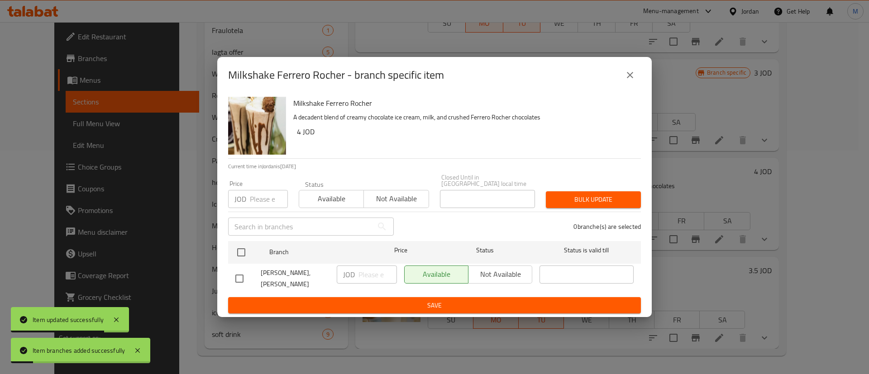
click at [258, 198] on input "number" at bounding box center [269, 199] width 38 height 18
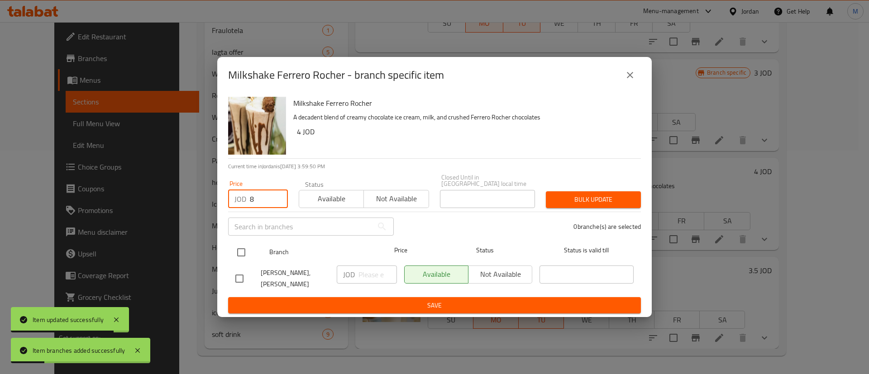
type input "8"
click at [234, 243] on input "checkbox" at bounding box center [241, 252] width 19 height 19
checkbox input "true"
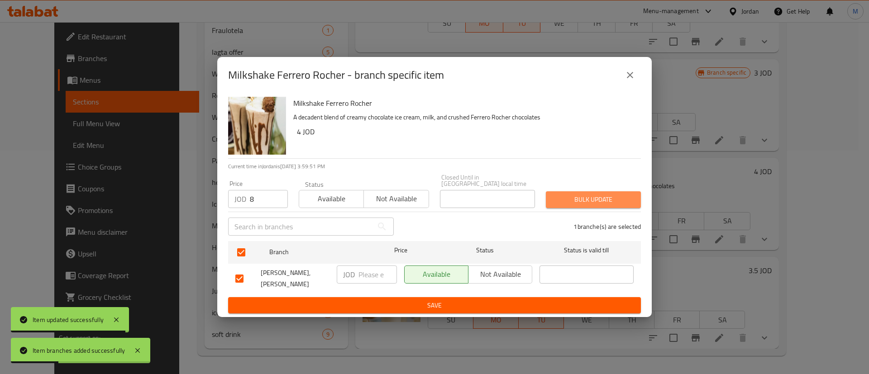
click at [570, 200] on span "Bulk update" at bounding box center [593, 199] width 81 height 11
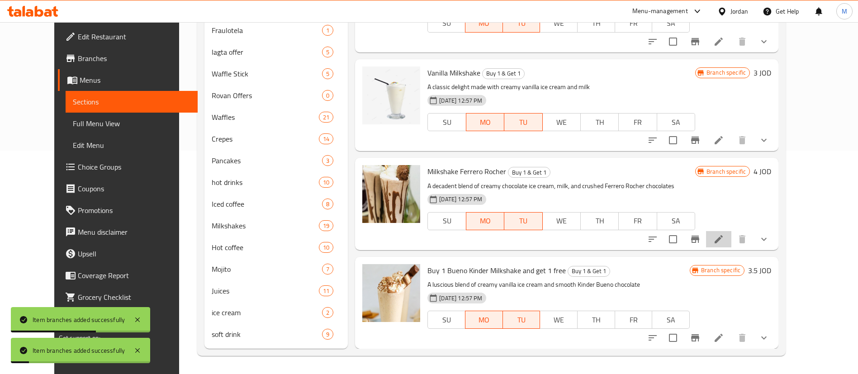
click at [732, 234] on li at bounding box center [718, 239] width 25 height 16
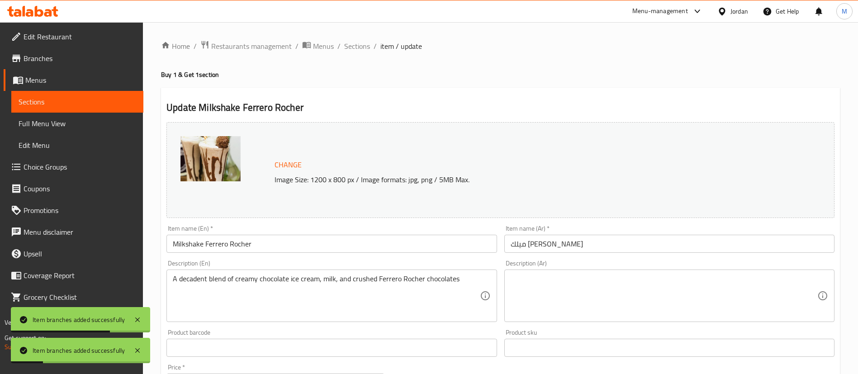
click at [509, 243] on input "ميلك [PERSON_NAME]" at bounding box center [670, 244] width 330 height 18
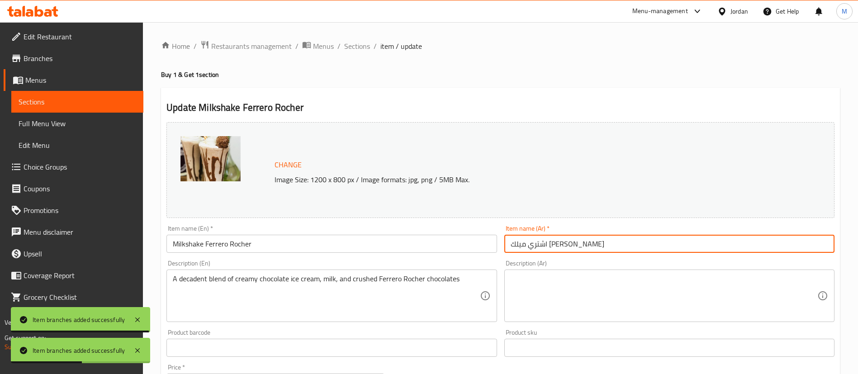
click at [648, 245] on input "اشتري ميلك [PERSON_NAME]" at bounding box center [670, 244] width 330 height 18
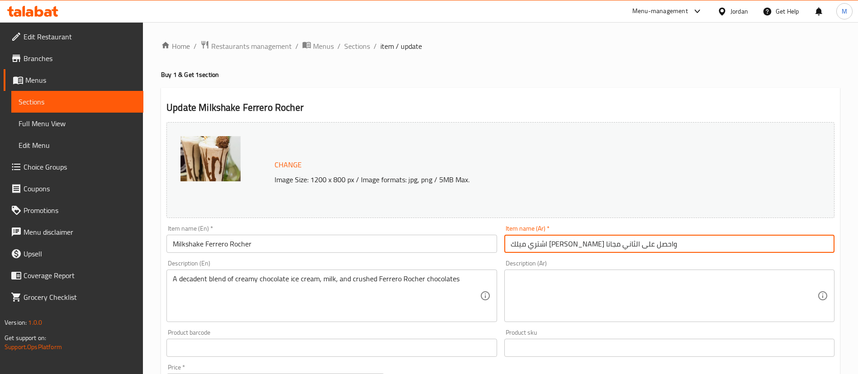
type input "اشتري ميلك [PERSON_NAME] واحصل على الثاني مجانا"
click at [170, 242] on input "Milkshake Ferrero Rocher" at bounding box center [332, 244] width 330 height 18
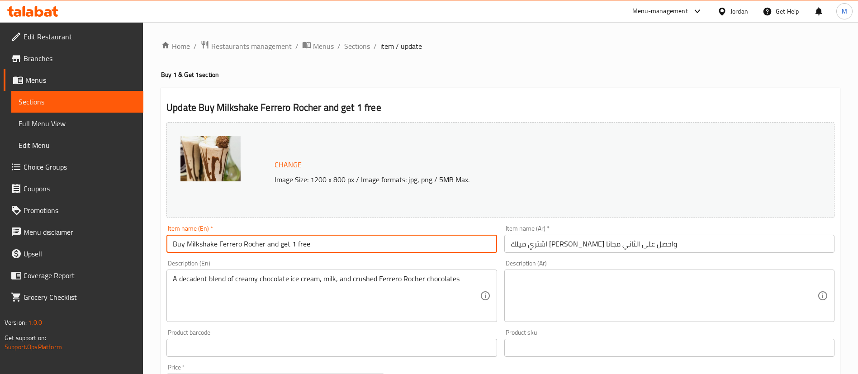
scroll to position [293, 0]
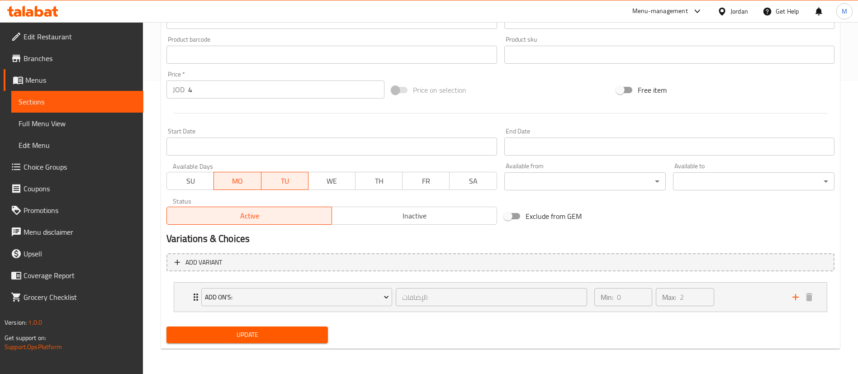
type input "Buy Milkshake Ferrero Rocher and get 1 free"
click at [230, 343] on div "Update" at bounding box center [247, 335] width 169 height 24
click at [234, 336] on span "Update" at bounding box center [247, 334] width 147 height 11
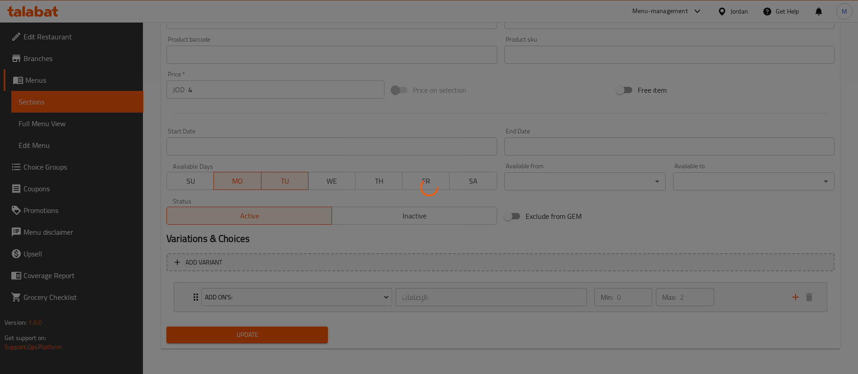
scroll to position [0, 0]
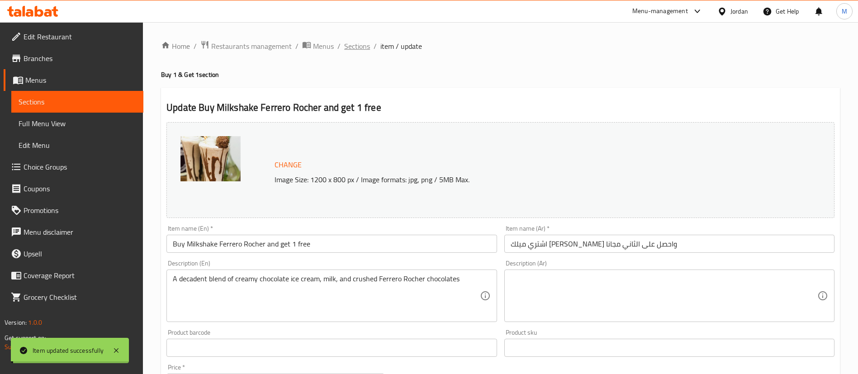
click at [361, 43] on span "Sections" at bounding box center [357, 46] width 26 height 11
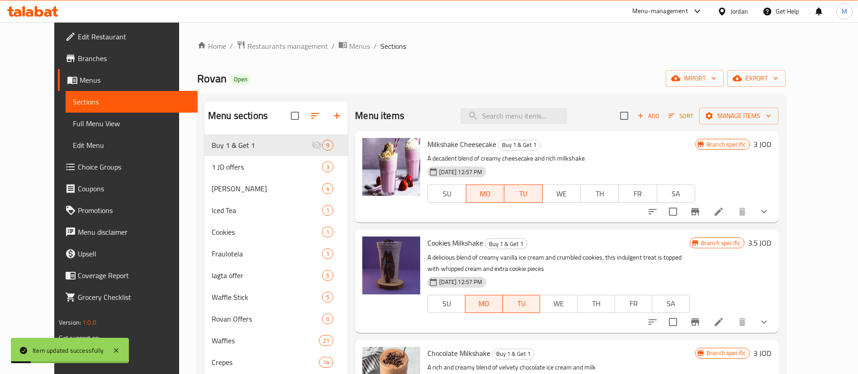
click at [725, 210] on icon at bounding box center [719, 211] width 11 height 11
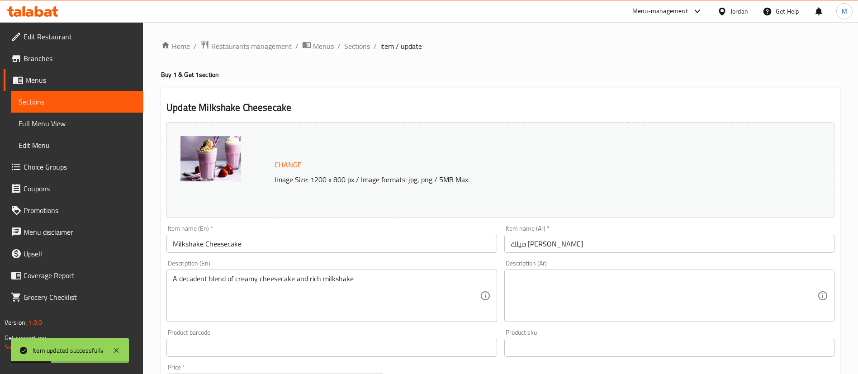
click at [172, 242] on input "Milkshake Cheesecake" at bounding box center [332, 244] width 330 height 18
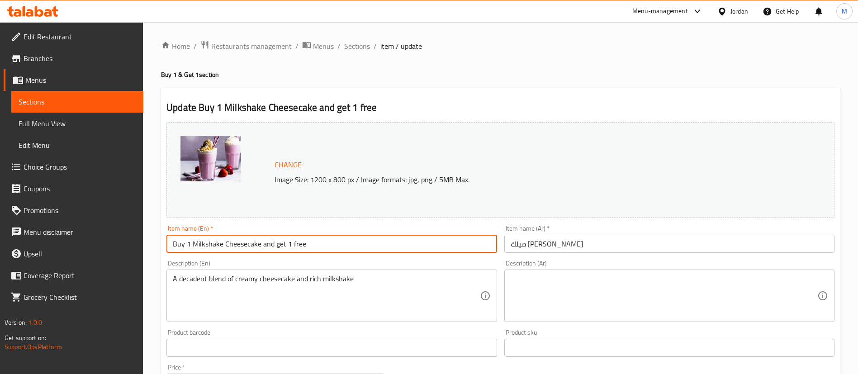
type input "Buy 1 Milkshake Cheesecake and get 1 free"
click at [512, 242] on input "ميلك [PERSON_NAME]" at bounding box center [670, 244] width 330 height 18
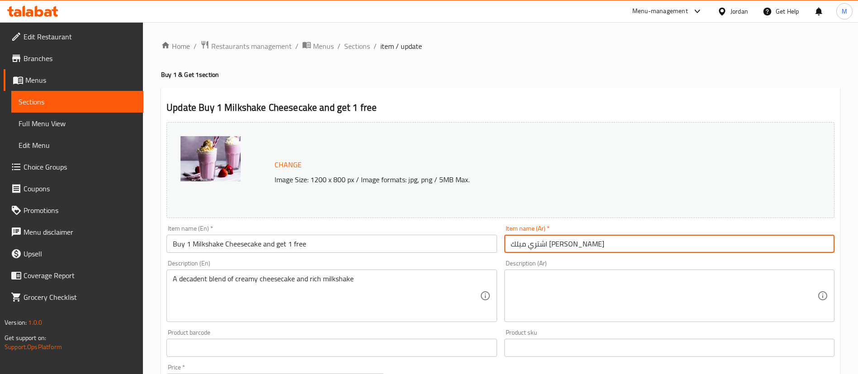
drag, startPoint x: 603, startPoint y: 250, endPoint x: 611, endPoint y: 252, distance: 7.9
click at [605, 249] on input "اشتري ميلك [PERSON_NAME]" at bounding box center [670, 244] width 330 height 18
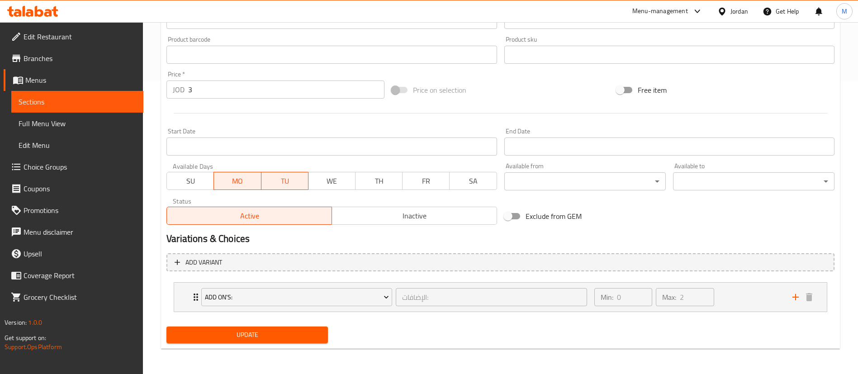
type input "اشتري ميلك [PERSON_NAME] واحصل على الثاني مجانا"
click at [256, 339] on span "Update" at bounding box center [247, 334] width 147 height 11
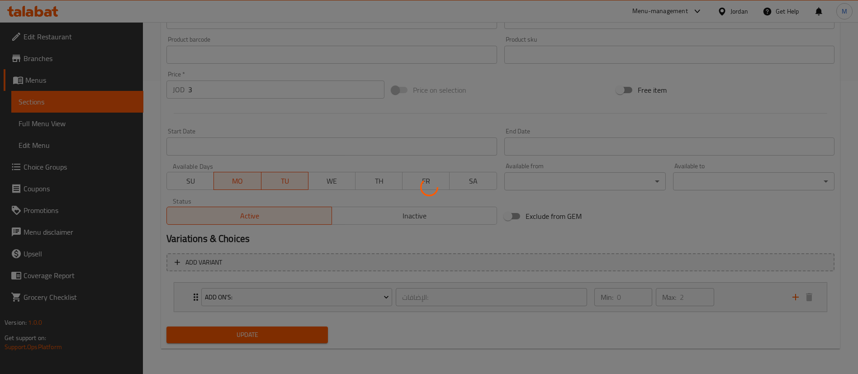
scroll to position [0, 0]
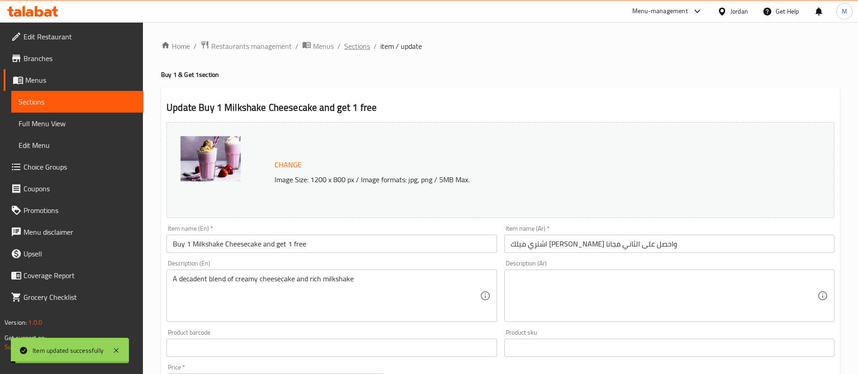
click at [362, 47] on span "Sections" at bounding box center [357, 46] width 26 height 11
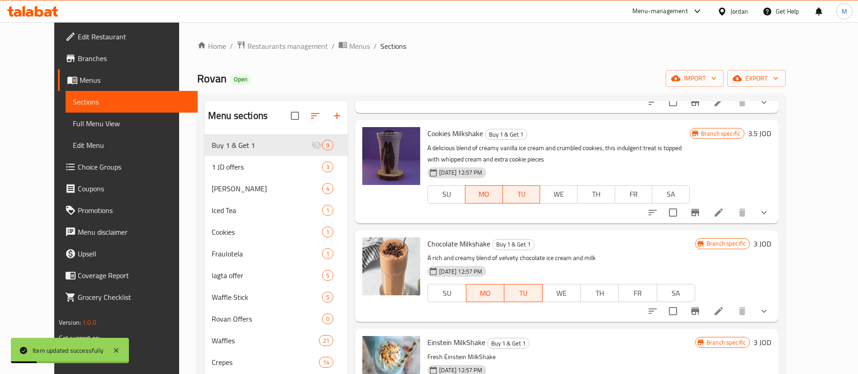
scroll to position [110, 0]
click at [723, 309] on icon at bounding box center [719, 311] width 8 height 8
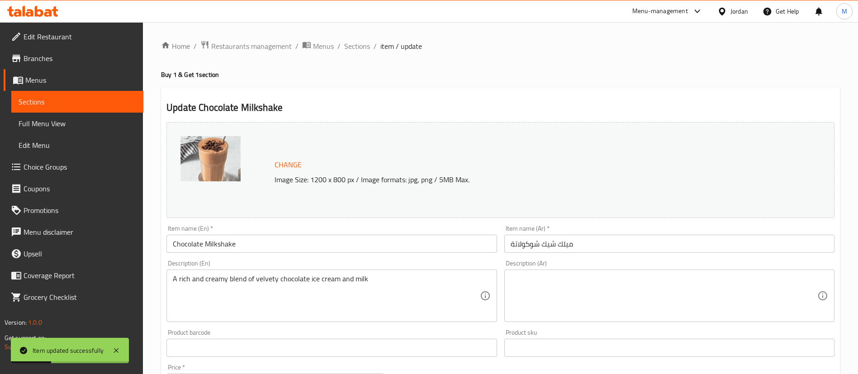
click at [509, 242] on input "ميلك شيك شوكولاتة" at bounding box center [670, 244] width 330 height 18
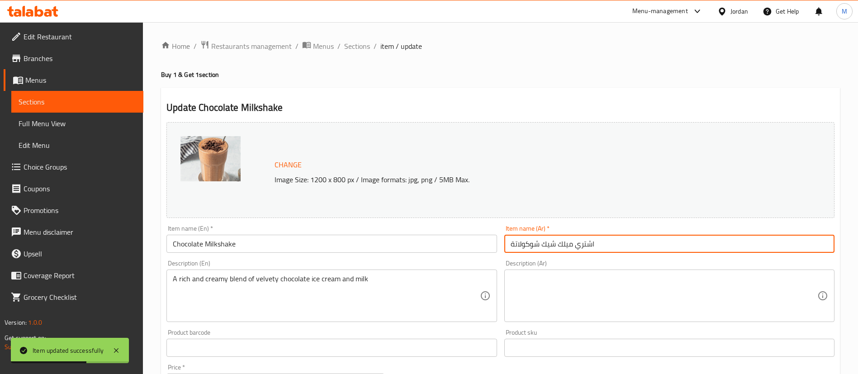
click at [671, 247] on input "اشتري ميلك شيك شوكولاتة" at bounding box center [670, 244] width 330 height 18
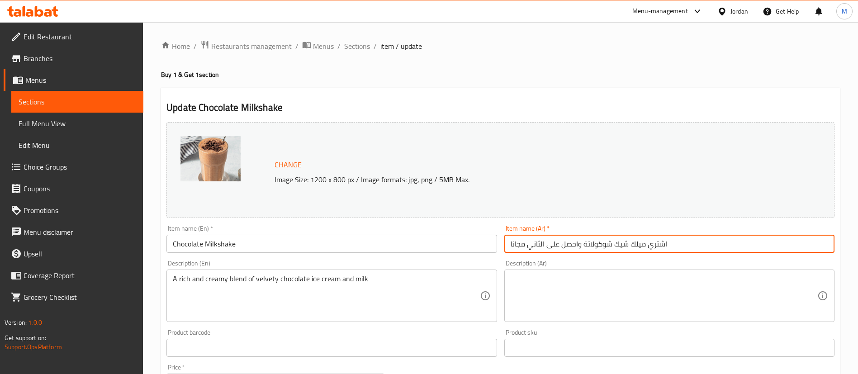
type input "اشتري ميلك شيك شوكولاتة واحصل على الثاني مجانا"
click at [170, 246] on input "Chocolate Milkshake" at bounding box center [332, 244] width 330 height 18
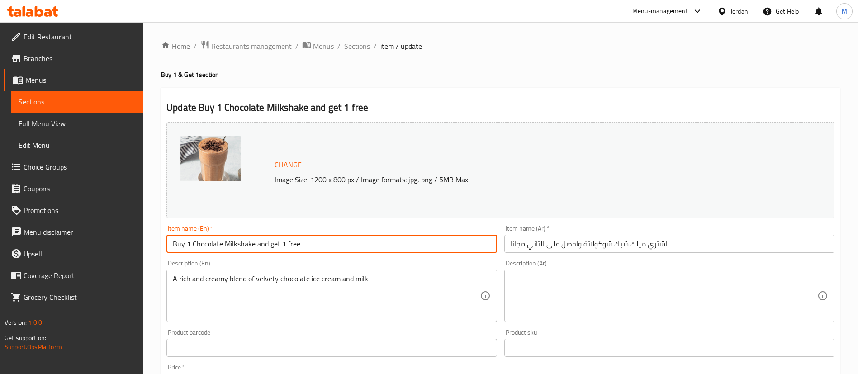
scroll to position [293, 0]
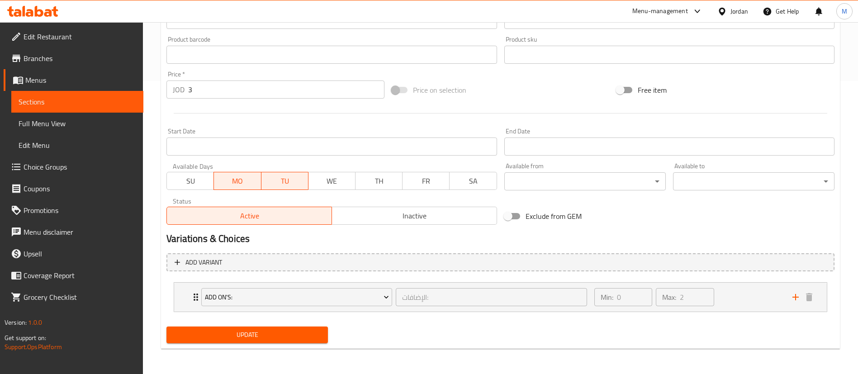
type input "Buy 1 Chocolate Milkshake and get 1 free"
click at [265, 337] on span "Update" at bounding box center [247, 334] width 147 height 11
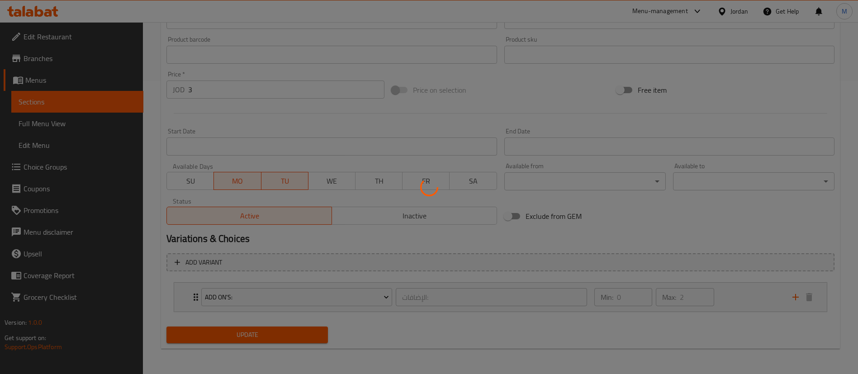
scroll to position [0, 0]
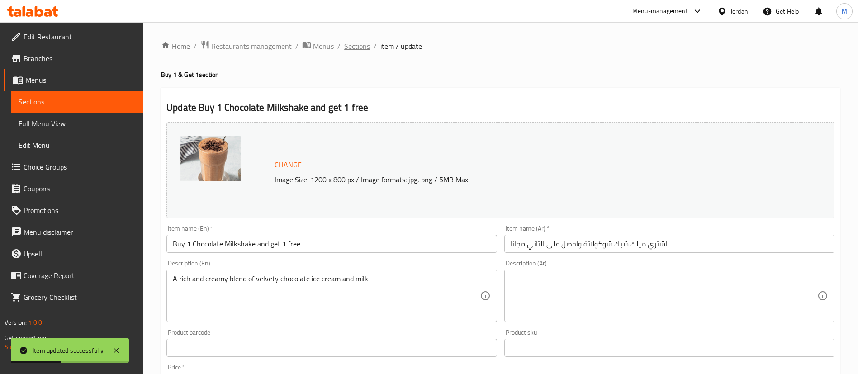
click at [357, 48] on span "Sections" at bounding box center [357, 46] width 26 height 11
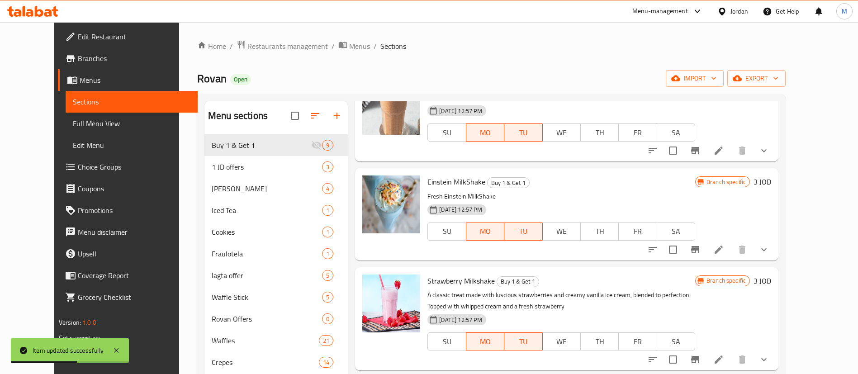
scroll to position [274, 0]
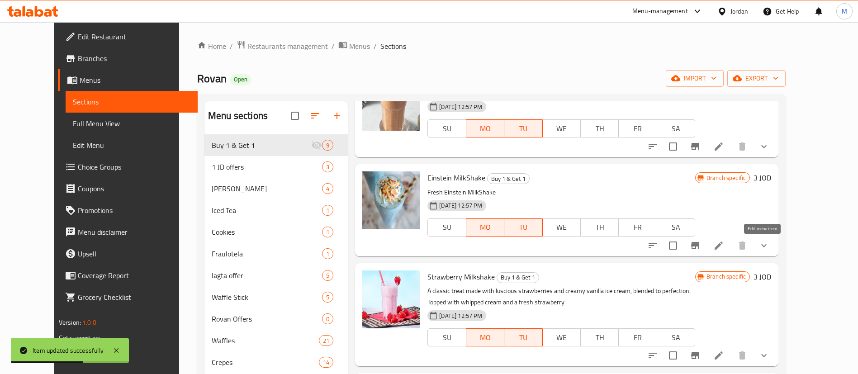
click at [732, 251] on li at bounding box center [718, 246] width 25 height 16
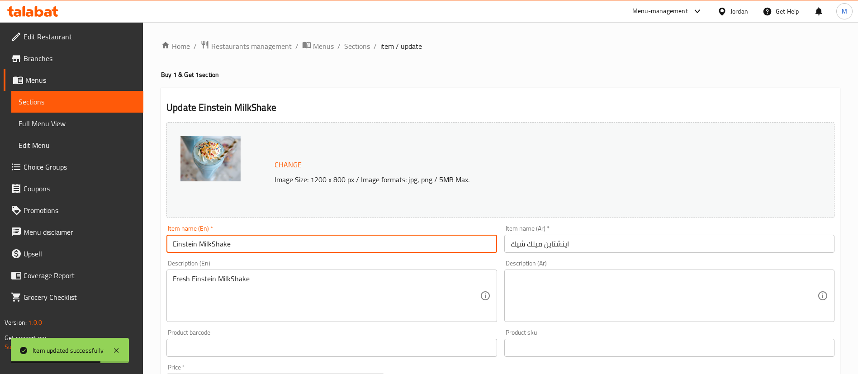
click at [173, 246] on input "Einstein MilkShake" at bounding box center [332, 244] width 330 height 18
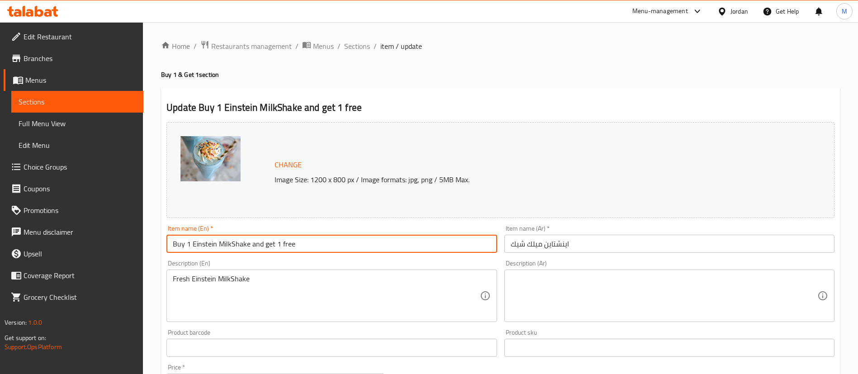
type input "Buy 1 Einstein MilkShake and get 1 free"
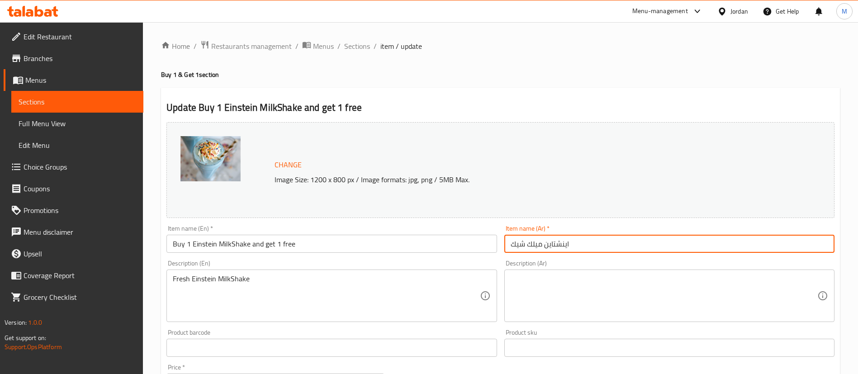
click at [508, 249] on input "اينشتاين ميلك شيك" at bounding box center [670, 244] width 330 height 18
click at [632, 240] on input "اشتري اينشتاين ميلك شيك" at bounding box center [670, 244] width 330 height 18
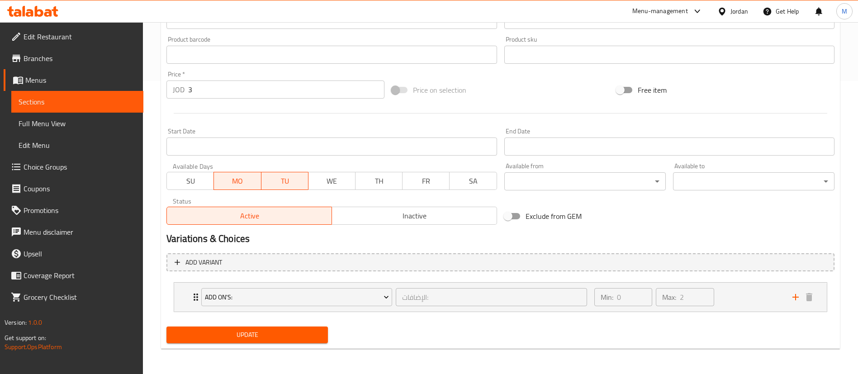
type input "اشتري اينشتاين ميلك شيك واحصل على الثاني مجانا"
click at [318, 329] on span "Update" at bounding box center [247, 334] width 147 height 11
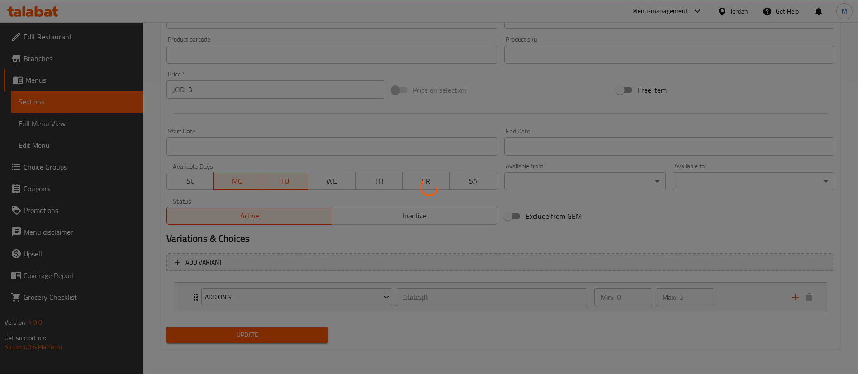
scroll to position [0, 0]
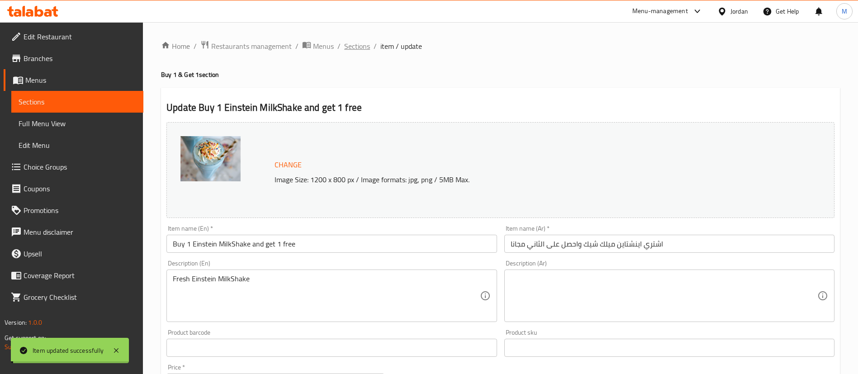
click at [355, 45] on span "Sections" at bounding box center [357, 46] width 26 height 11
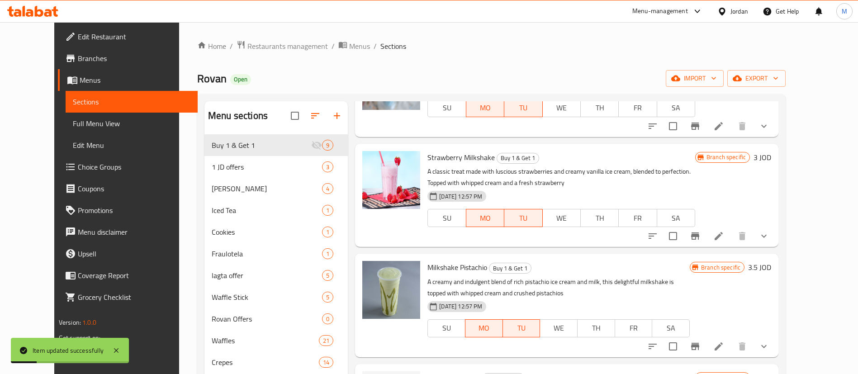
scroll to position [395, 0]
click at [723, 235] on icon at bounding box center [719, 235] width 8 height 8
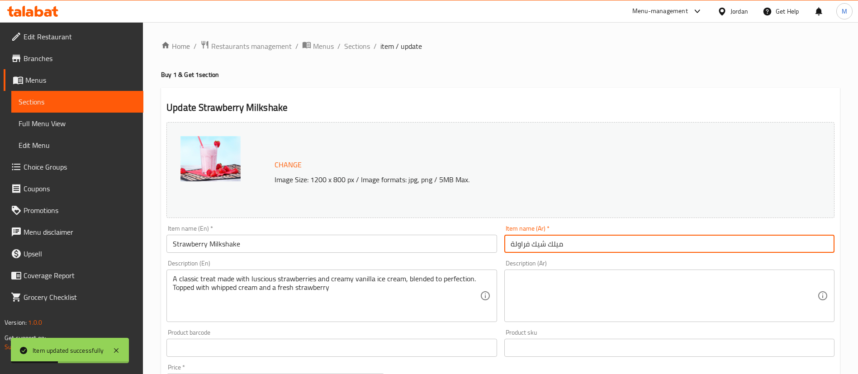
click at [510, 244] on input "ميلك شيك فراولة" at bounding box center [670, 244] width 330 height 18
click at [622, 253] on div "Item name (Ar)   * اشتري ميلك شيك فراولة Item name (Ar) *" at bounding box center [670, 239] width 338 height 35
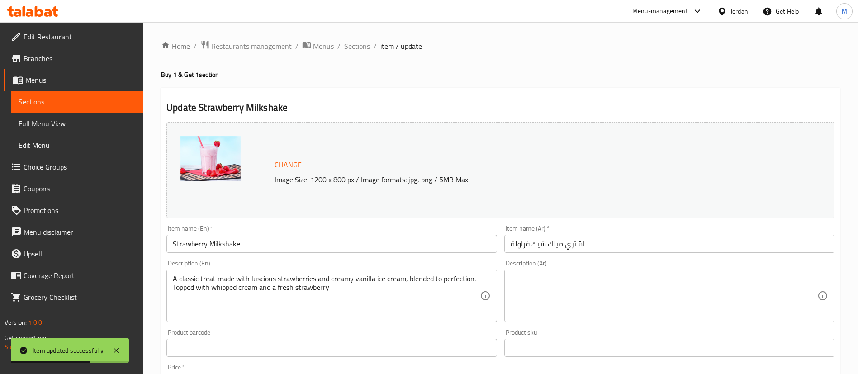
click at [631, 247] on input "اشتري ميلك شيك فراولة" at bounding box center [670, 244] width 330 height 18
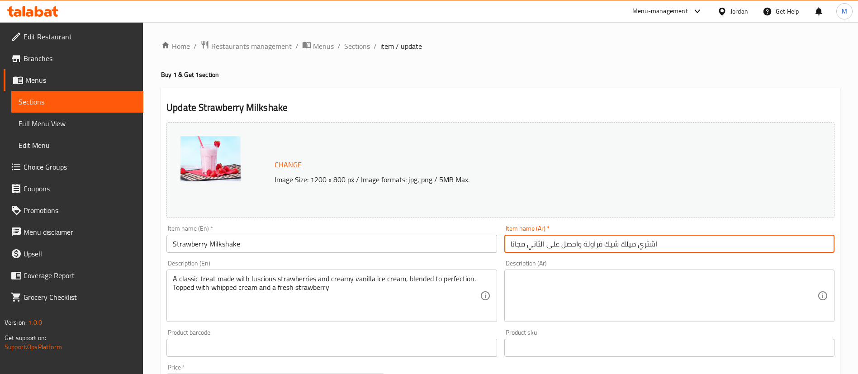
type input "اشتري ميلك شيك فراولة واحصل على الثاني مجانا"
click at [170, 241] on input "Strawberry Milkshake" at bounding box center [332, 244] width 330 height 18
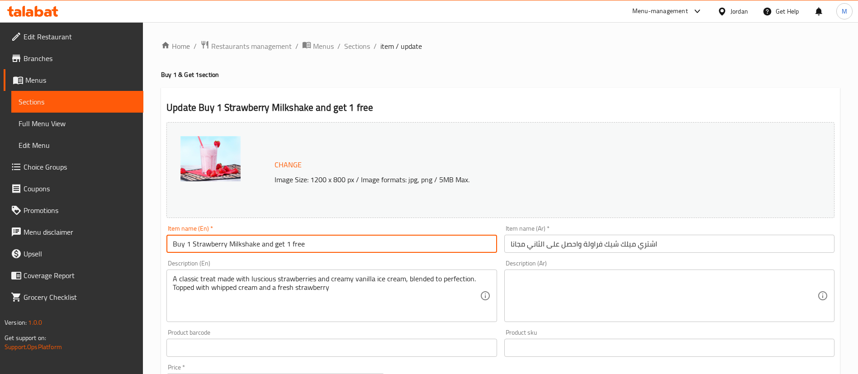
scroll to position [293, 0]
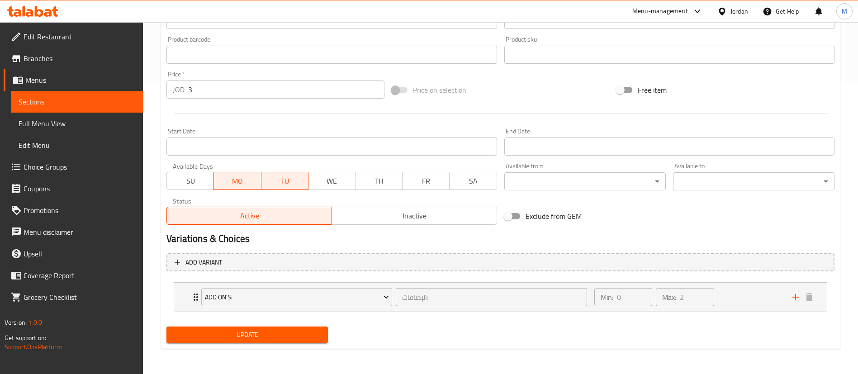
type input "Buy 1 Strawberry Milkshake and get 1 free"
click at [247, 333] on span "Update" at bounding box center [247, 334] width 147 height 11
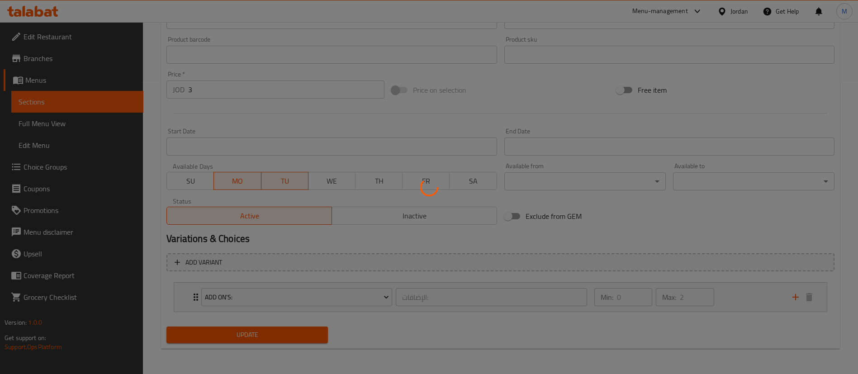
scroll to position [0, 0]
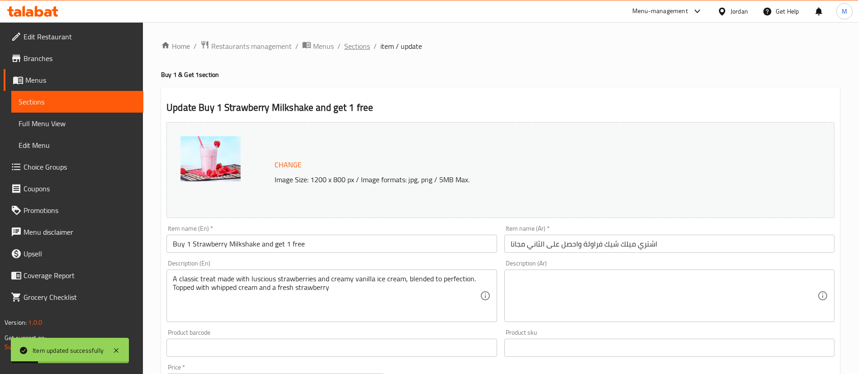
click at [364, 46] on span "Sections" at bounding box center [357, 46] width 26 height 11
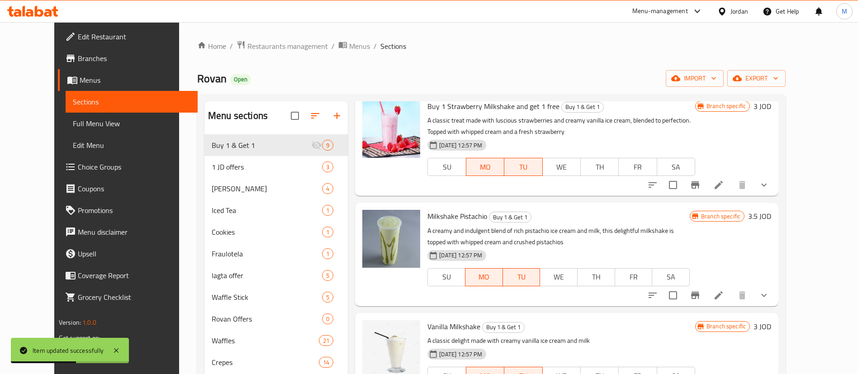
scroll to position [475, 0]
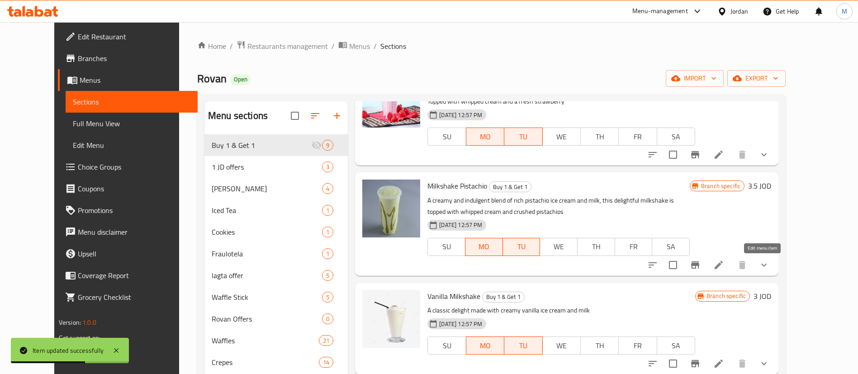
click at [725, 261] on icon at bounding box center [719, 265] width 11 height 11
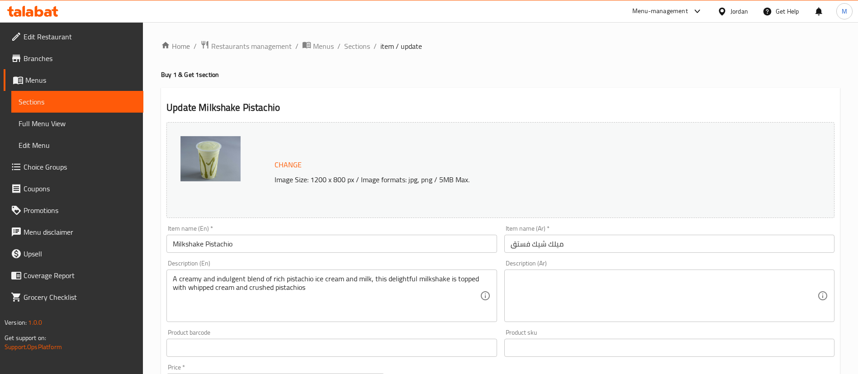
click at [172, 244] on input "Milkshake Pistachio" at bounding box center [332, 244] width 330 height 18
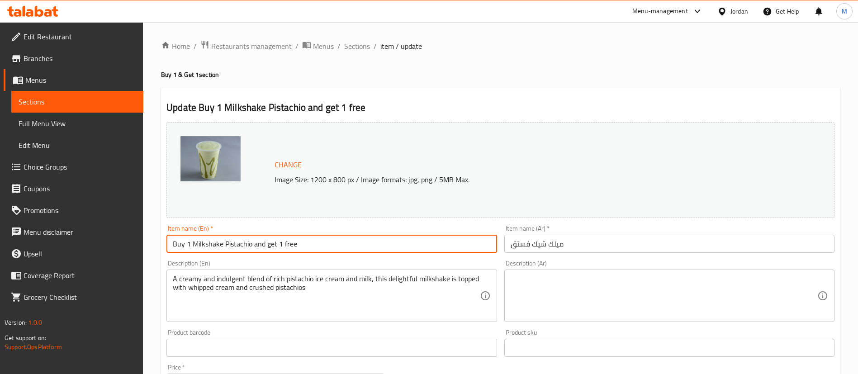
type input "Buy 1 Milkshake Pistachio and get 1 free"
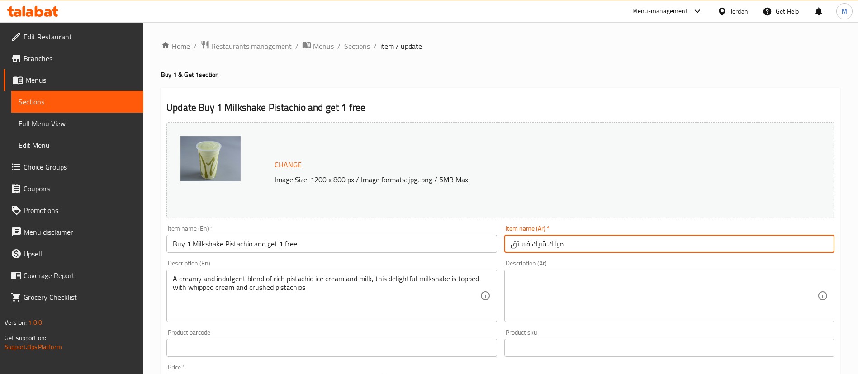
click at [512, 245] on input "ميلك شيك فستق" at bounding box center [670, 244] width 330 height 18
click at [617, 247] on input "اشتري ميلك شيك فستق" at bounding box center [670, 244] width 330 height 18
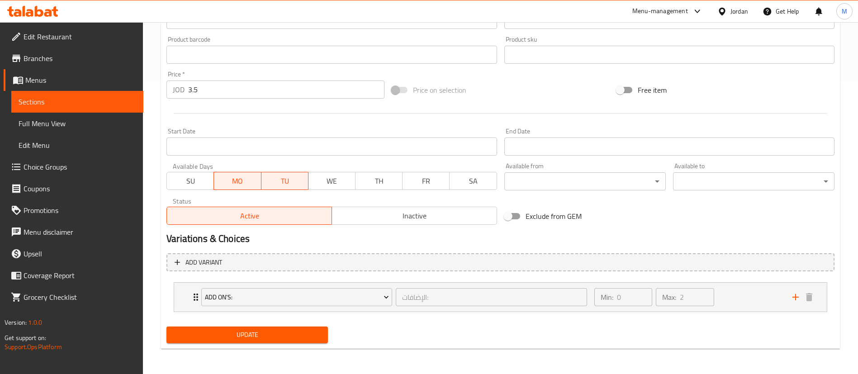
type input "اشتري ميلك شيك فستق واحصل على الثاني مجانا"
click at [267, 331] on span "Update" at bounding box center [247, 334] width 147 height 11
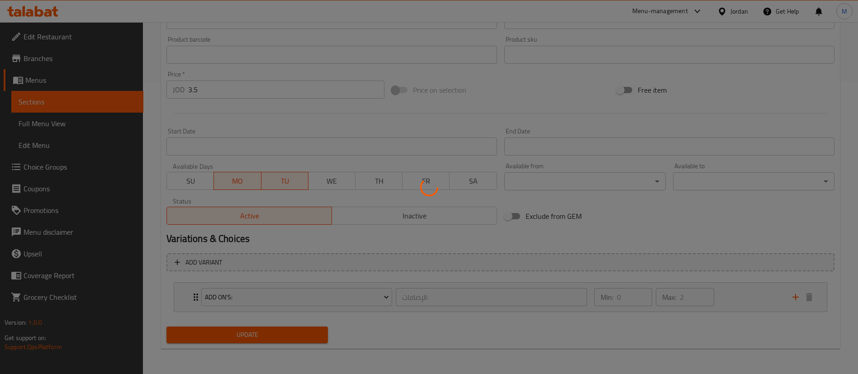
scroll to position [0, 0]
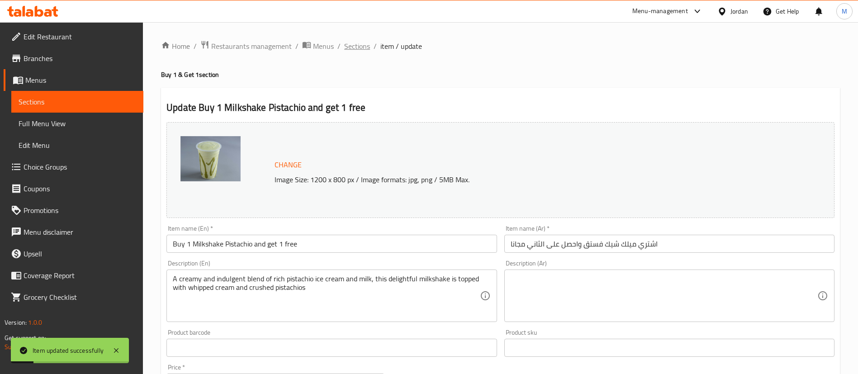
click at [357, 45] on span "Sections" at bounding box center [357, 46] width 26 height 11
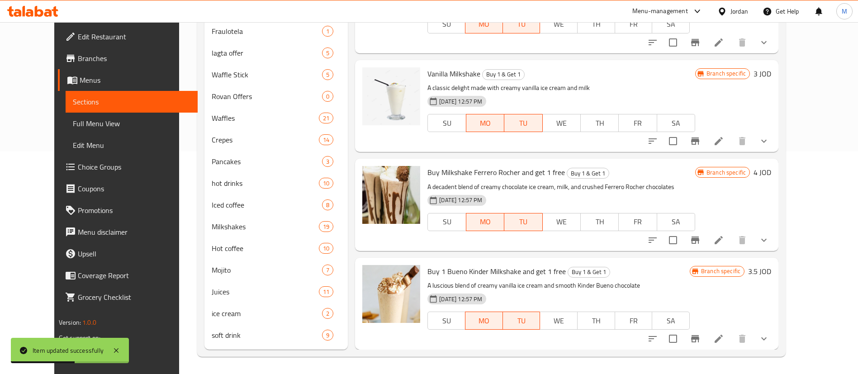
scroll to position [224, 0]
click at [732, 136] on li at bounding box center [718, 140] width 25 height 16
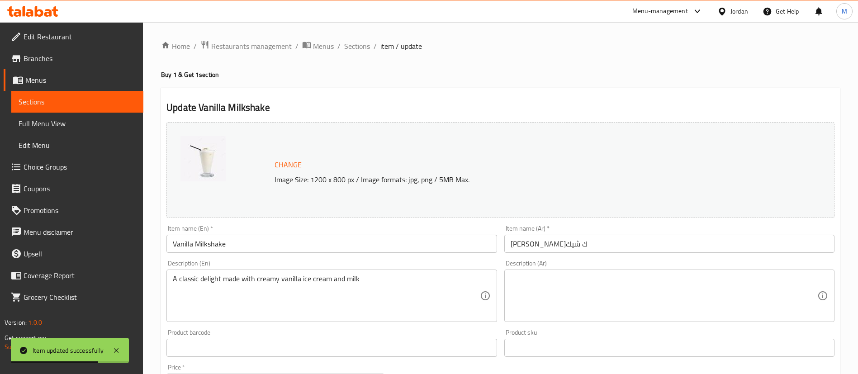
click at [510, 245] on input "[PERSON_NAME]ك شيك" at bounding box center [670, 244] width 330 height 18
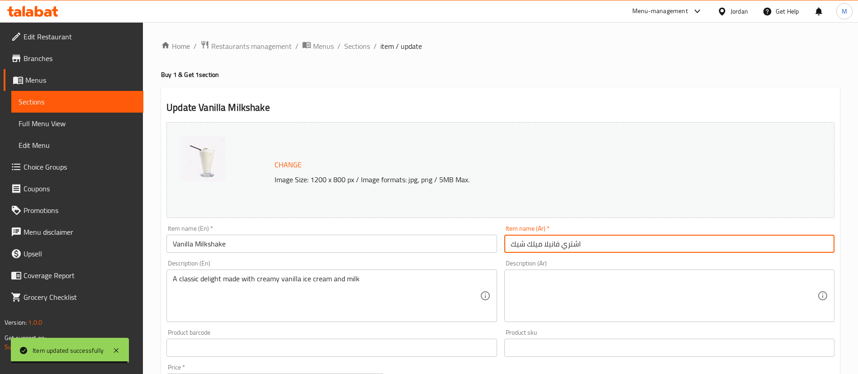
click at [629, 245] on input "اشتري فانيلا ميلك شيك" at bounding box center [670, 244] width 330 height 18
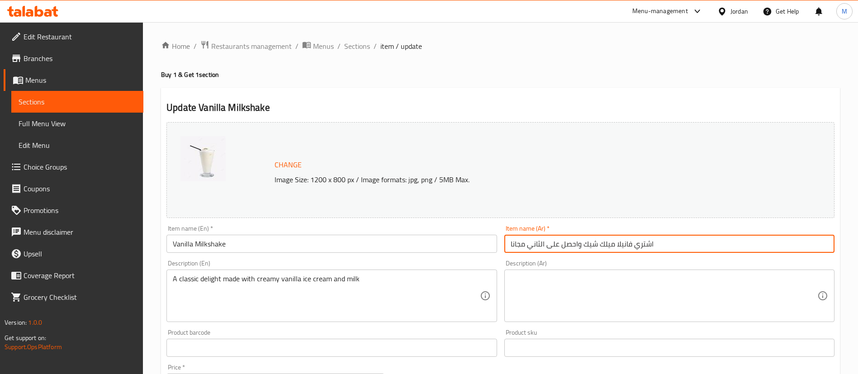
type input "اشتري فانيلا ميلك شيك واحصل على الثاني مجانا"
click at [172, 238] on input "Vanilla Milkshake" at bounding box center [332, 244] width 330 height 18
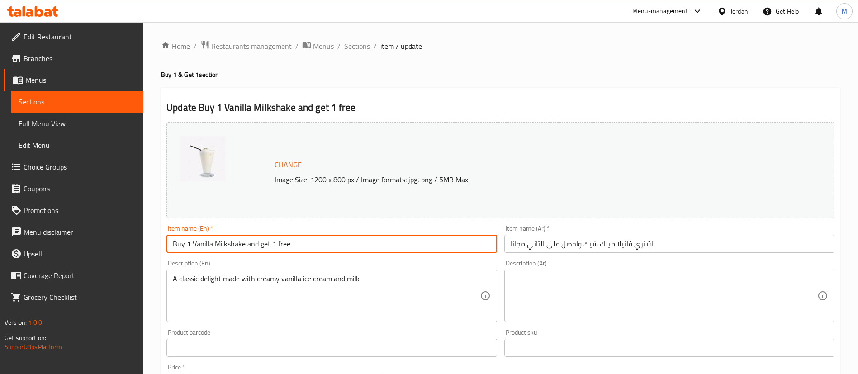
scroll to position [293, 0]
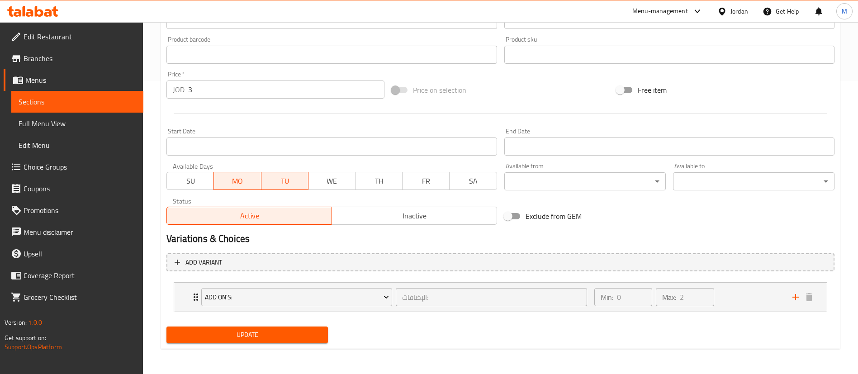
type input "Buy 1 Vanilla Milkshake and get 1 free"
click at [225, 338] on span "Update" at bounding box center [247, 334] width 147 height 11
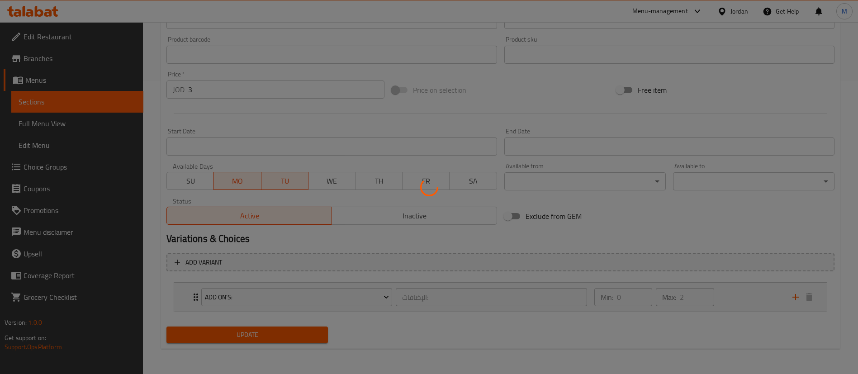
scroll to position [0, 0]
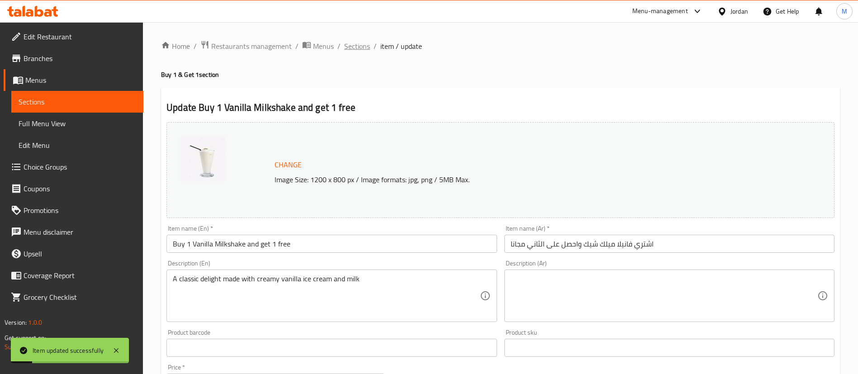
click at [353, 45] on span "Sections" at bounding box center [357, 46] width 26 height 11
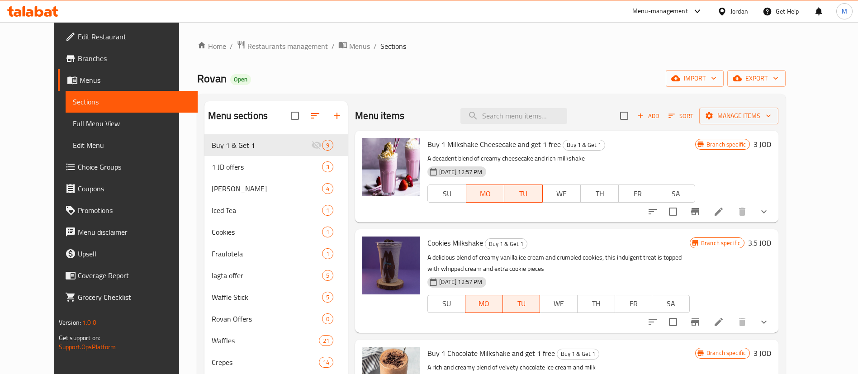
click at [262, 38] on div "Home / Restaurants management / Menus / Sections Rovan Open import export Menu …" at bounding box center [491, 310] width 625 height 576
click at [262, 43] on span "Restaurants management" at bounding box center [288, 46] width 81 height 11
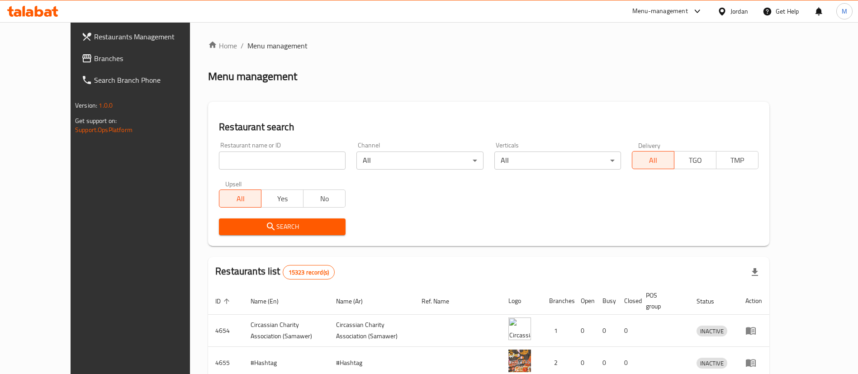
click at [288, 163] on input "search" at bounding box center [282, 161] width 127 height 18
type input "Maze"
click button "Search" at bounding box center [282, 227] width 127 height 17
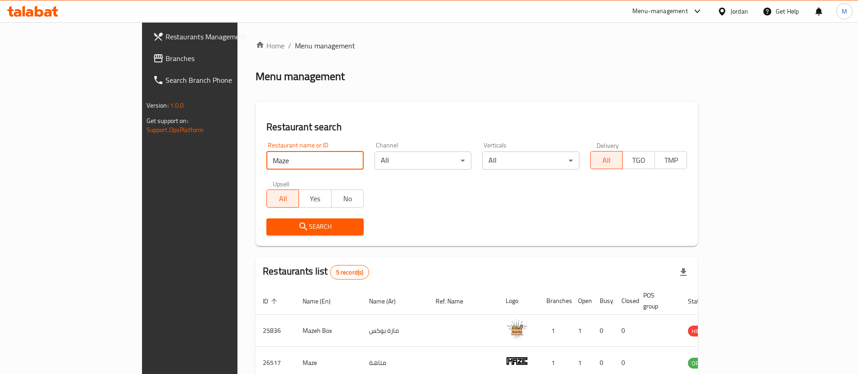
scroll to position [140, 0]
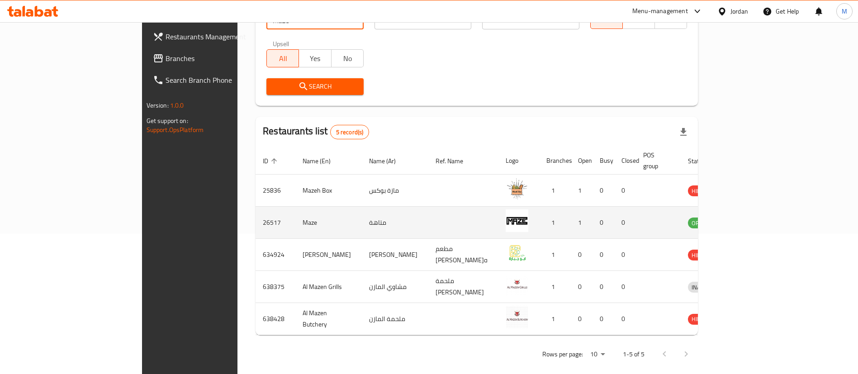
click at [748, 217] on icon "enhanced table" at bounding box center [742, 222] width 11 height 11
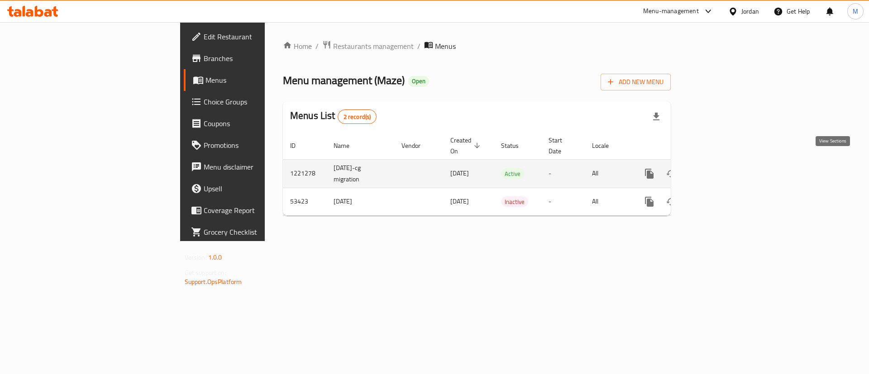
click at [720, 168] on icon "enhanced table" at bounding box center [714, 173] width 11 height 11
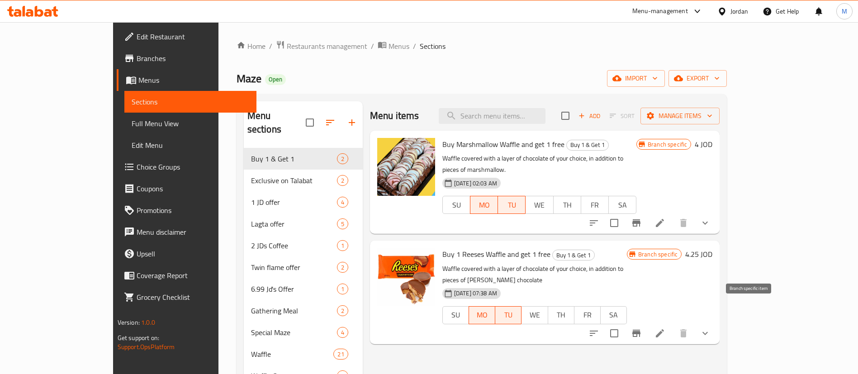
click at [641, 330] on icon "Branch-specific-item" at bounding box center [637, 333] width 8 height 7
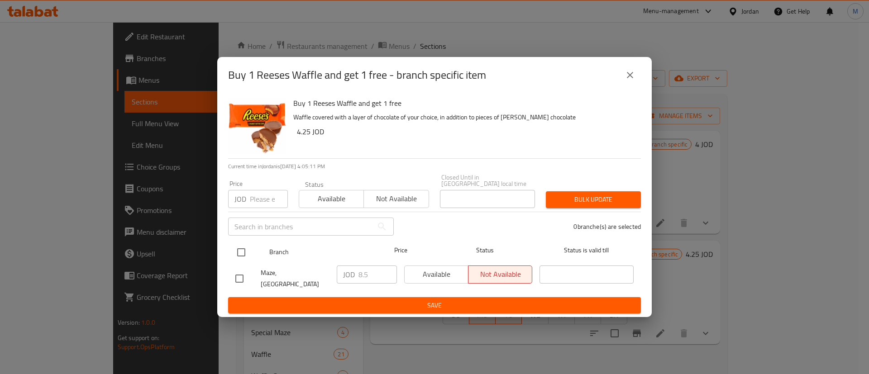
click at [247, 249] on input "checkbox" at bounding box center [241, 252] width 19 height 19
checkbox input "true"
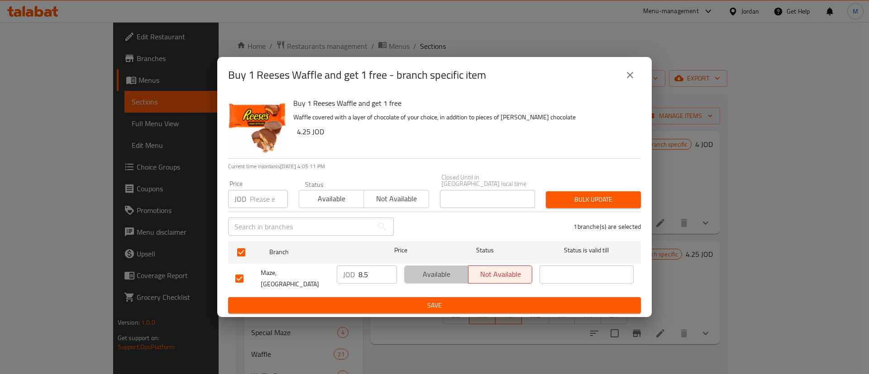
click at [424, 276] on span "Available" at bounding box center [436, 274] width 57 height 13
click at [446, 297] on button "Save" at bounding box center [434, 305] width 413 height 17
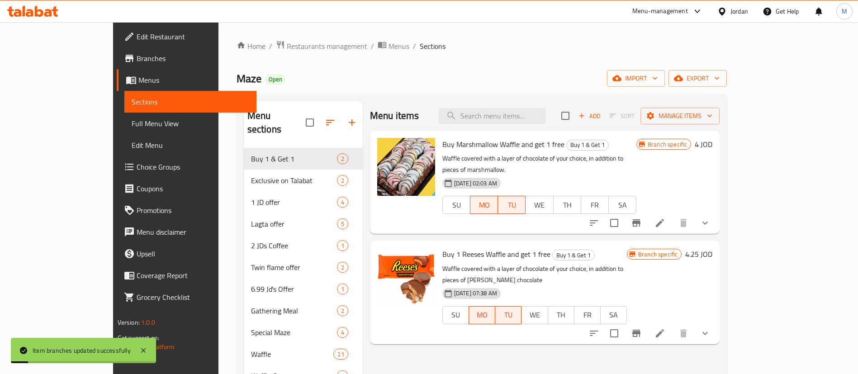
click at [461, 248] on span "Buy 1 Reeses Waffle and get 1 free" at bounding box center [497, 255] width 108 height 14
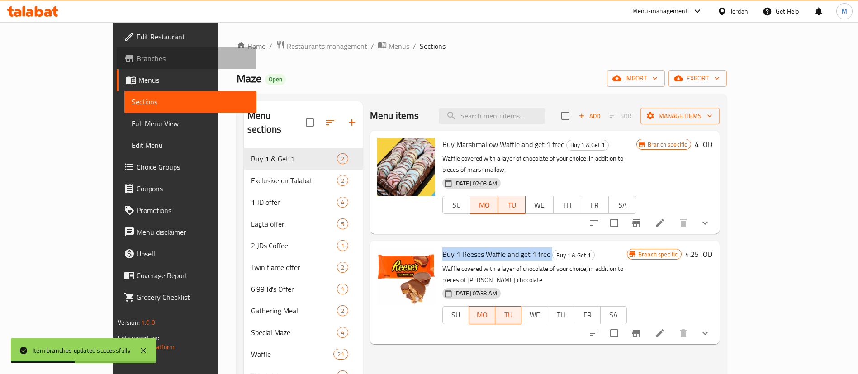
click at [137, 60] on span "Branches" at bounding box center [193, 58] width 113 height 11
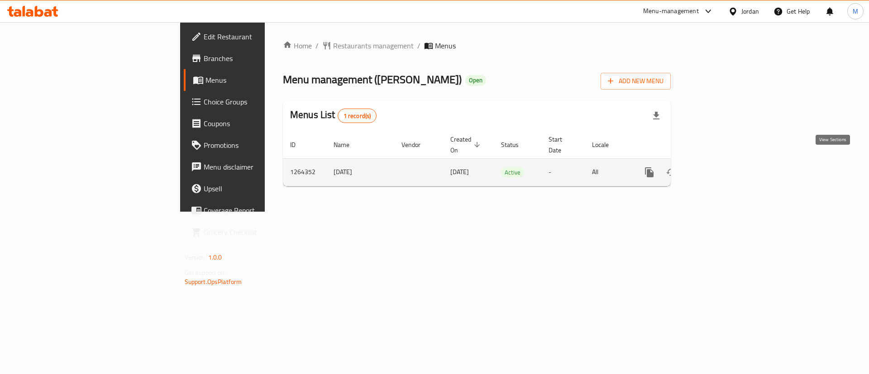
click at [719, 168] on icon "enhanced table" at bounding box center [714, 172] width 8 height 8
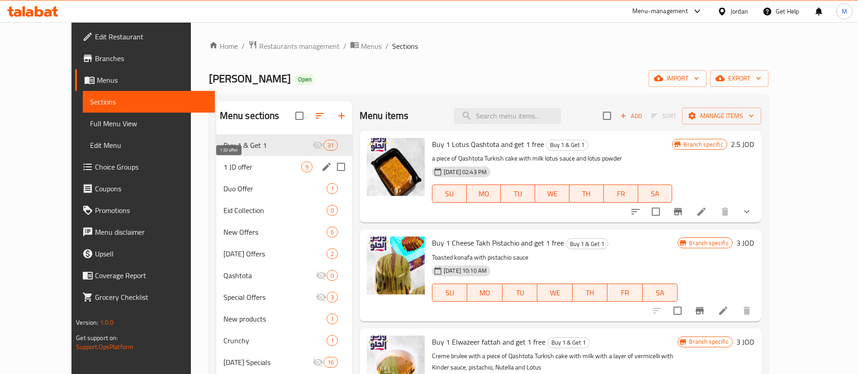
click at [260, 169] on span "1 JD offer" at bounding box center [263, 167] width 78 height 11
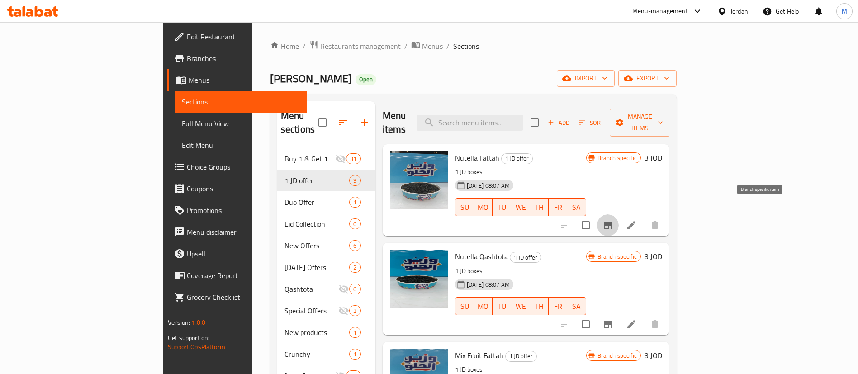
click at [614, 220] on icon "Branch-specific-item" at bounding box center [608, 225] width 11 height 11
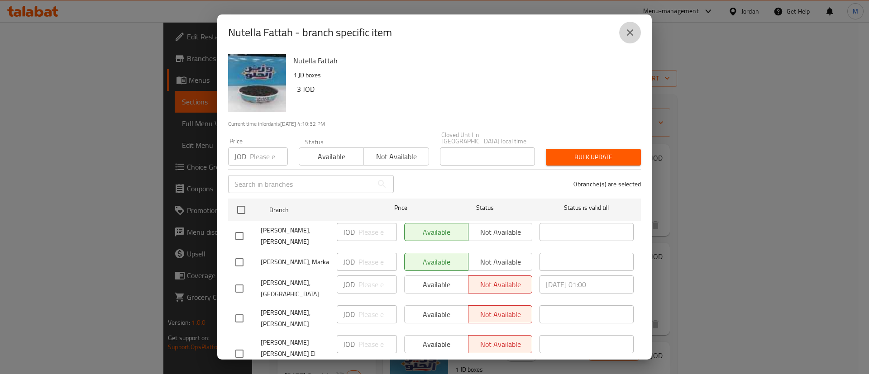
click at [627, 38] on icon "close" at bounding box center [629, 32] width 11 height 11
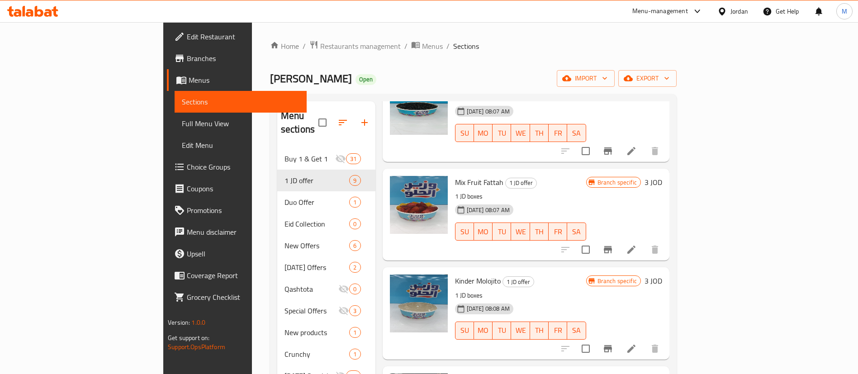
scroll to position [177, 0]
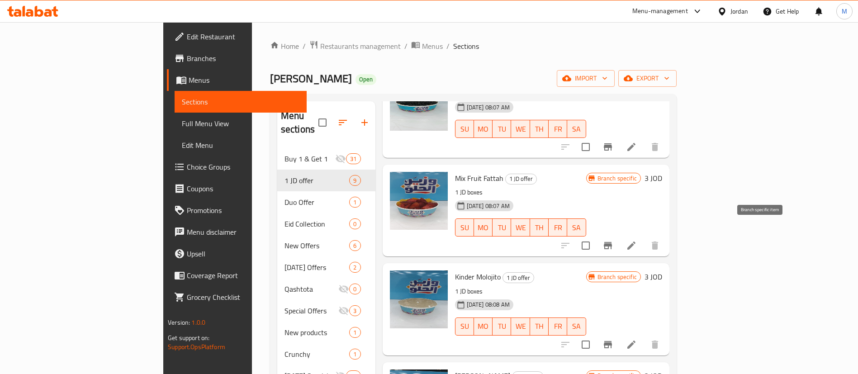
click at [619, 235] on button "Branch-specific-item" at bounding box center [608, 246] width 22 height 22
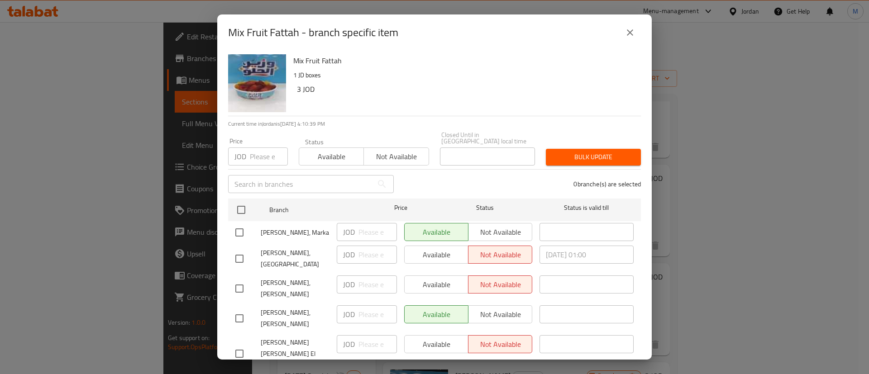
click at [629, 32] on icon "close" at bounding box center [629, 32] width 11 height 11
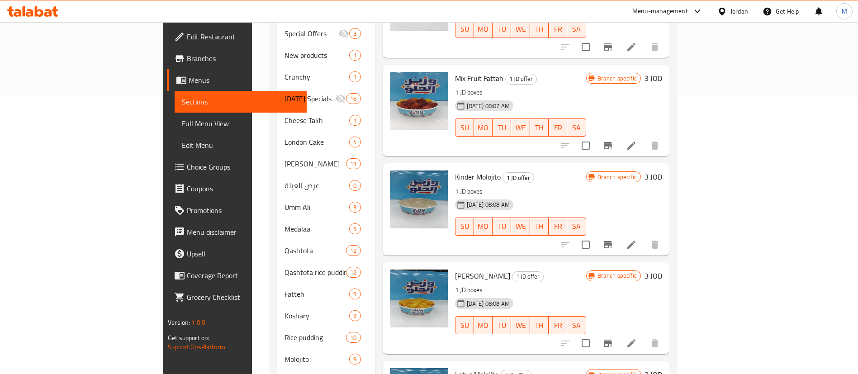
scroll to position [278, 0]
click at [614, 239] on icon "Branch-specific-item" at bounding box center [608, 244] width 11 height 11
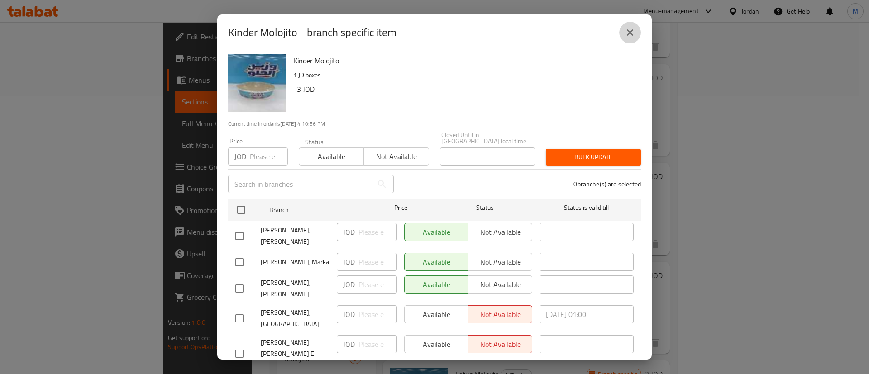
click at [631, 33] on icon "close" at bounding box center [629, 32] width 11 height 11
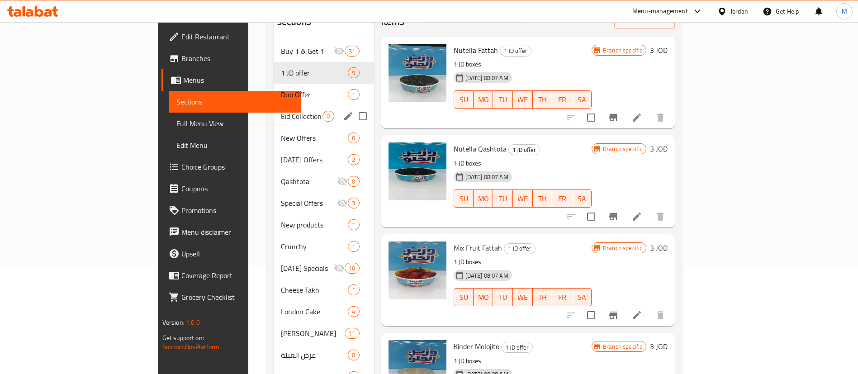
scroll to position [96, 0]
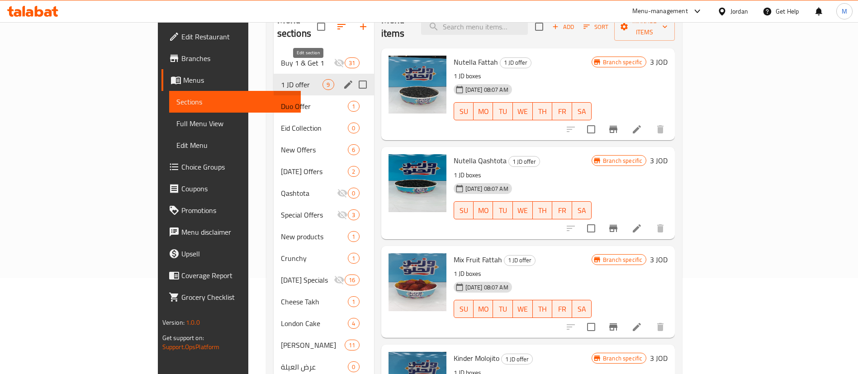
click at [343, 79] on icon "edit" at bounding box center [348, 84] width 11 height 11
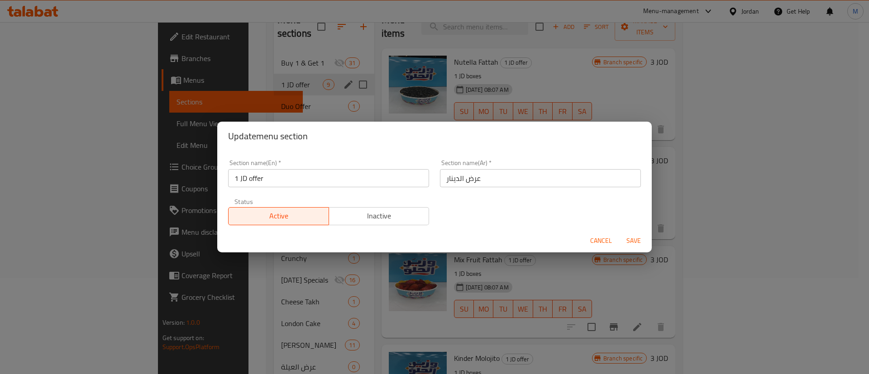
click at [368, 221] on span "Inactive" at bounding box center [379, 216] width 93 height 13
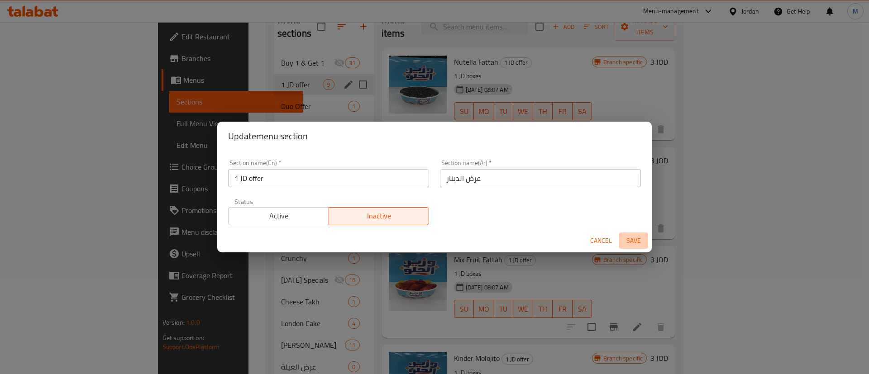
click at [644, 236] on span "Save" at bounding box center [634, 240] width 22 height 11
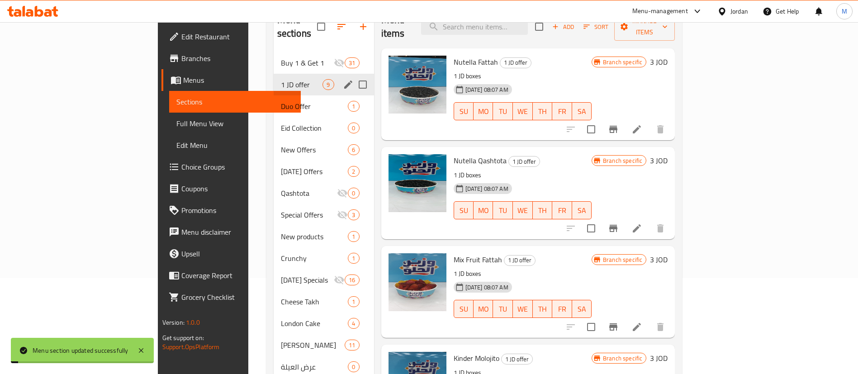
scroll to position [0, 0]
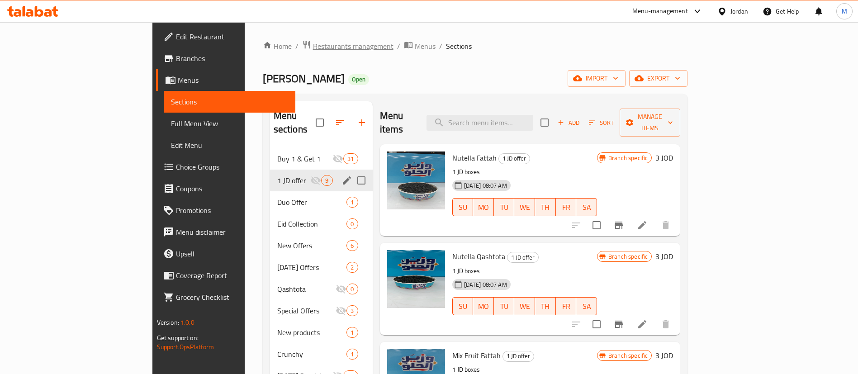
click at [313, 44] on span "Restaurants management" at bounding box center [353, 46] width 81 height 11
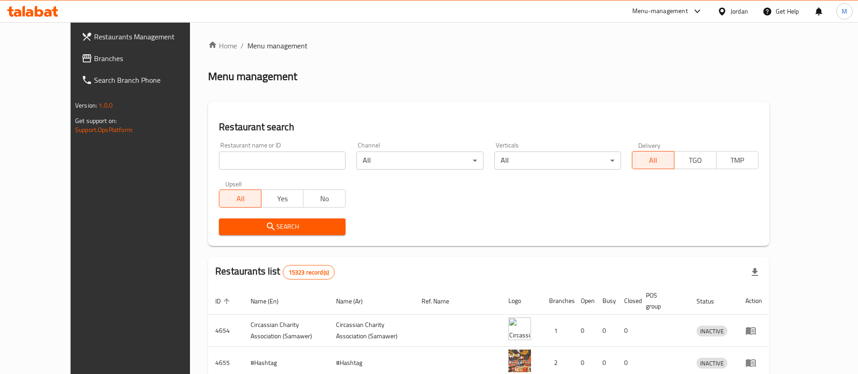
click at [71, 42] on div "Restaurants Management Branches Search Branch Phone Version: 1.0.0 Get support …" at bounding box center [429, 324] width 717 height 604
click at [94, 34] on span "Restaurants Management" at bounding box center [150, 36] width 113 height 11
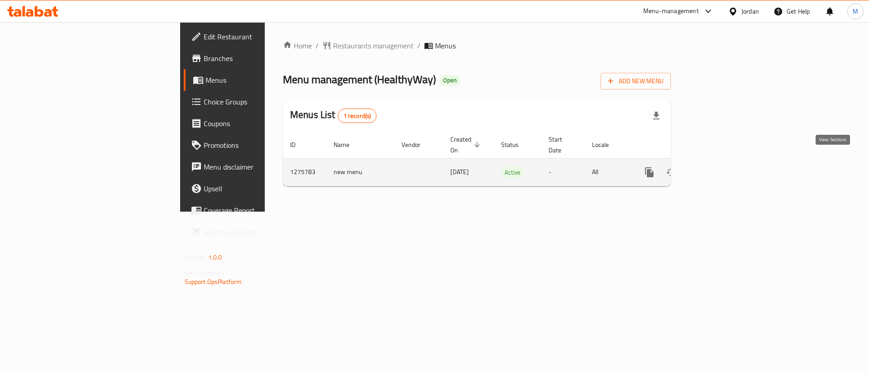
click at [720, 167] on icon "enhanced table" at bounding box center [714, 172] width 11 height 11
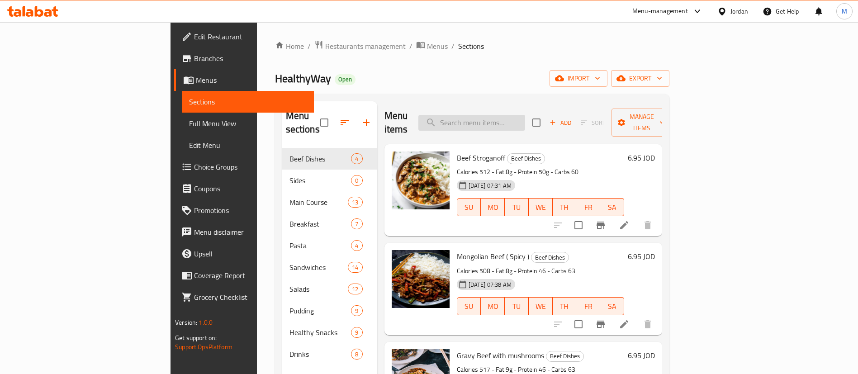
click at [525, 115] on input "search" at bounding box center [472, 123] width 107 height 16
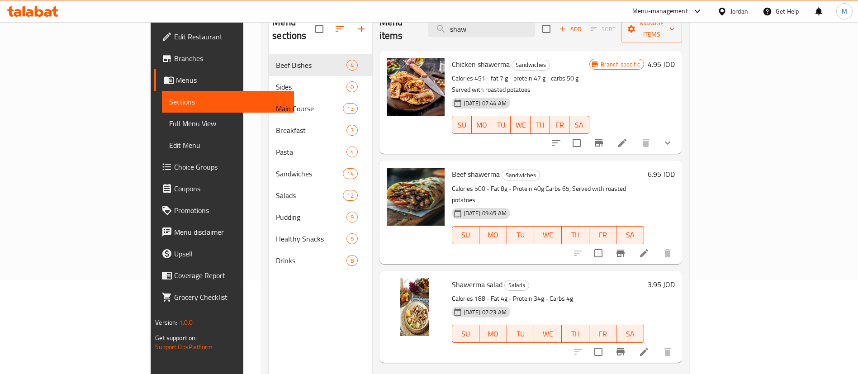
scroll to position [95, 0]
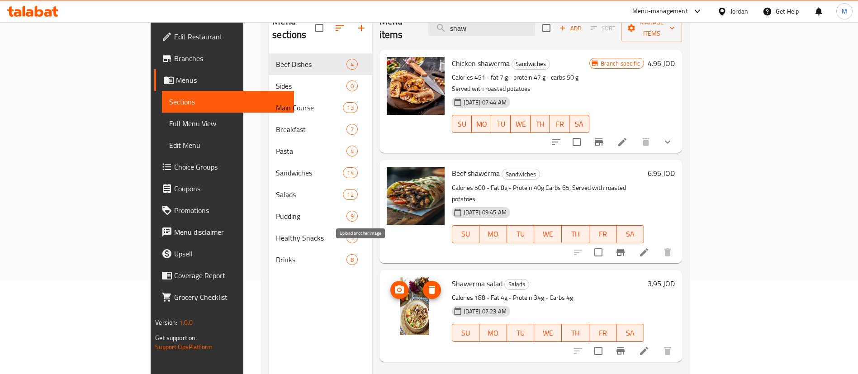
type input "shaw"
click at [395, 286] on icon "upload picture" at bounding box center [399, 290] width 9 height 8
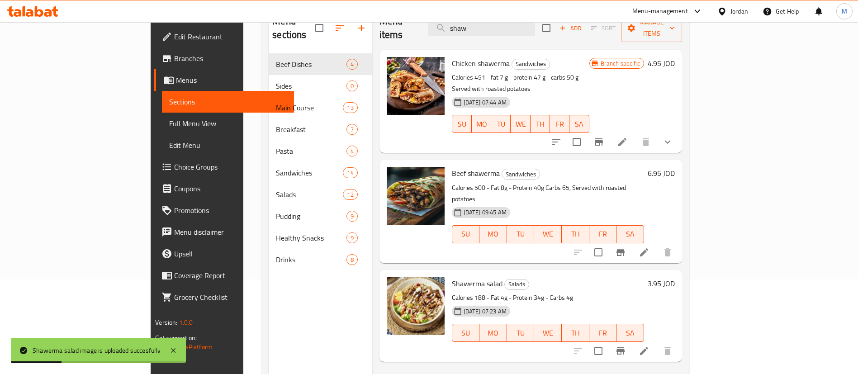
scroll to position [0, 0]
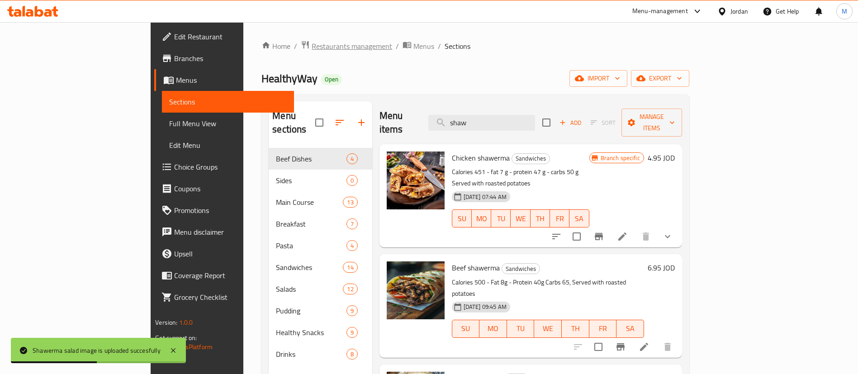
click at [312, 48] on span "Restaurants management" at bounding box center [352, 46] width 81 height 11
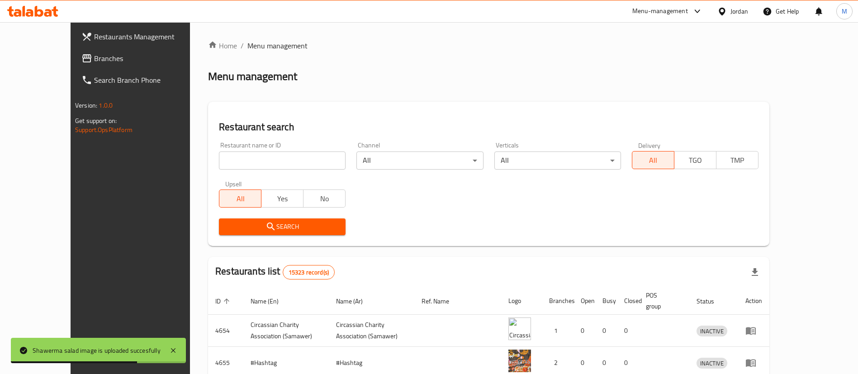
click at [308, 157] on input "search" at bounding box center [282, 161] width 127 height 18
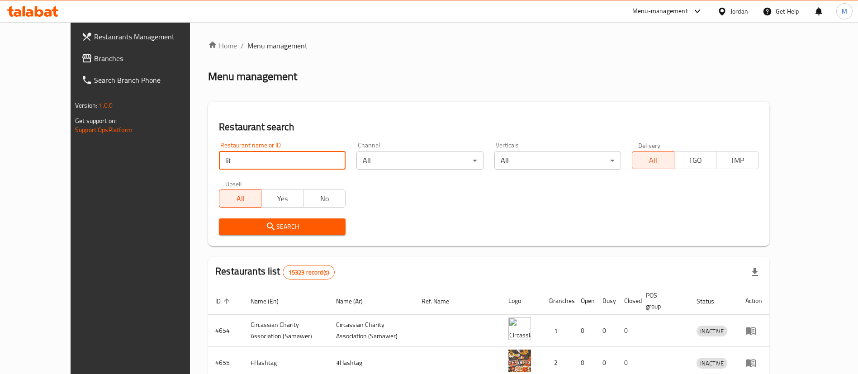
type input "lite calories"
click at [291, 230] on span "Search" at bounding box center [282, 226] width 112 height 11
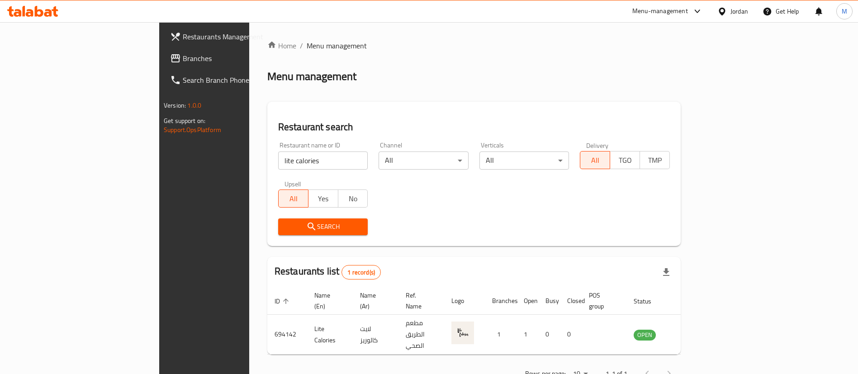
scroll to position [12, 0]
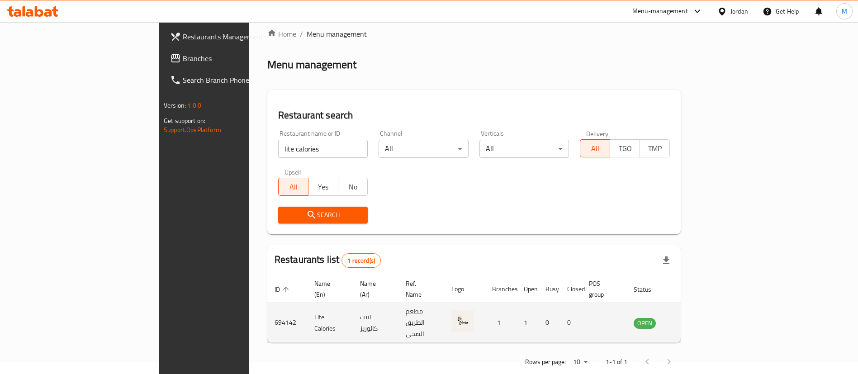
click at [692, 319] on icon "enhanced table" at bounding box center [687, 323] width 10 height 8
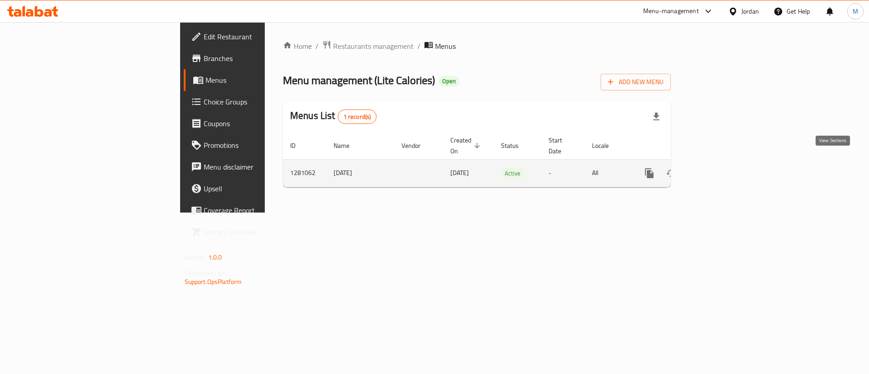
click at [725, 169] on link "enhanced table" at bounding box center [715, 173] width 22 height 22
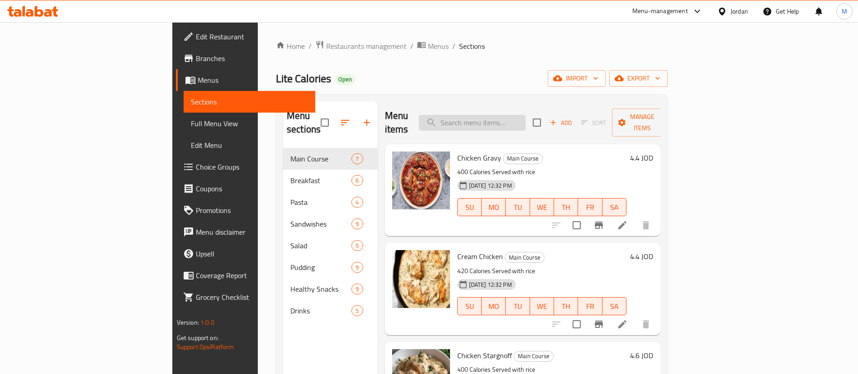
click at [515, 117] on input "search" at bounding box center [472, 123] width 107 height 16
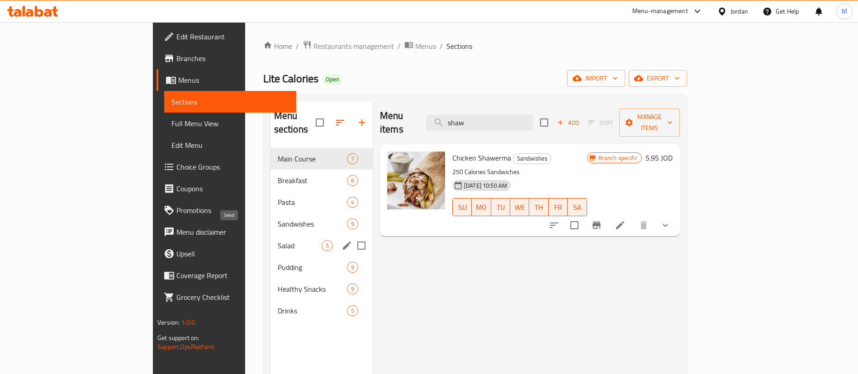
type input "shaw"
click at [278, 240] on span "Salad" at bounding box center [300, 245] width 44 height 11
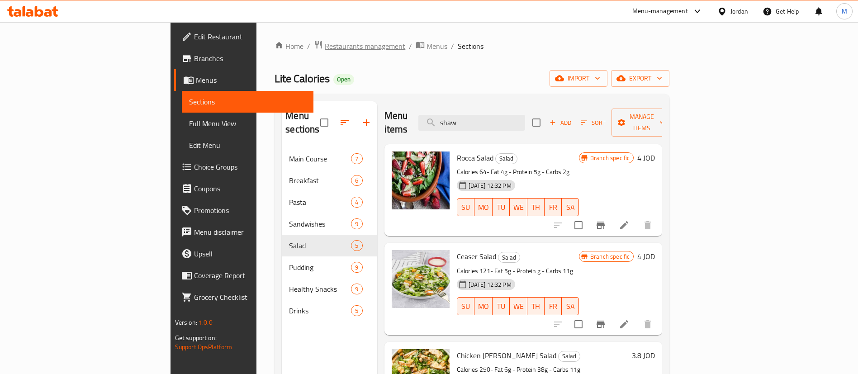
click at [325, 45] on span "Restaurants management" at bounding box center [365, 46] width 81 height 11
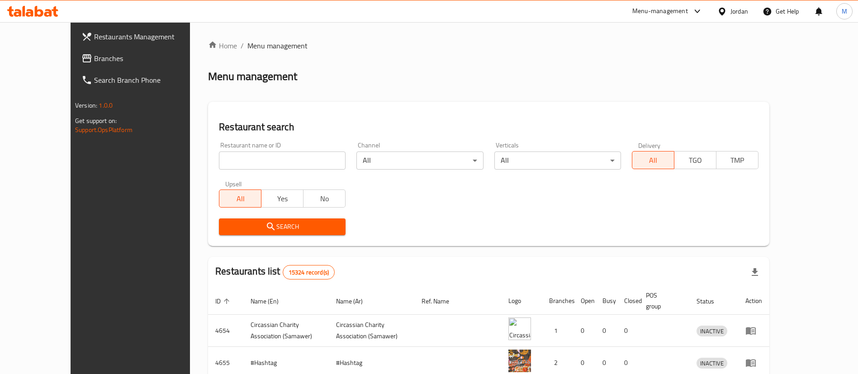
click at [94, 34] on span "Restaurants Management" at bounding box center [150, 36] width 113 height 11
